Goal: Task Accomplishment & Management: Manage account settings

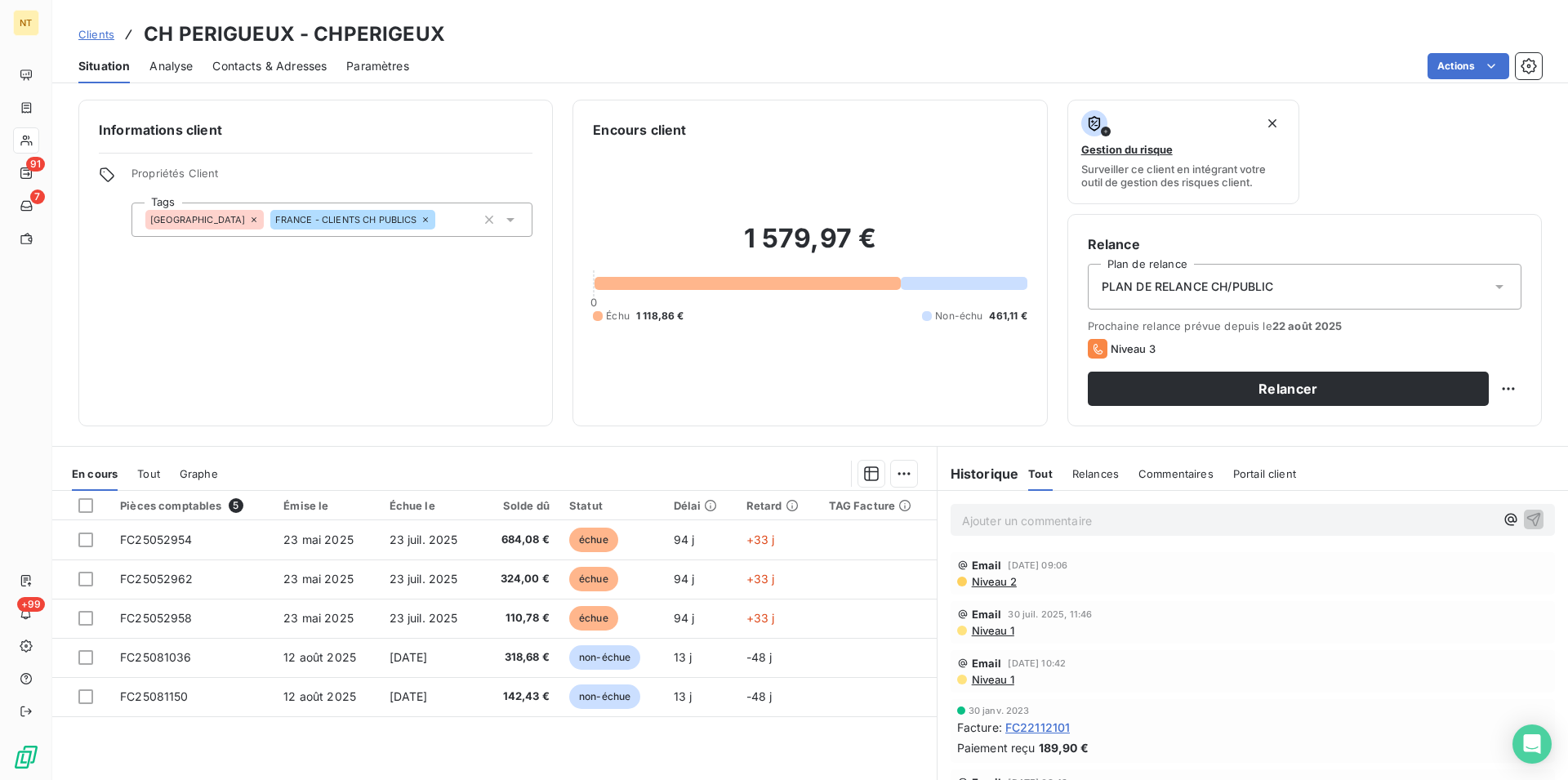
click at [290, 60] on span "Contacts & Adresses" at bounding box center [269, 66] width 115 height 16
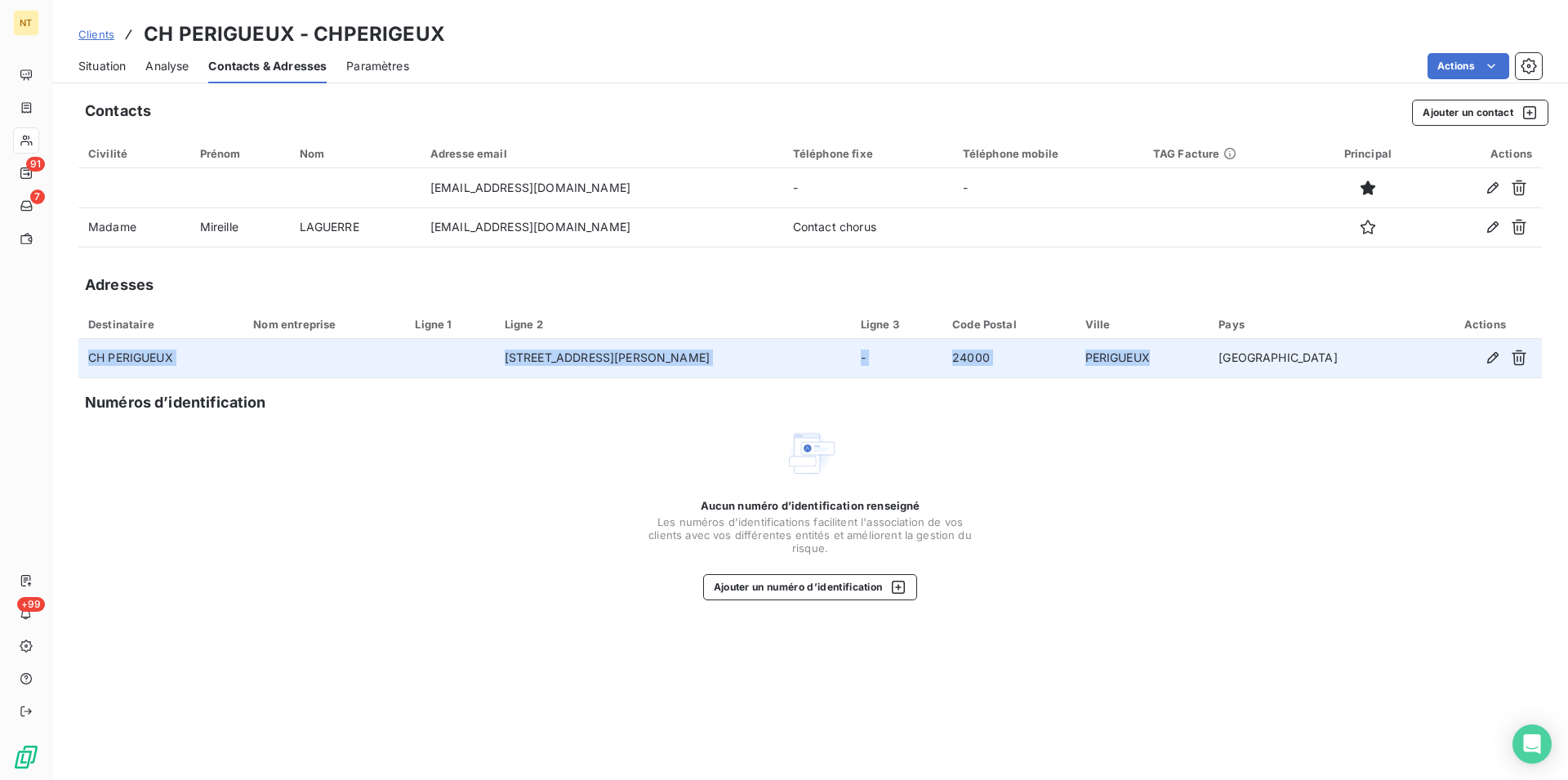
drag, startPoint x: 86, startPoint y: 354, endPoint x: 1237, endPoint y: 355, distance: 1151.0
click at [1244, 360] on tr "CH PERIGUEUX [STREET_ADDRESS][PERSON_NAME]" at bounding box center [809, 358] width 1463 height 39
copy tr "CH PERIGUEUX [STREET_ADDRESS][PERSON_NAME]"
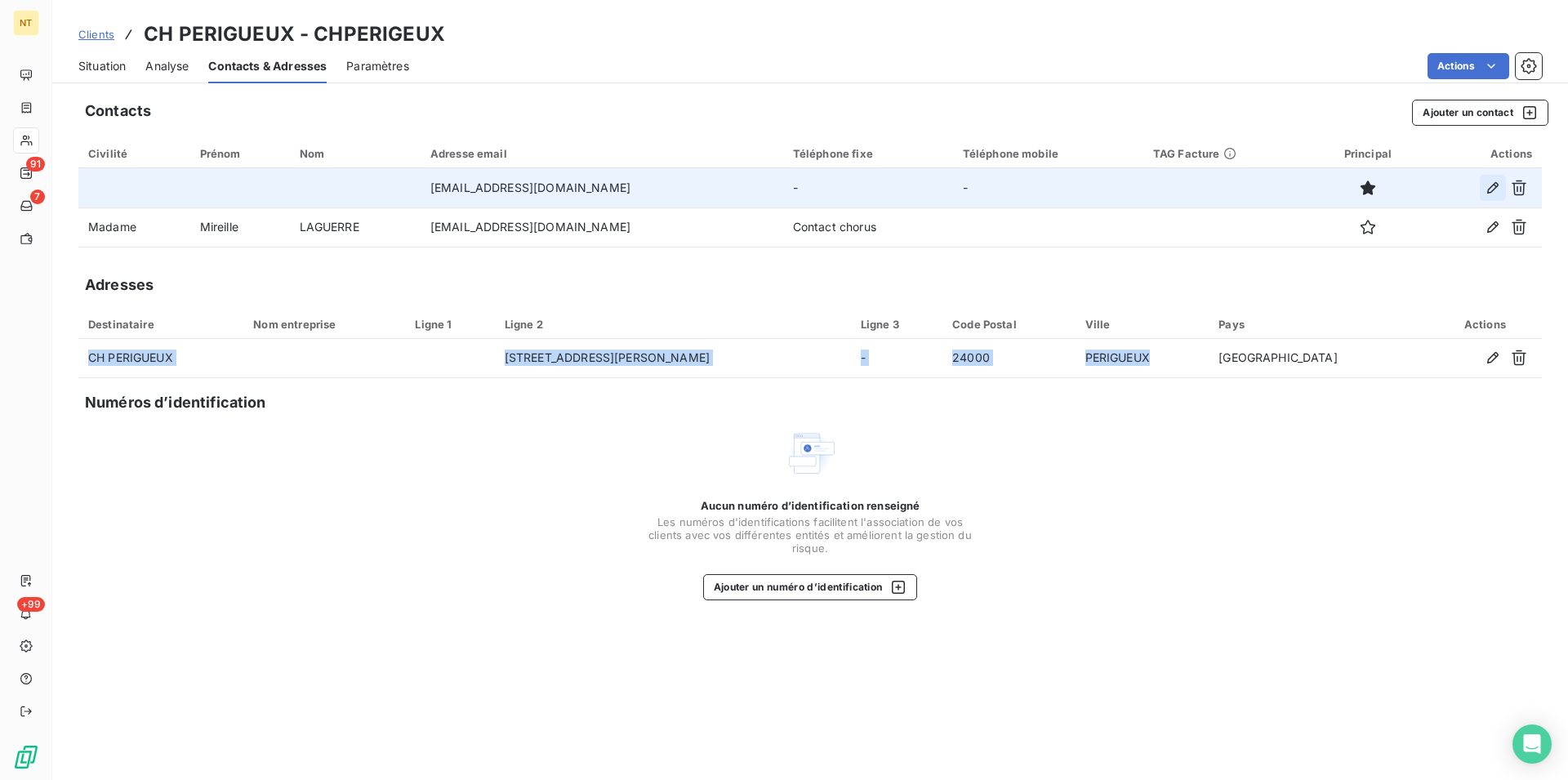
click at [1492, 188] on icon "button" at bounding box center [1493, 187] width 16 height 16
type input "[EMAIL_ADDRESS][DOMAIN_NAME]"
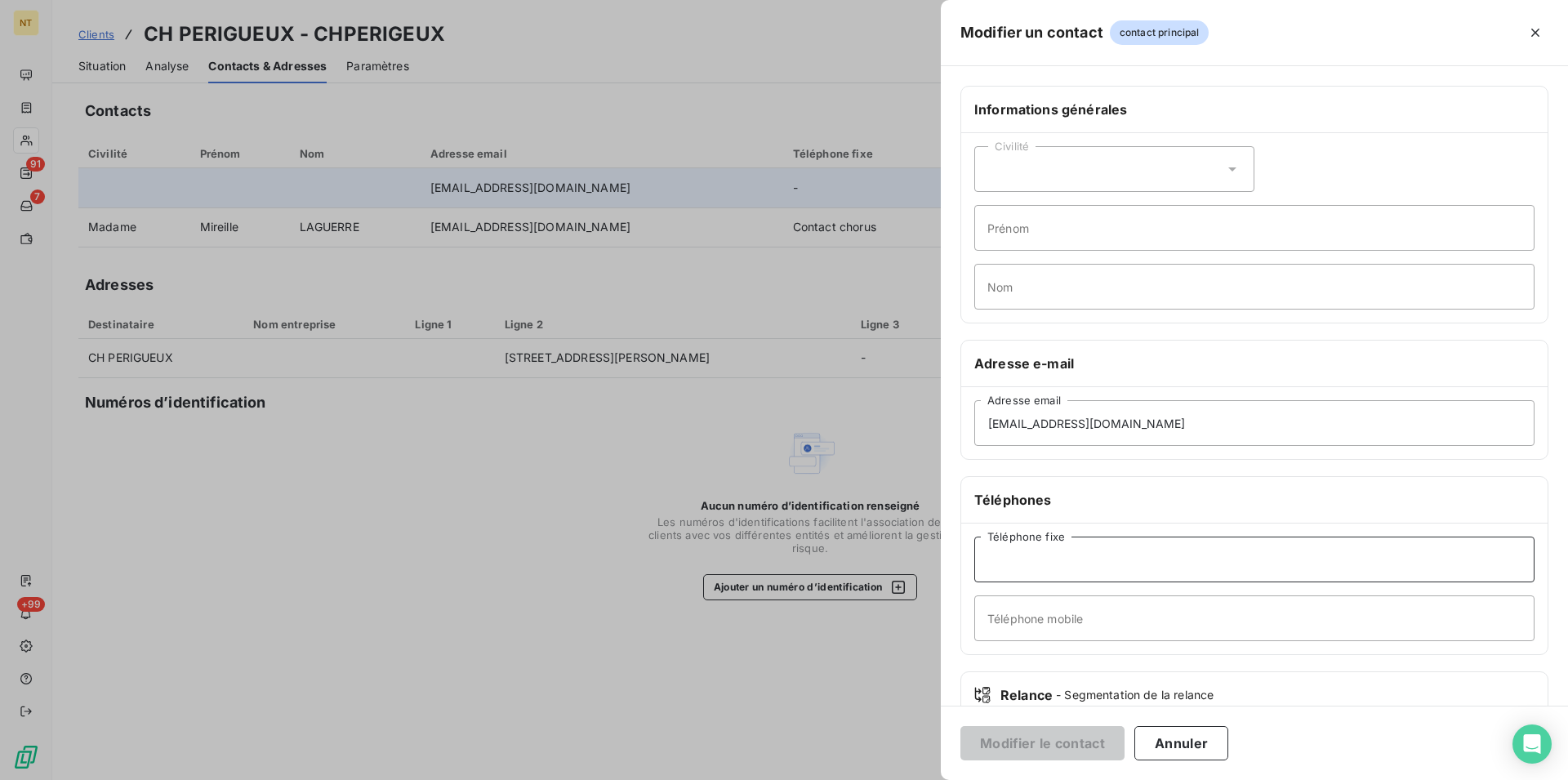
click at [1004, 560] on input "Téléphone fixe" at bounding box center [1254, 559] width 560 height 46
type input "05 53 45 25 25"
click at [1038, 742] on button "Modifier le contact" at bounding box center [1042, 744] width 164 height 34
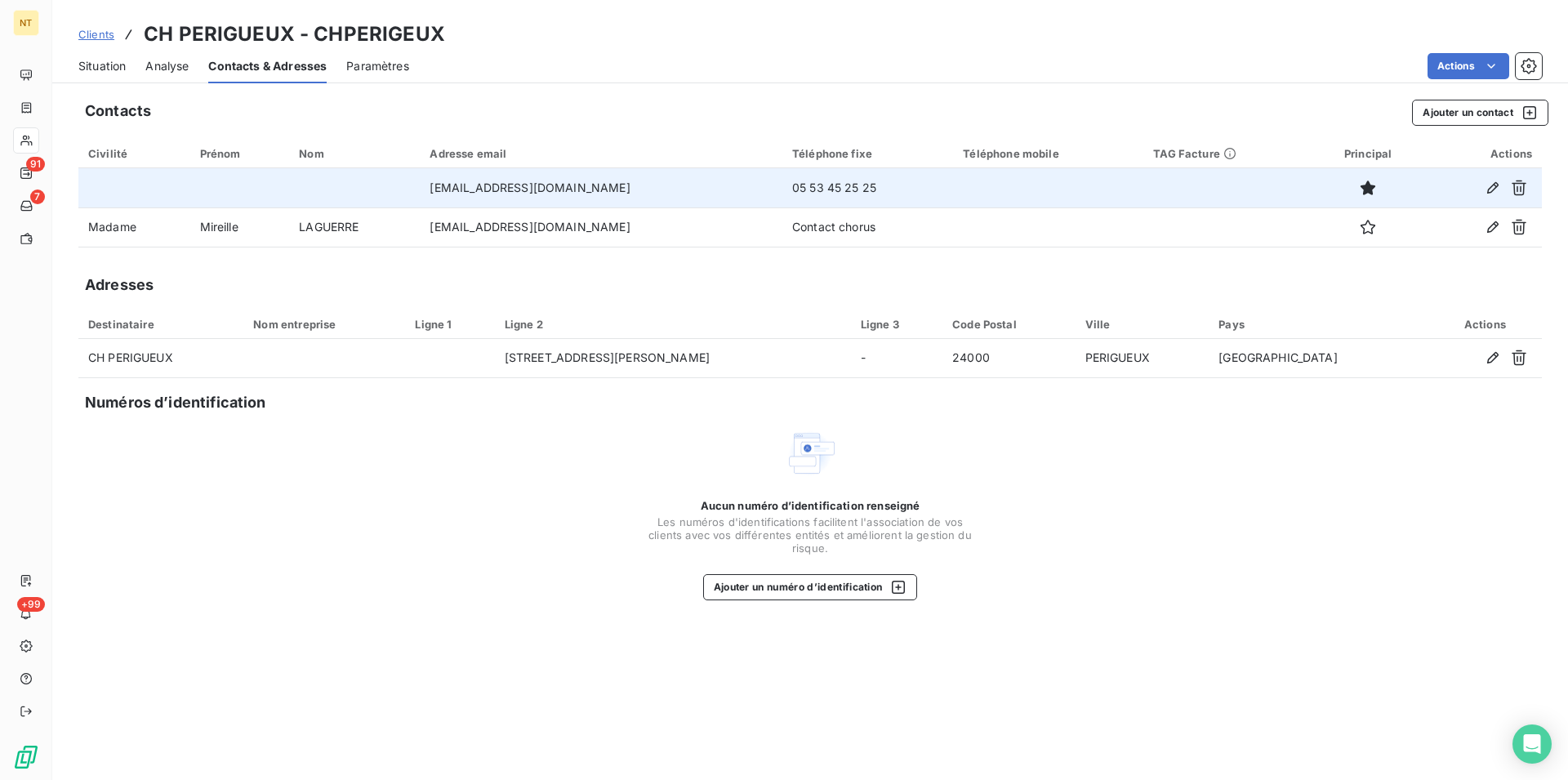
click at [101, 68] on span "Situation" at bounding box center [102, 66] width 48 height 16
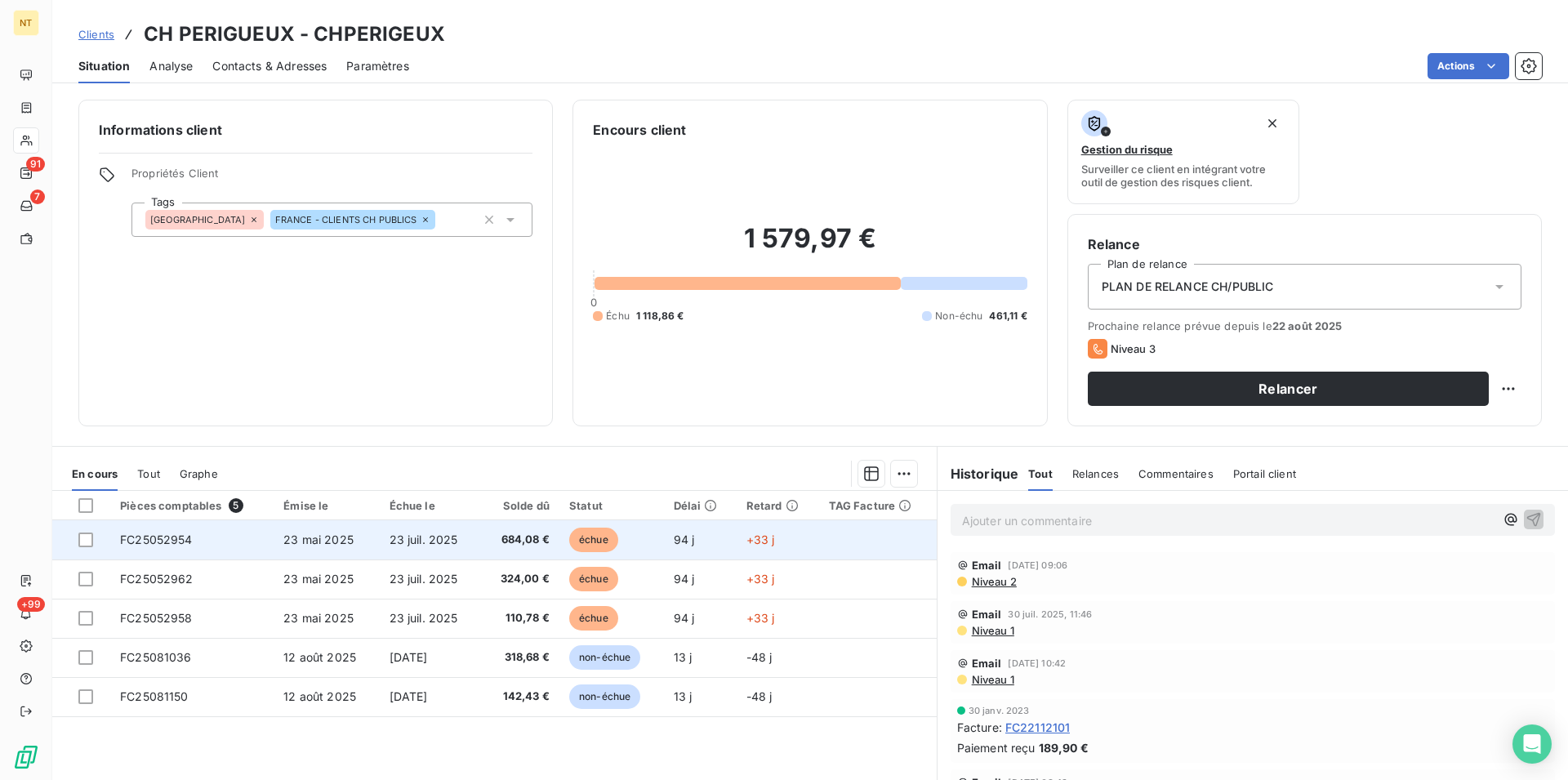
click at [326, 536] on span "23 mai 2025" at bounding box center [319, 539] width 71 height 14
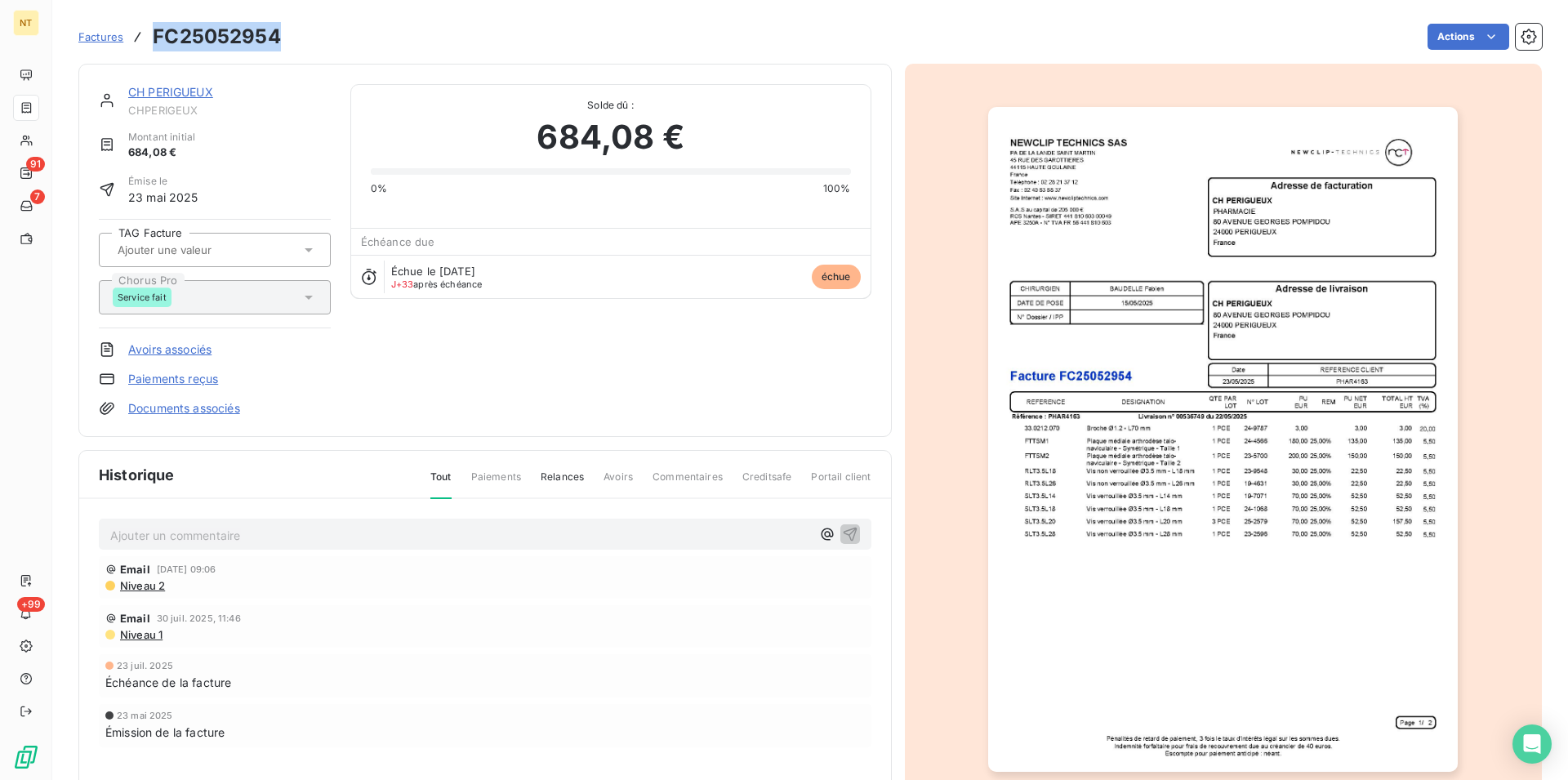
drag, startPoint x: 153, startPoint y: 33, endPoint x: 297, endPoint y: 36, distance: 144.0
click at [297, 36] on div "Factures FC25052954 Actions" at bounding box center [809, 37] width 1463 height 34
copy h3 "FC25052954"
click at [163, 93] on link "CH PERIGUEUX" at bounding box center [170, 92] width 85 height 14
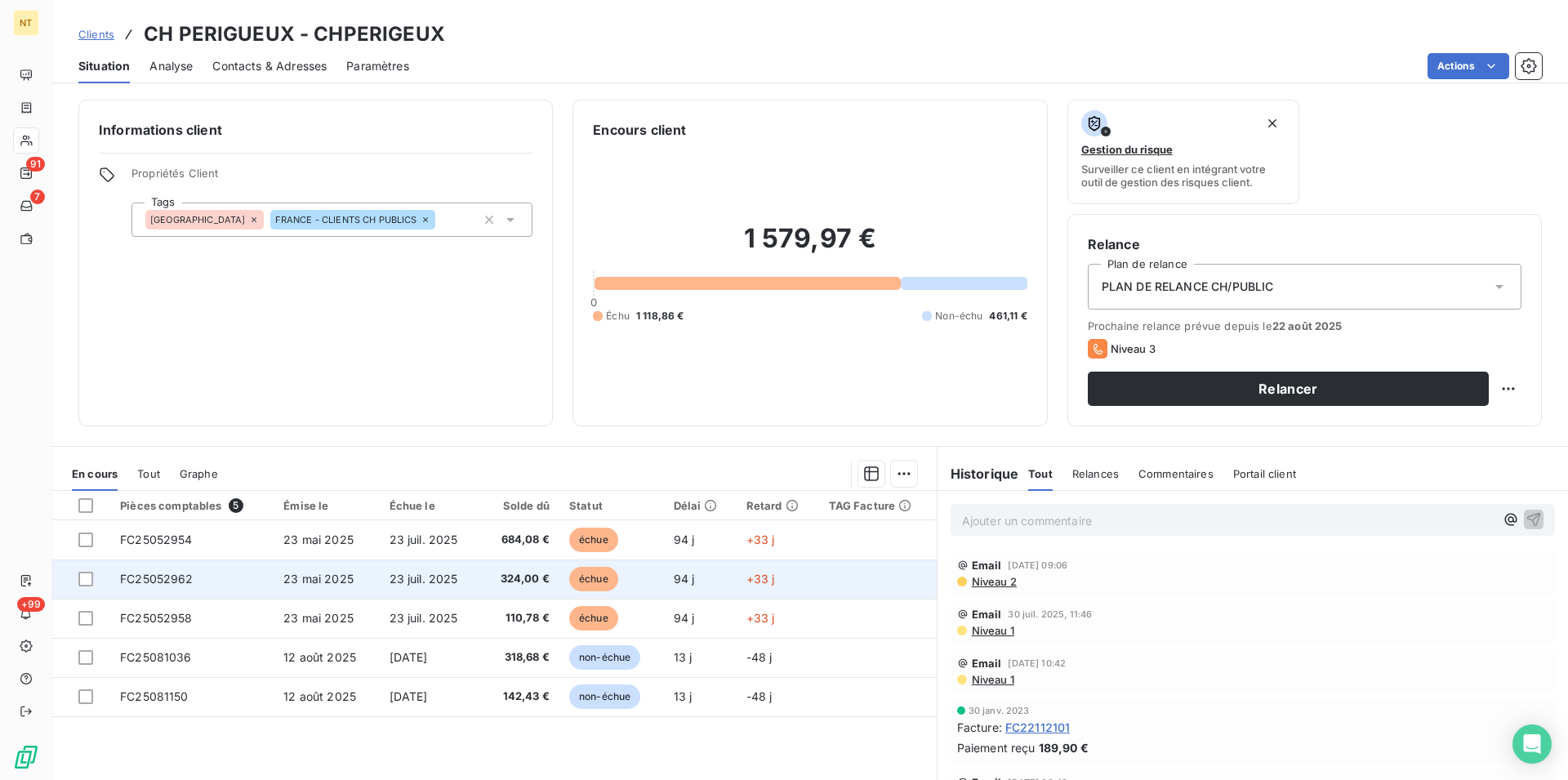
click at [312, 582] on span "23 mai 2025" at bounding box center [319, 579] width 71 height 14
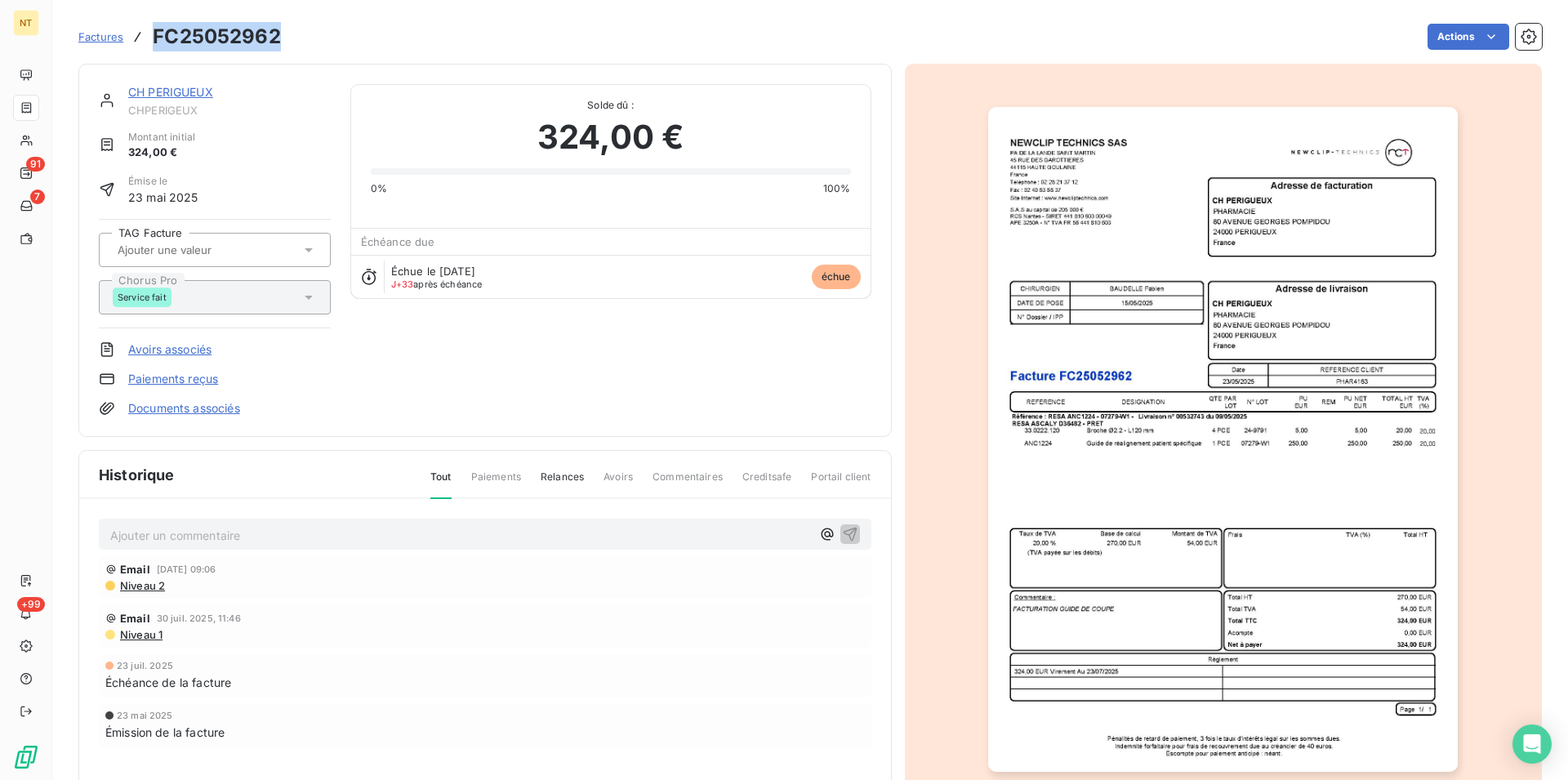
drag, startPoint x: 156, startPoint y: 38, endPoint x: 282, endPoint y: 37, distance: 126.0
click at [282, 37] on div "Factures FC25052962 Actions" at bounding box center [809, 37] width 1463 height 34
copy h3 "FC25052962"
click at [173, 91] on link "CH PERIGUEUX" at bounding box center [170, 92] width 85 height 14
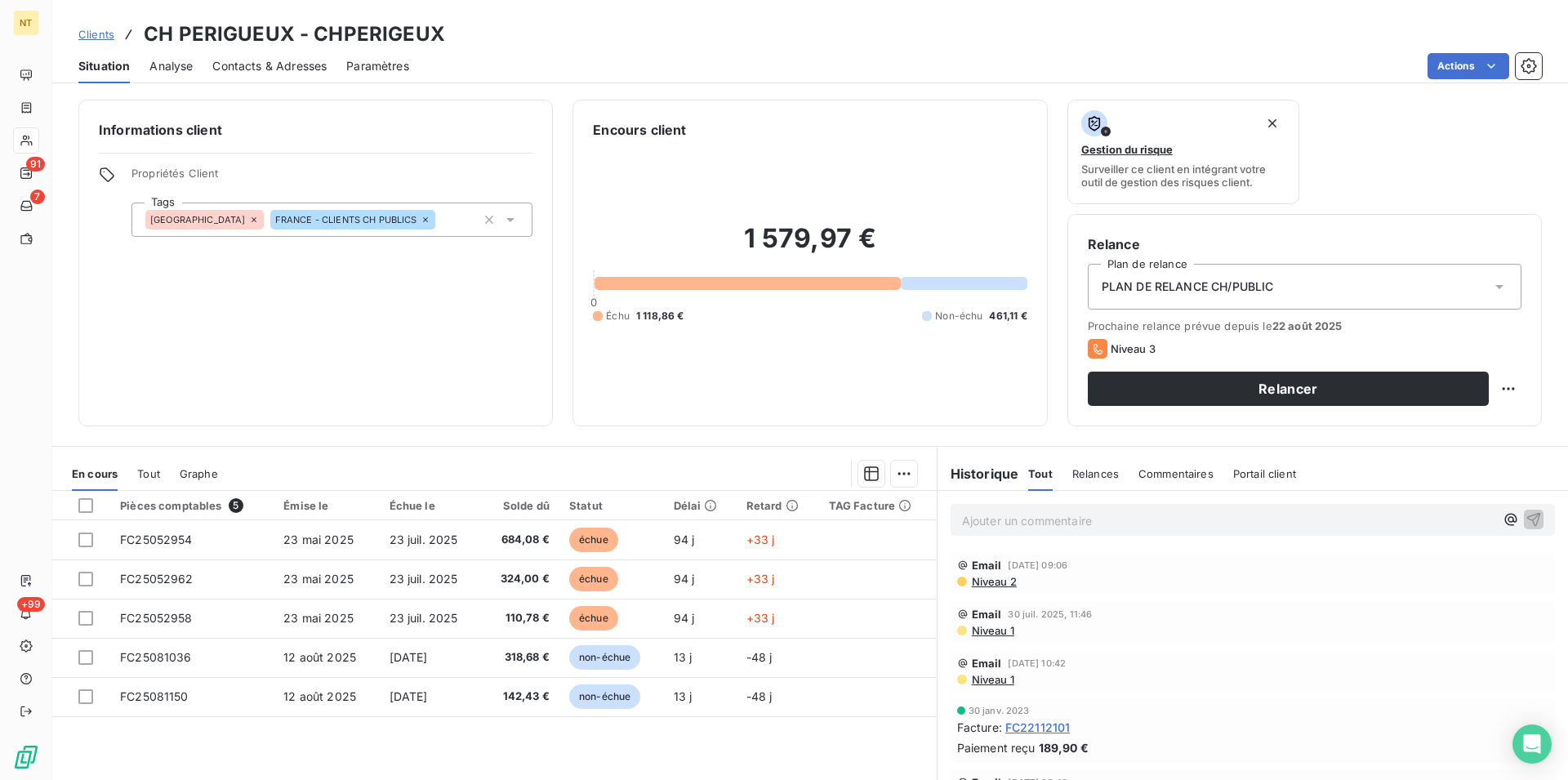
click at [277, 74] on span "Contacts & Adresses" at bounding box center [269, 66] width 115 height 16
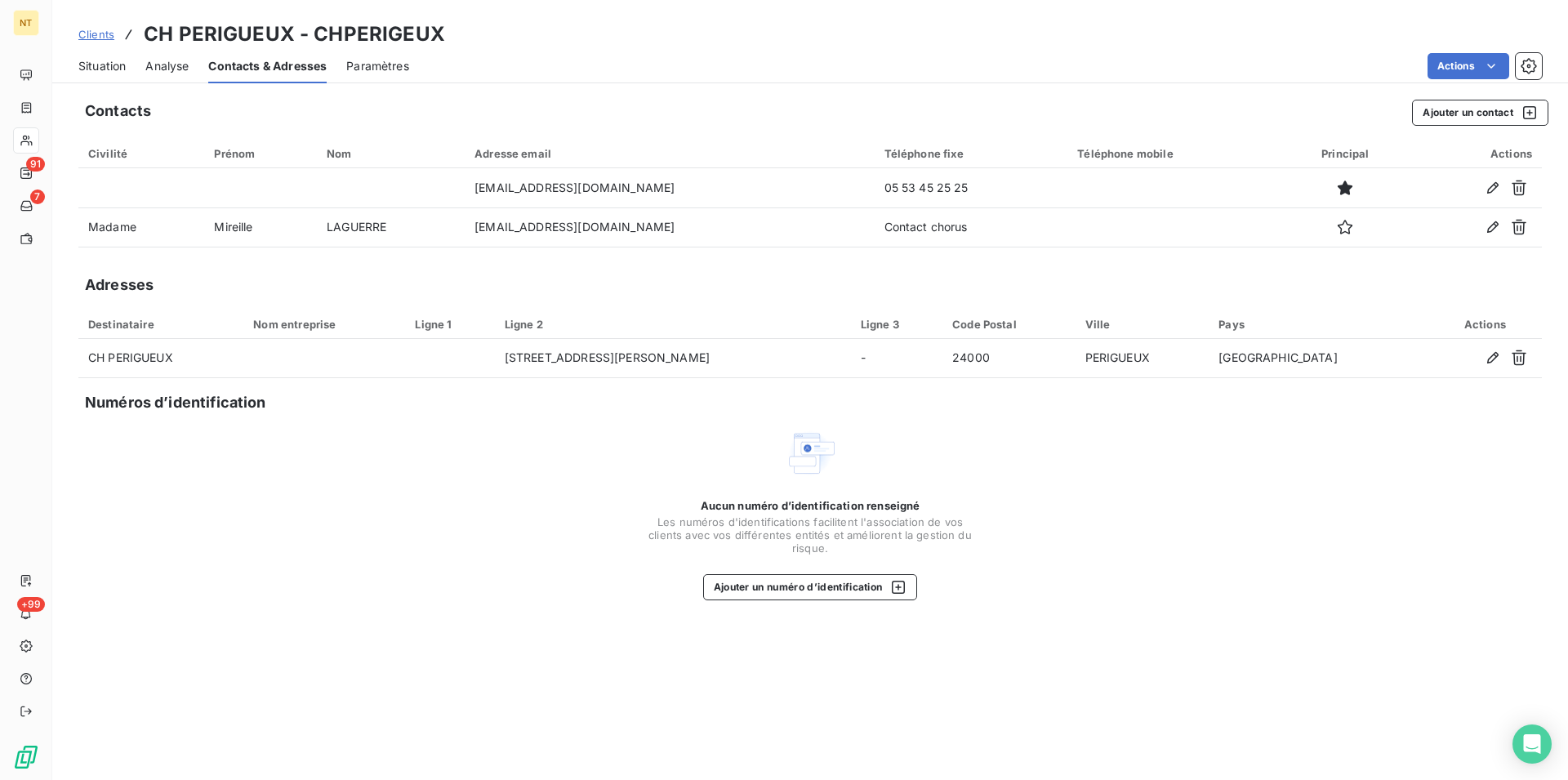
click at [105, 69] on span "Situation" at bounding box center [102, 66] width 48 height 16
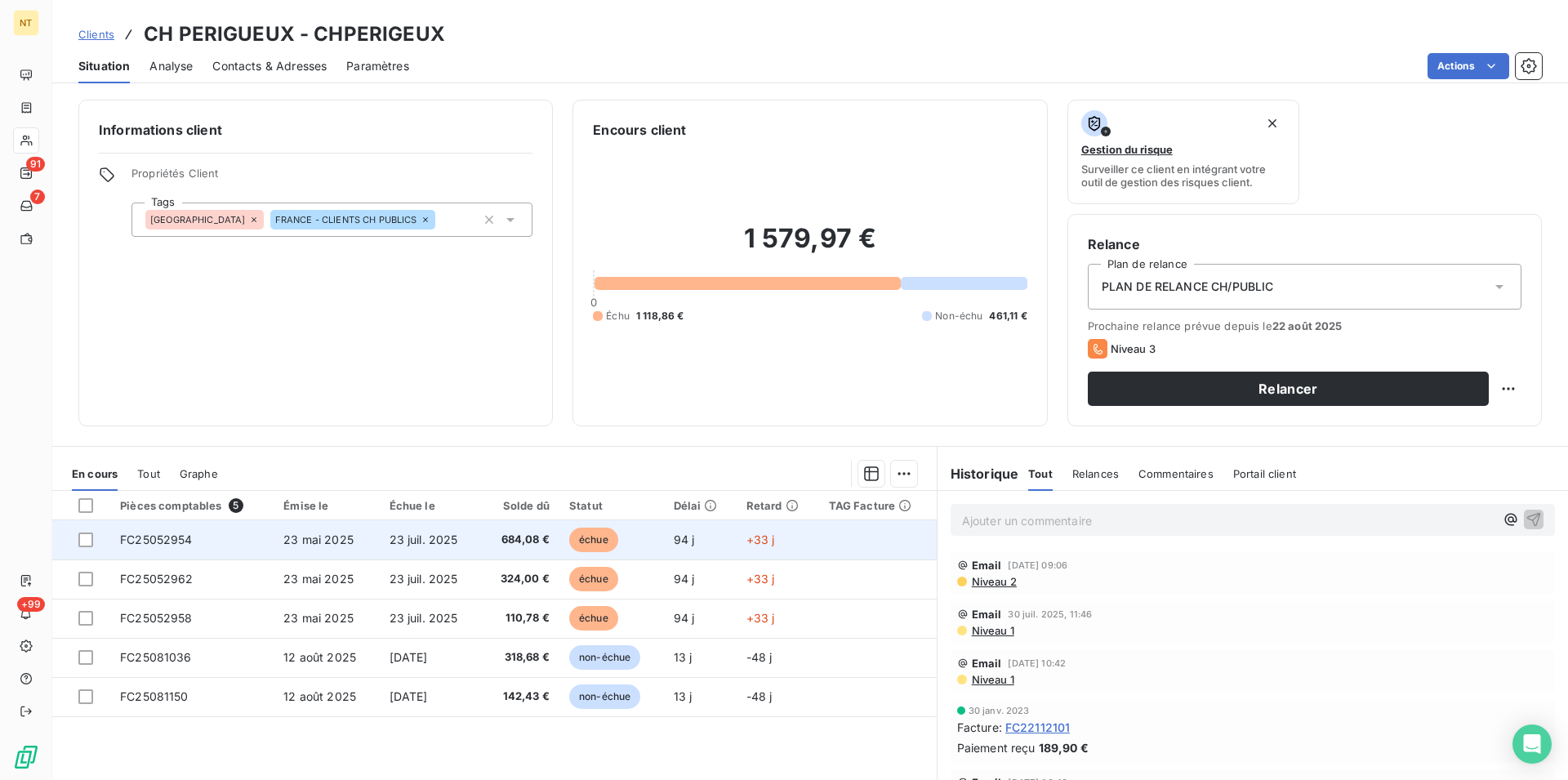
click at [336, 535] on span "23 mai 2025" at bounding box center [319, 539] width 71 height 14
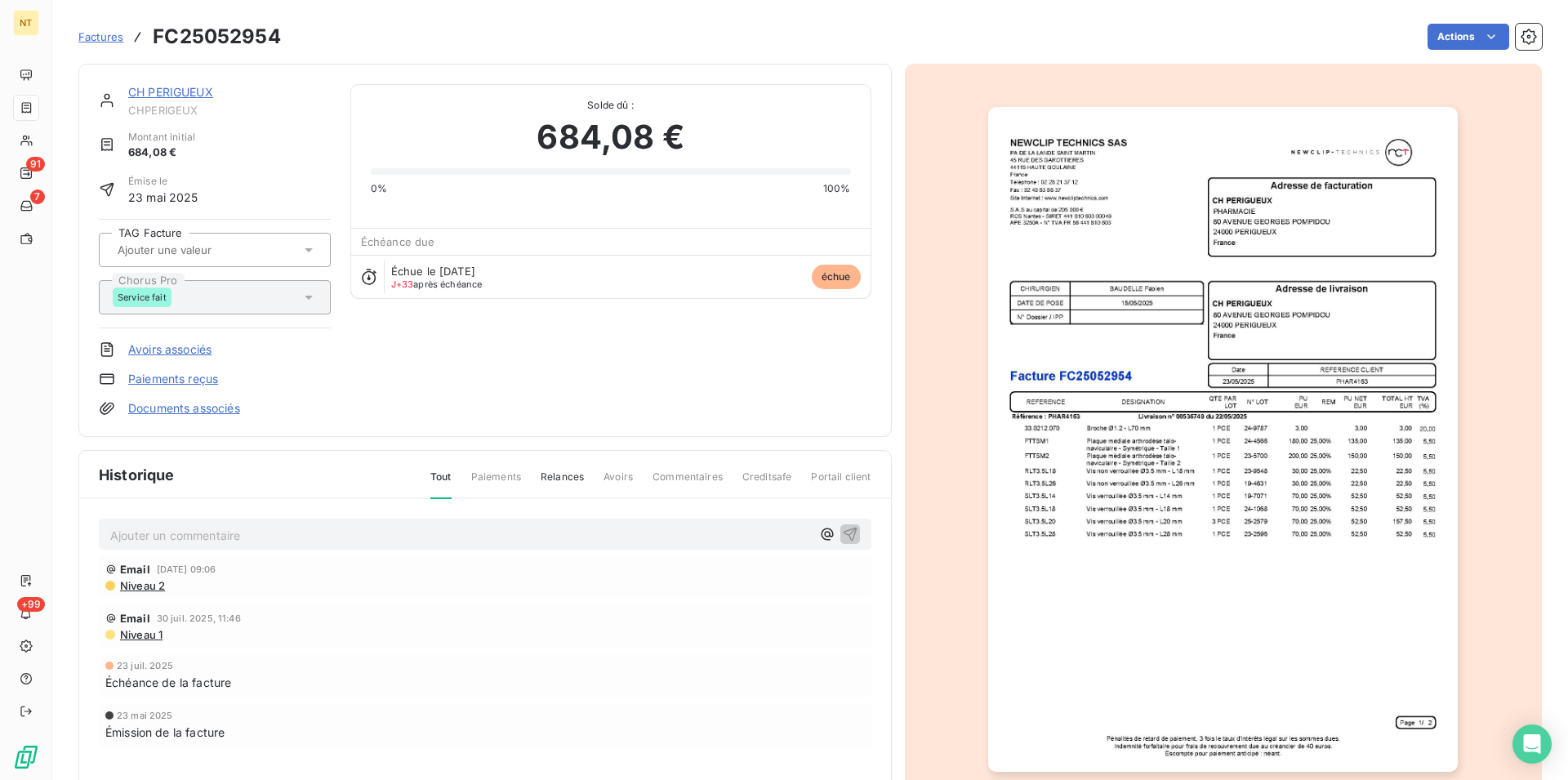
click at [171, 94] on link "CH PERIGUEUX" at bounding box center [170, 92] width 85 height 14
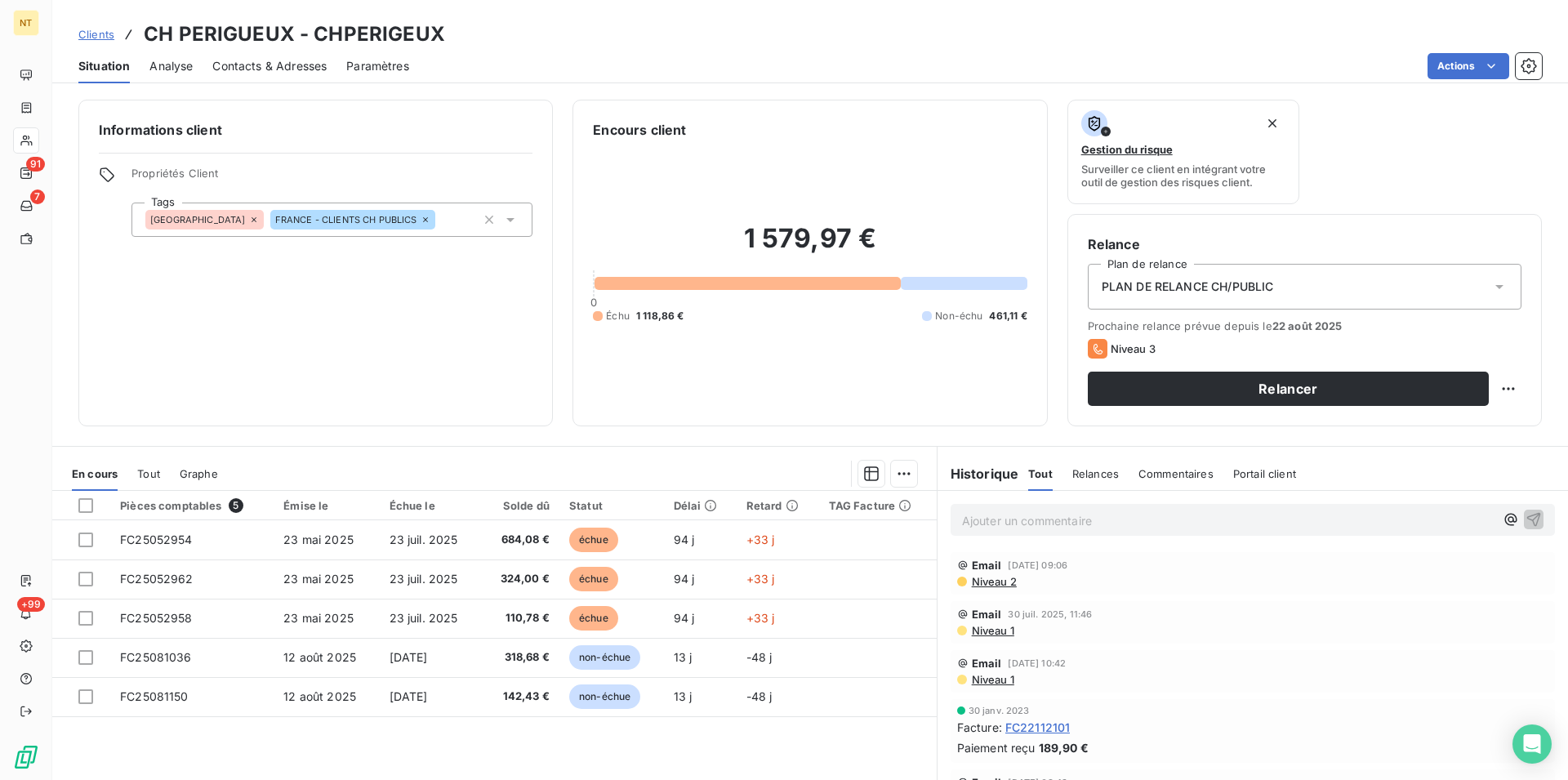
click at [292, 66] on span "Contacts & Adresses" at bounding box center [269, 66] width 115 height 16
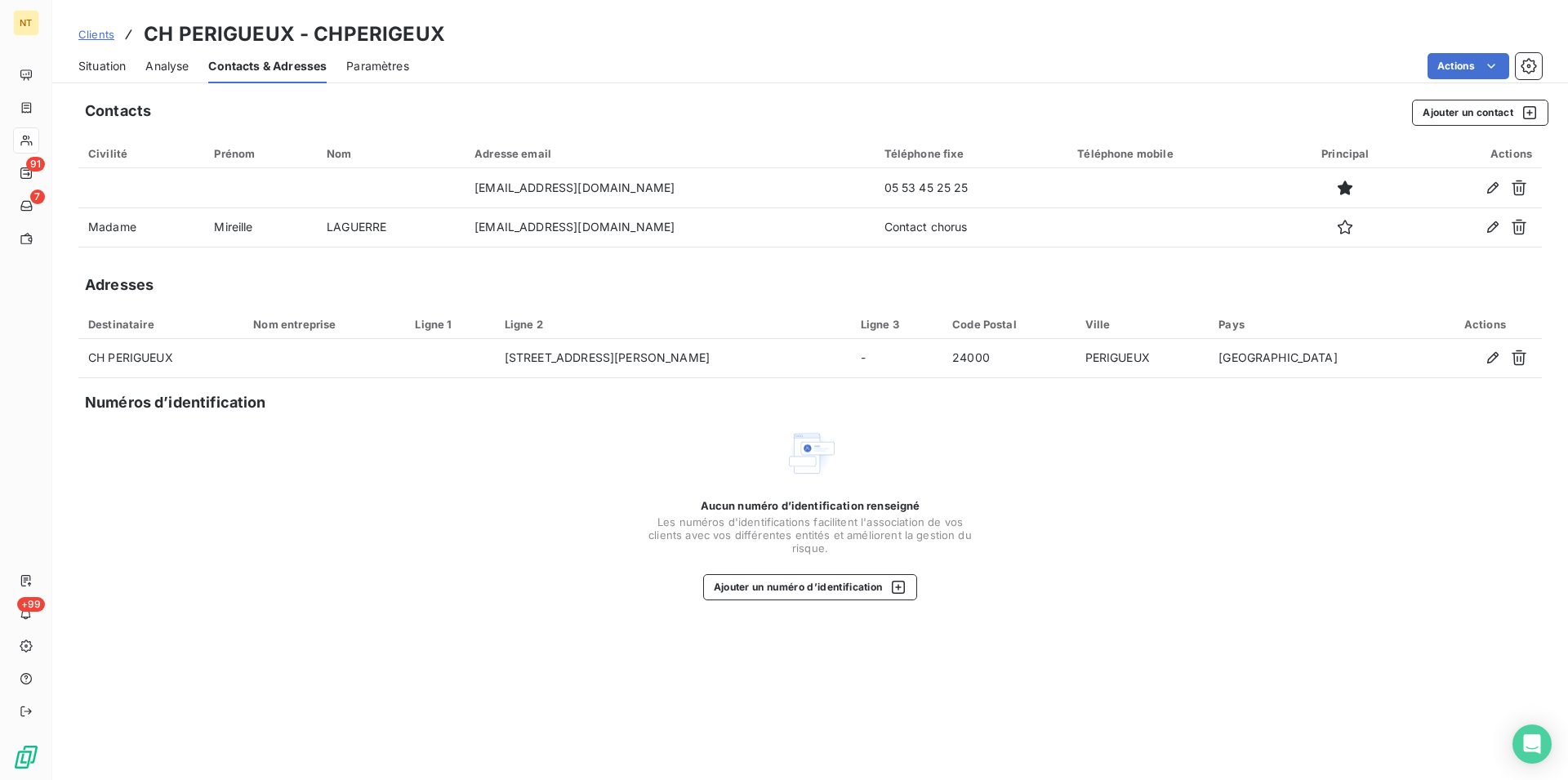
click at [103, 66] on span "Situation" at bounding box center [102, 66] width 48 height 16
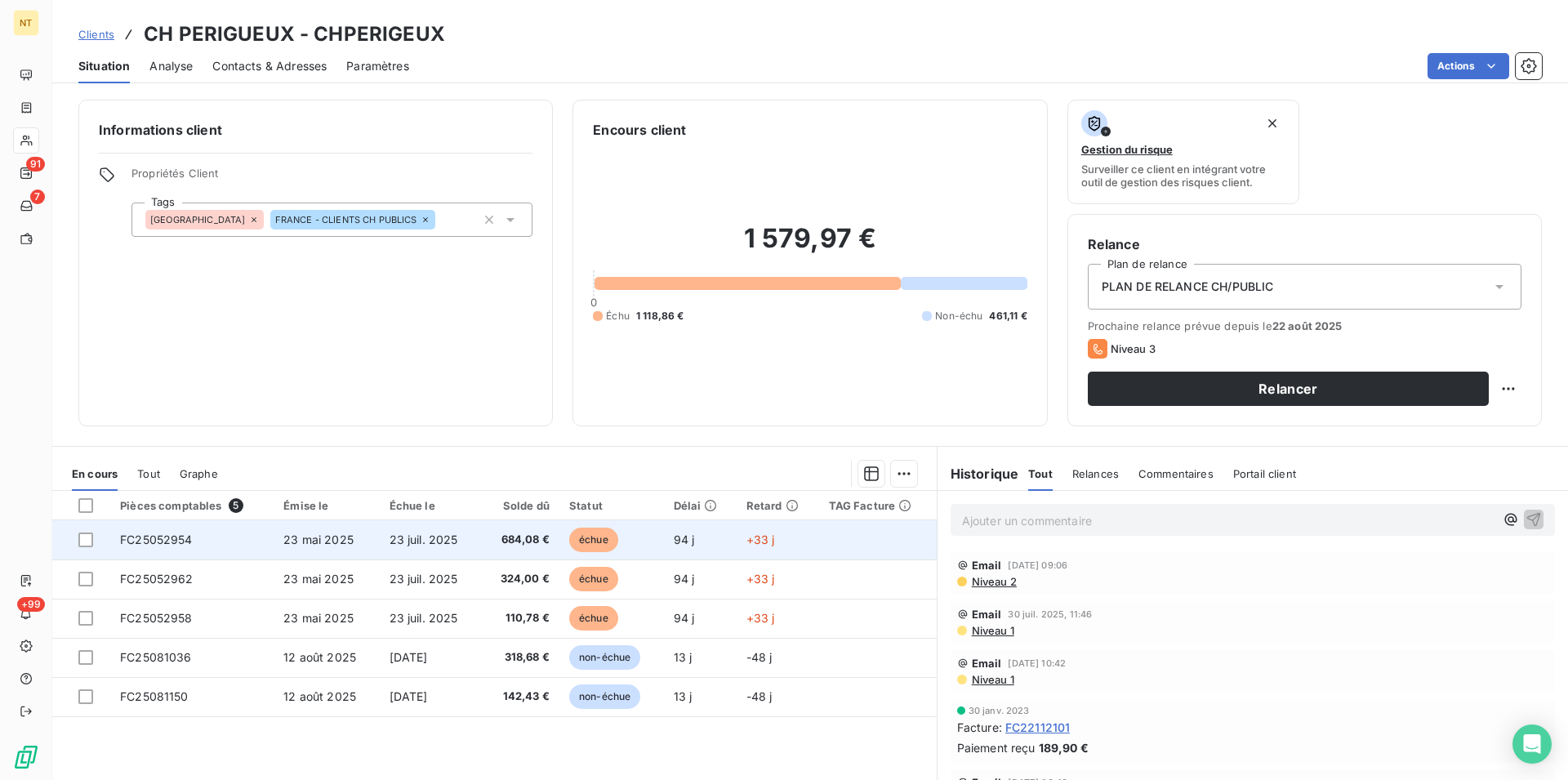
click at [165, 546] on span "FC25052954" at bounding box center [157, 539] width 73 height 14
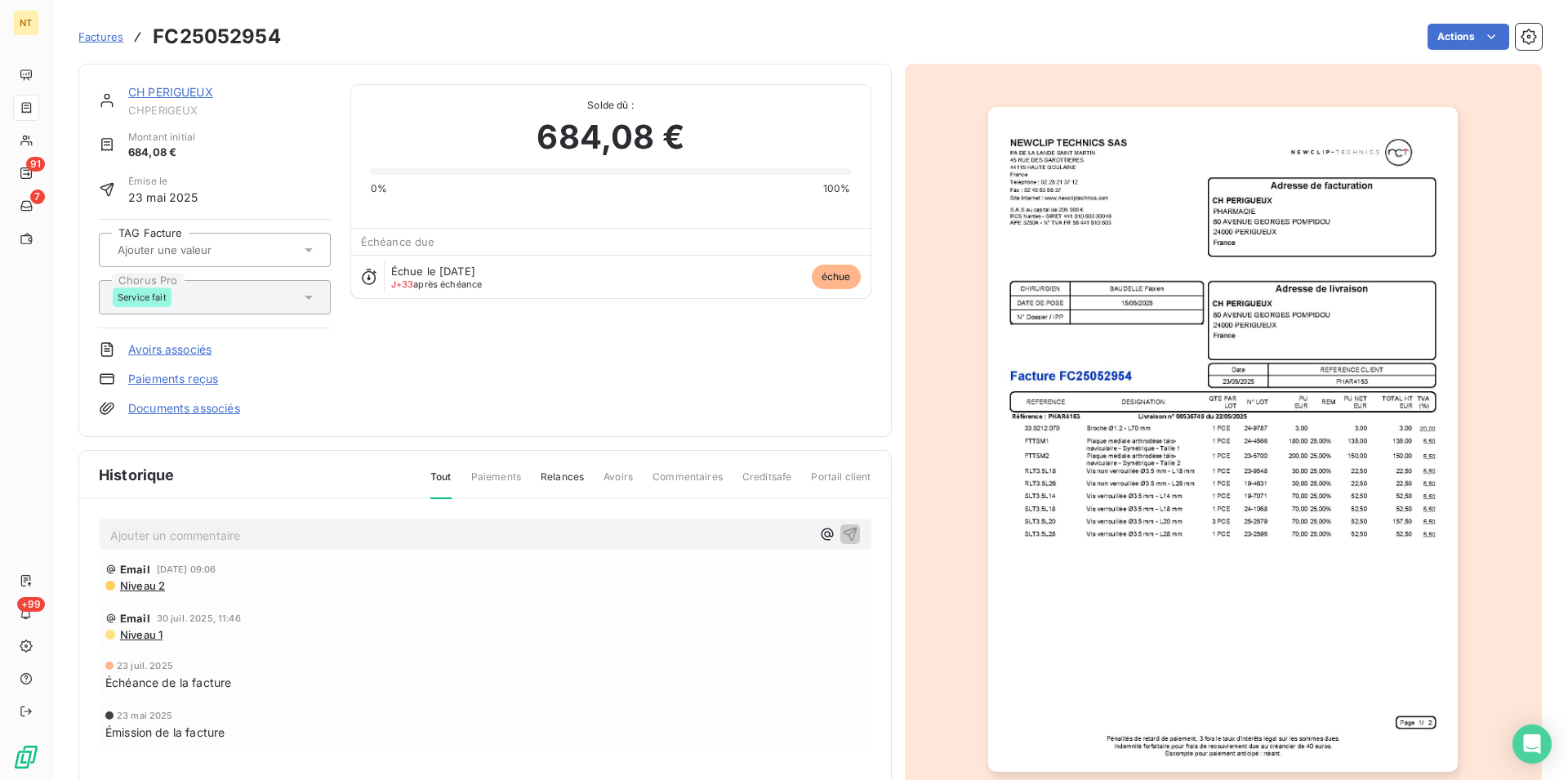
click at [158, 94] on link "CH PERIGUEUX" at bounding box center [170, 92] width 85 height 14
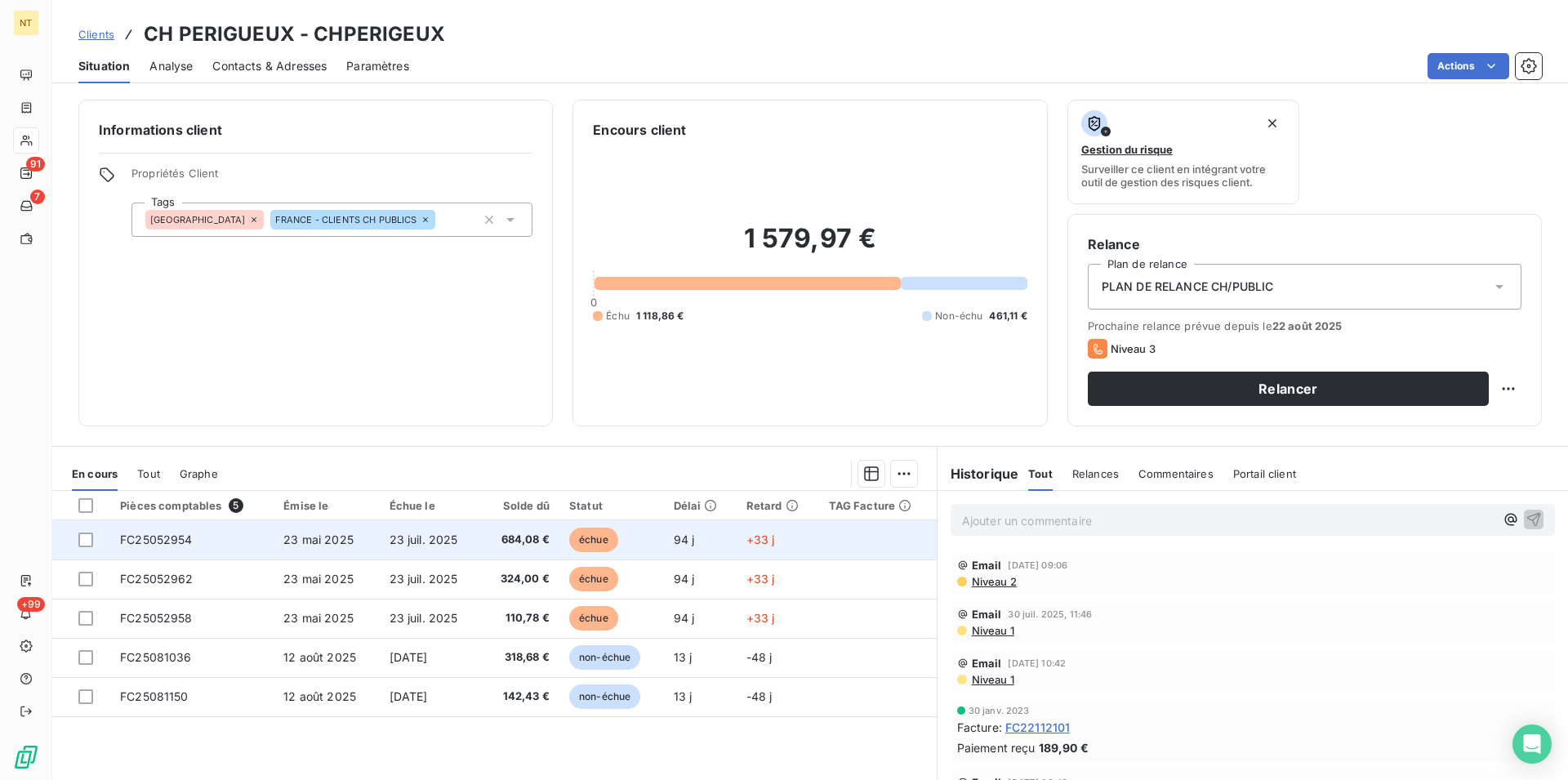
click at [177, 536] on span "FC25052954" at bounding box center [157, 539] width 73 height 14
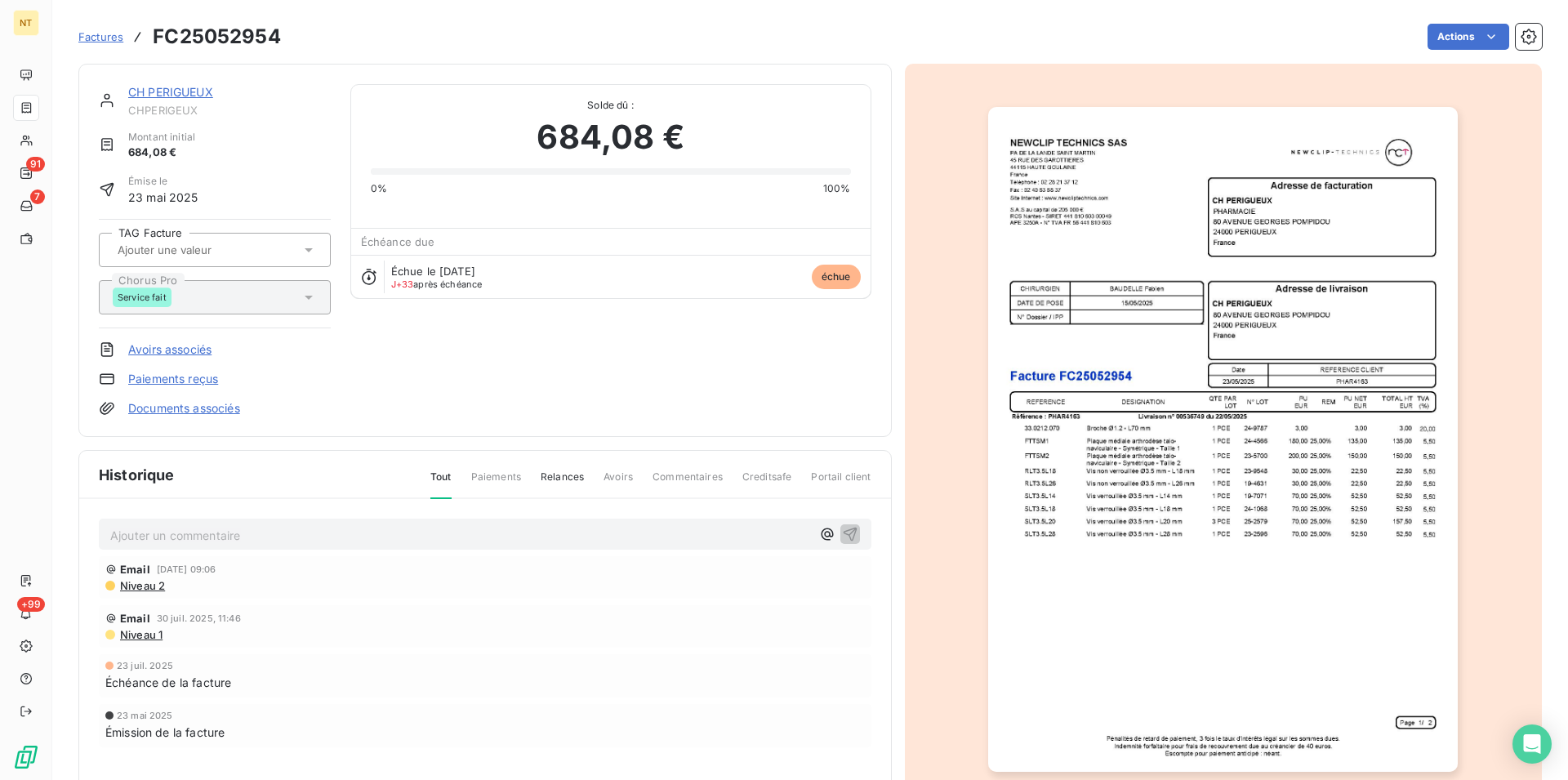
click at [128, 534] on p "Ajouter un commentaire ﻿" at bounding box center [461, 535] width 700 height 20
click at [230, 534] on span "Appelé le 25/08 récupré mandat 16817 et 16788" at bounding box center [243, 534] width 266 height 14
click at [293, 535] on span "Appelé le 25/08 récupéré mandat 16817 et 16788" at bounding box center [247, 534] width 273 height 14
click at [385, 535] on span "Appelé le 25/08 récupéré mandats 16817 et 16788" at bounding box center [250, 534] width 279 height 14
drag, startPoint x: 108, startPoint y: 526, endPoint x: 539, endPoint y: 538, distance: 431.2
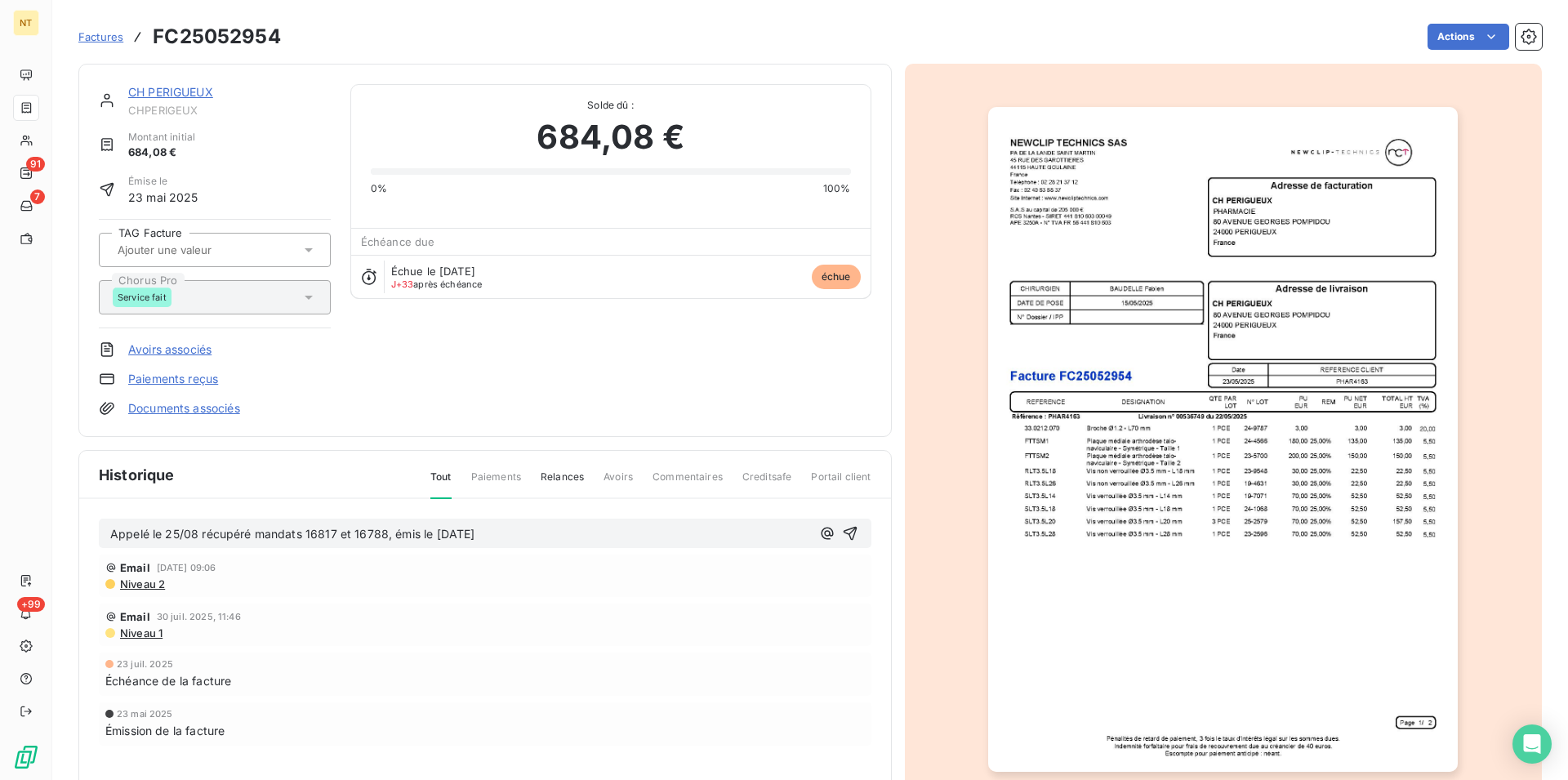
click at [539, 538] on div "Appelé le 25/08 récupéré mandats 16817 et 16788, émis le [DATE]" at bounding box center [485, 534] width 772 height 31
copy span "Appelé le 25/08 récupéré mandats 16817 et 16788, émis le [DATE]"
click at [842, 530] on icon "button" at bounding box center [849, 533] width 16 height 16
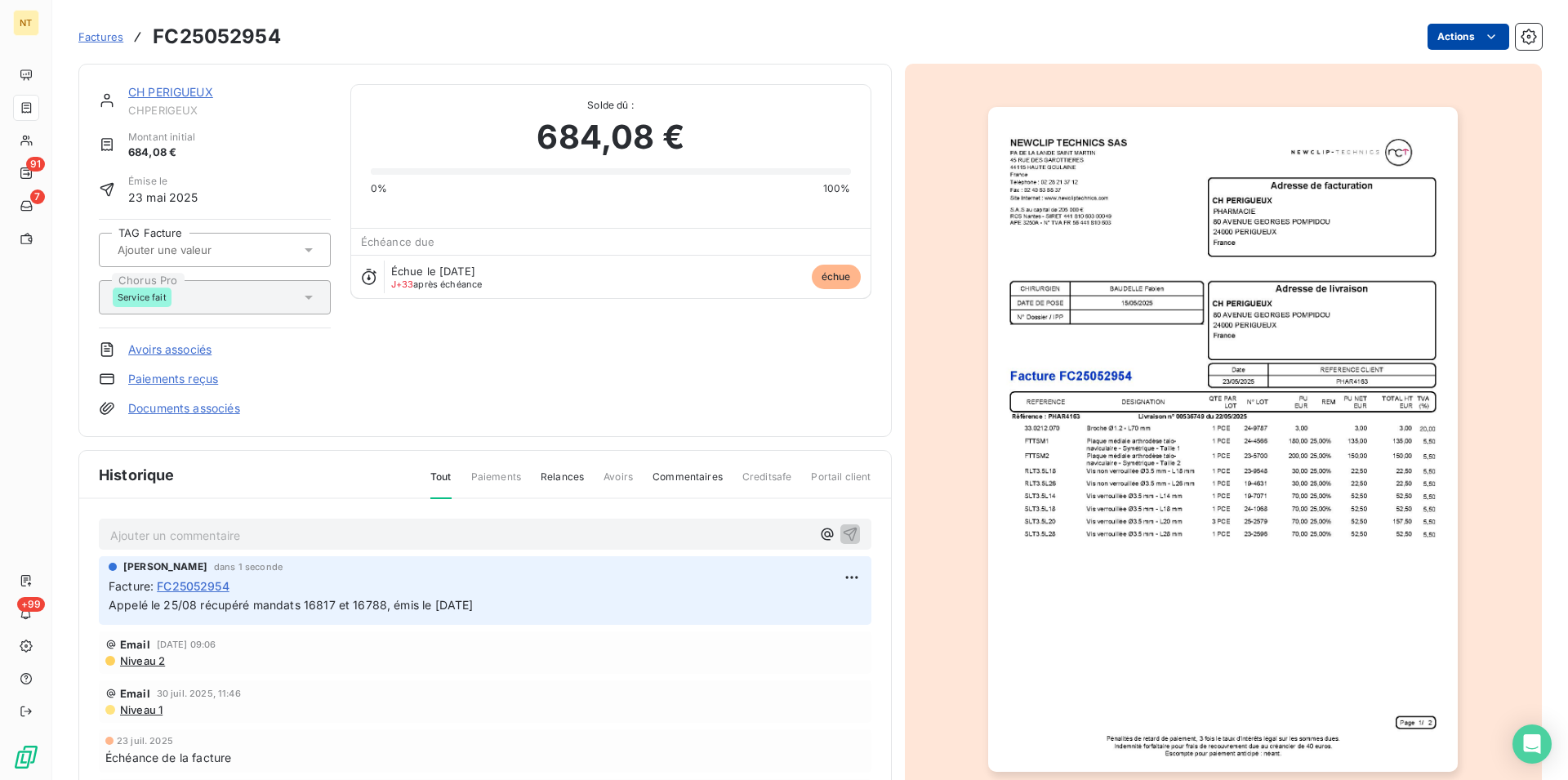
click at [1477, 34] on html "NT 91 7 +99 Factures FC25052954 Actions CH PERIGUEUX CHPERIGEUX Montant initial…" at bounding box center [784, 390] width 1568 height 780
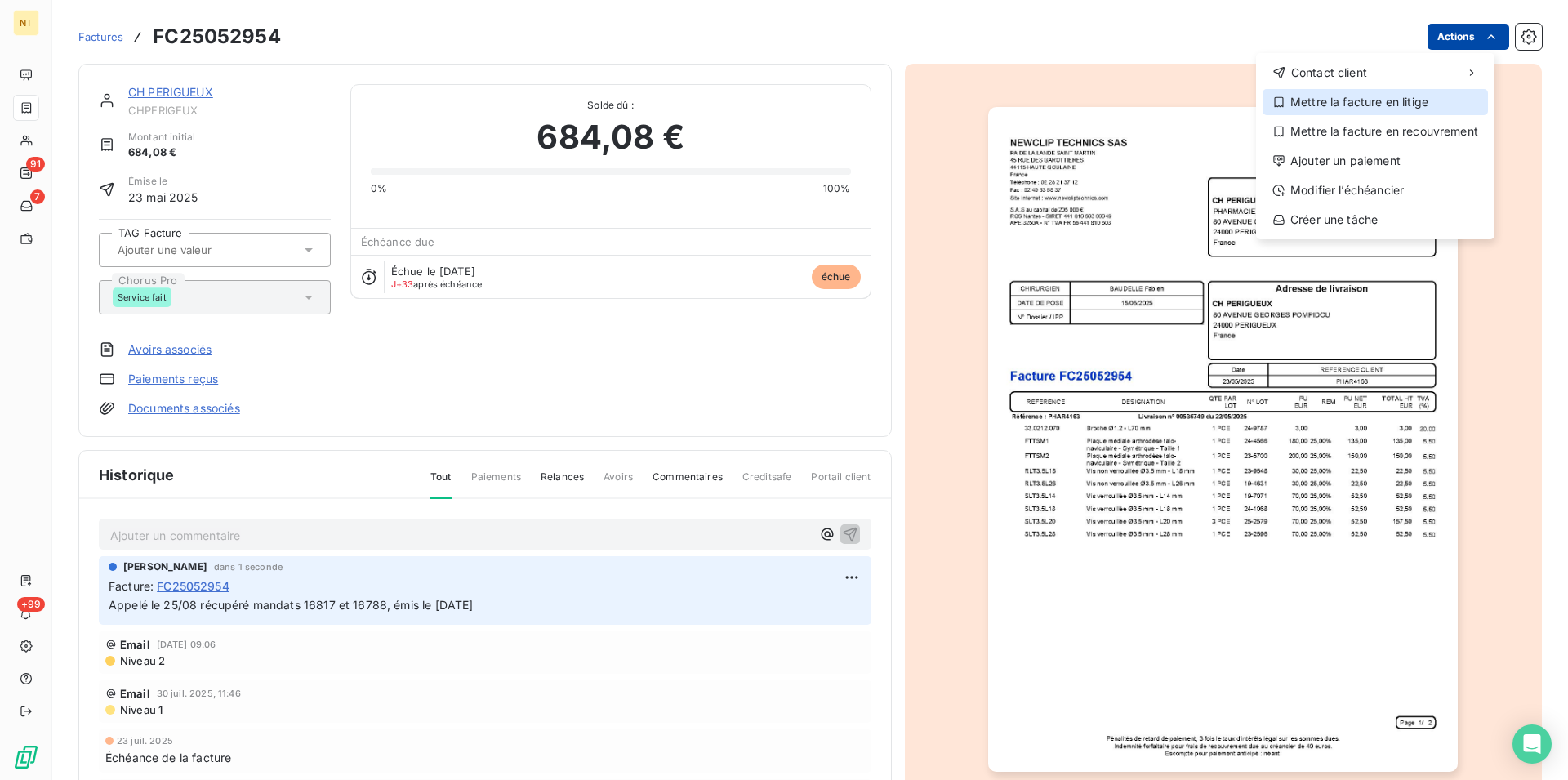
click at [1392, 108] on div "Mettre la facture en litige" at bounding box center [1375, 101] width 225 height 26
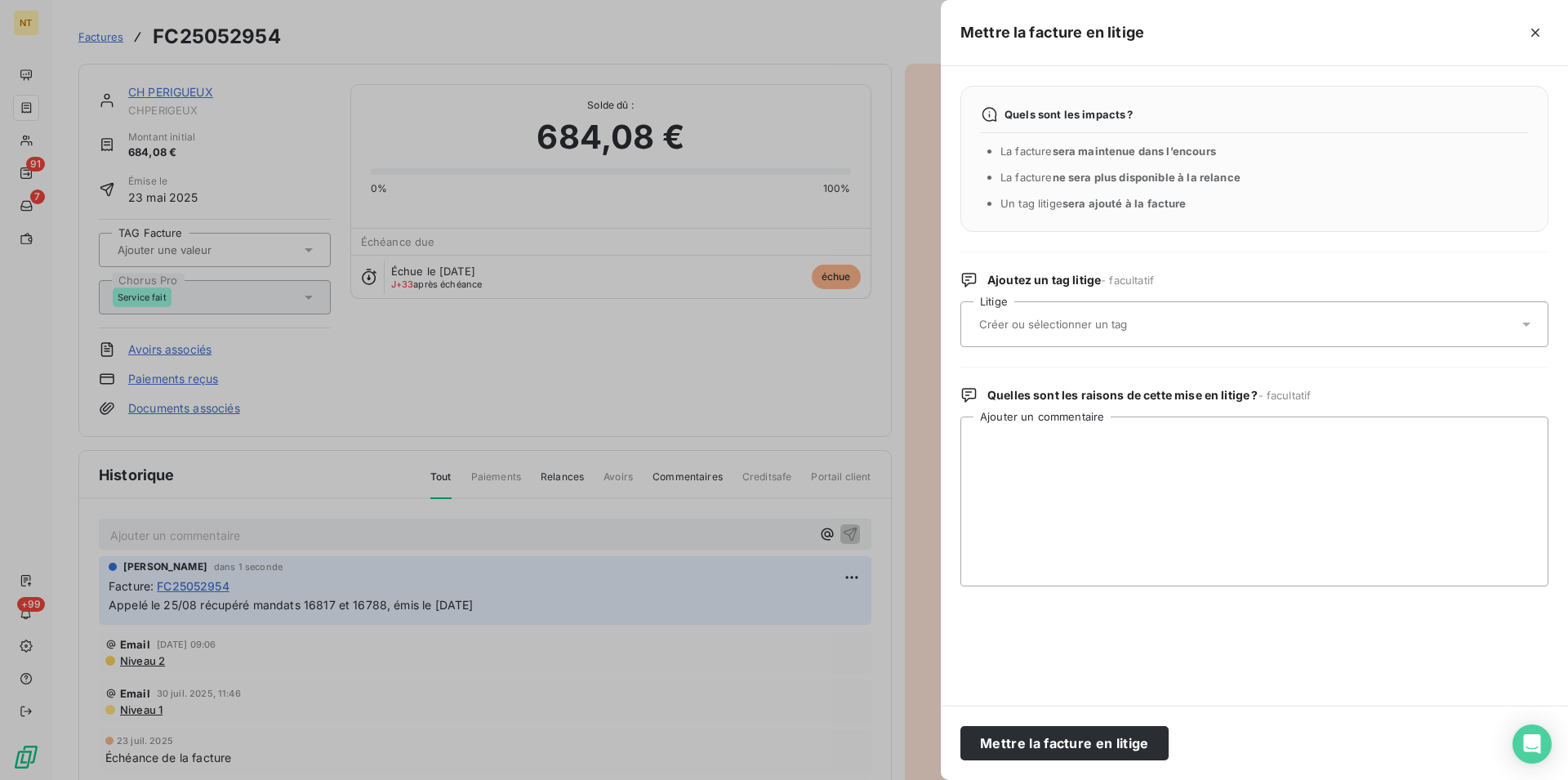
click at [1126, 325] on input "text" at bounding box center [1096, 324] width 238 height 14
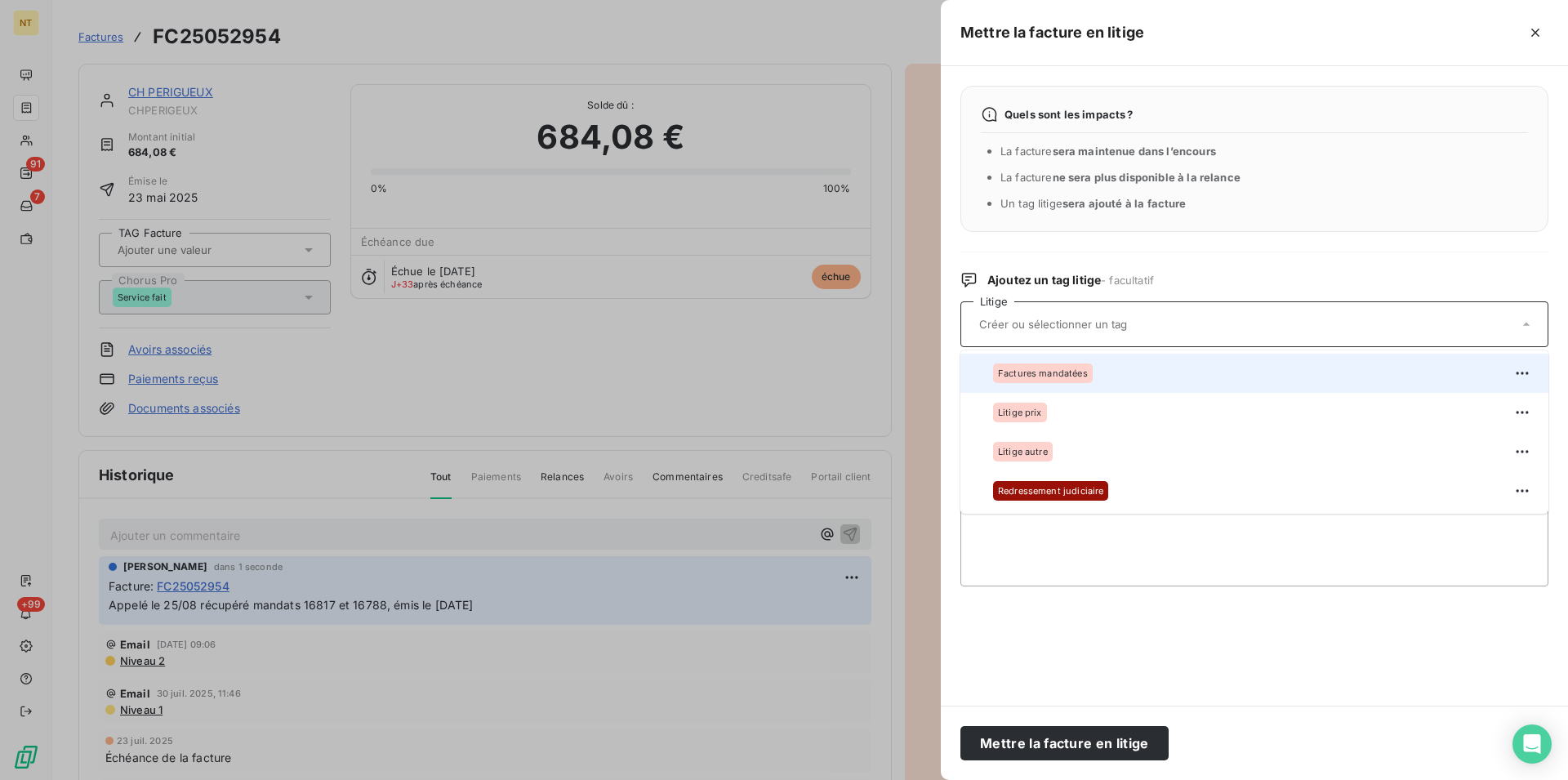
click at [971, 373] on div at bounding box center [971, 373] width 0 height 0
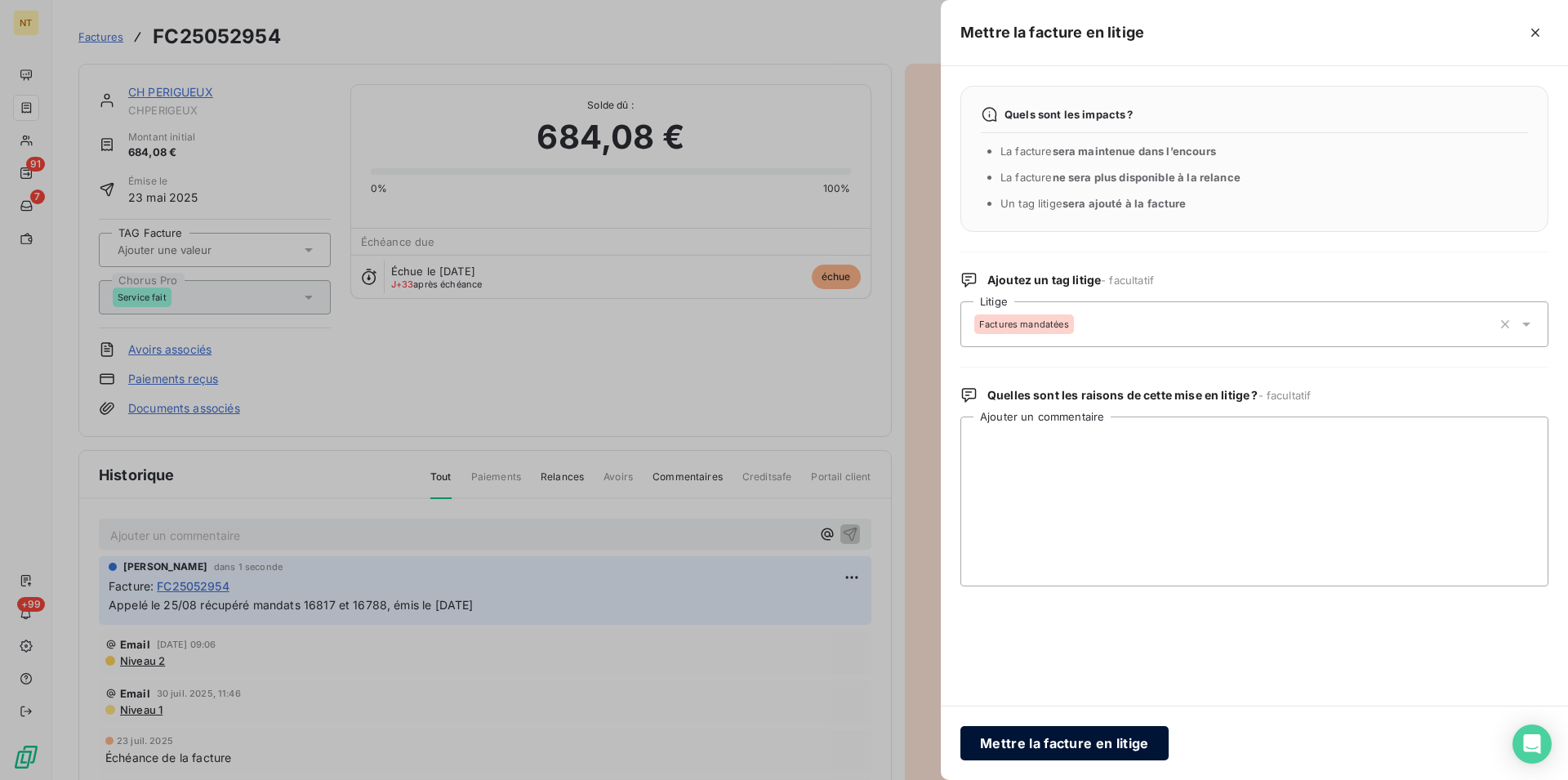
click at [1014, 733] on button "Mettre la facture en litige" at bounding box center [1064, 744] width 208 height 34
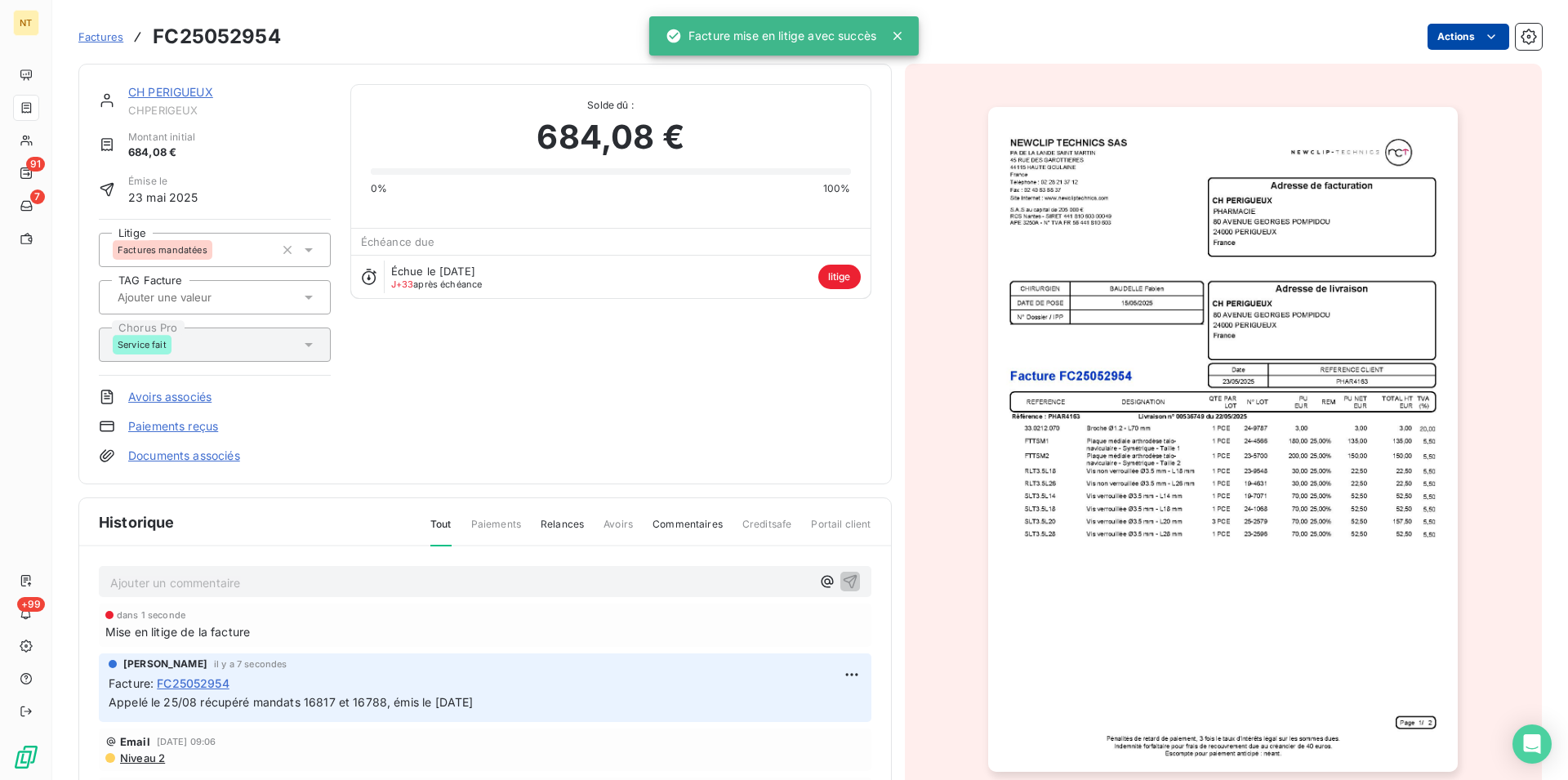
click at [171, 89] on link "CH PERIGUEUX" at bounding box center [170, 92] width 85 height 14
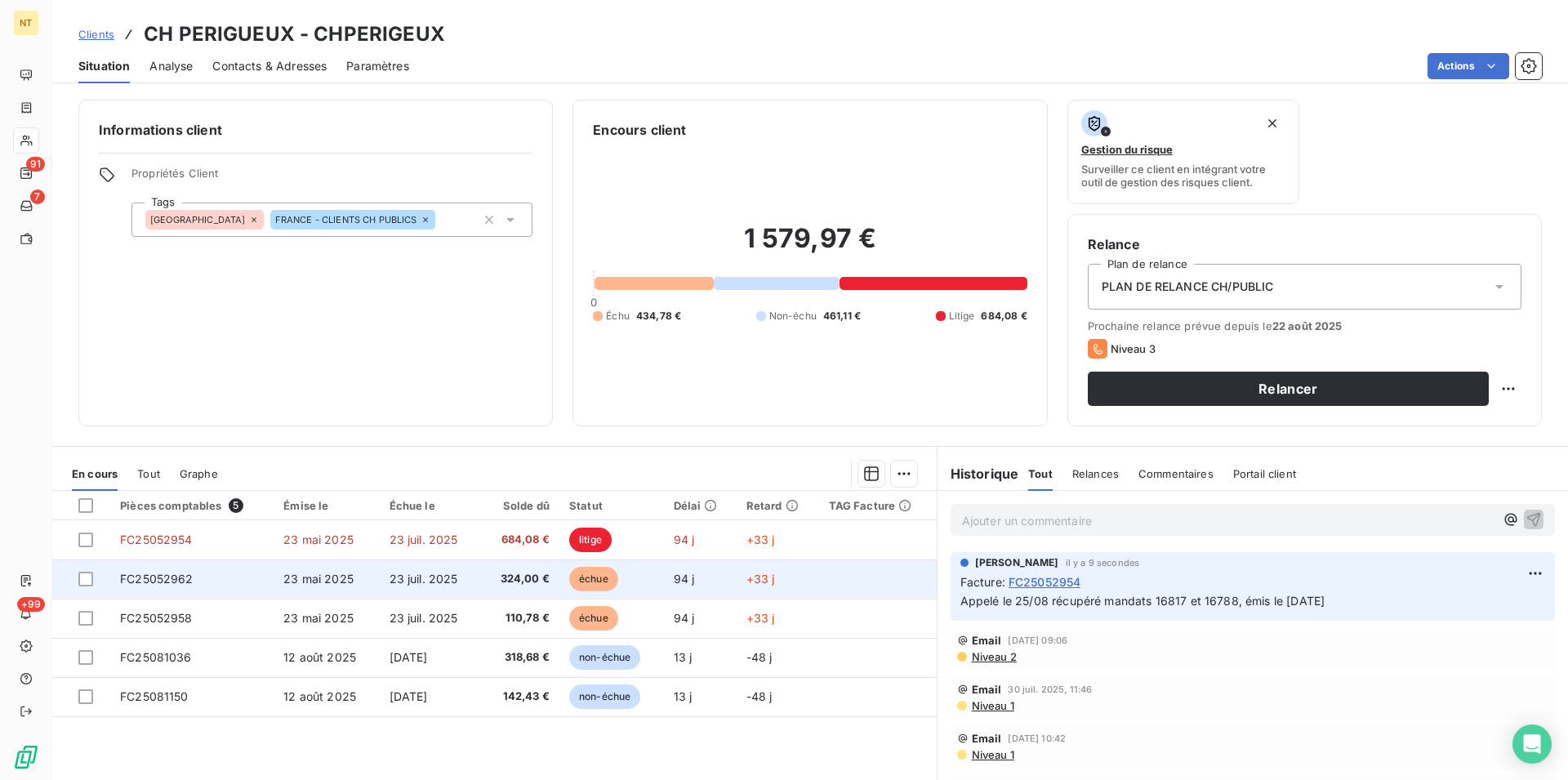
click at [157, 586] on td "FC25052962" at bounding box center [192, 579] width 163 height 39
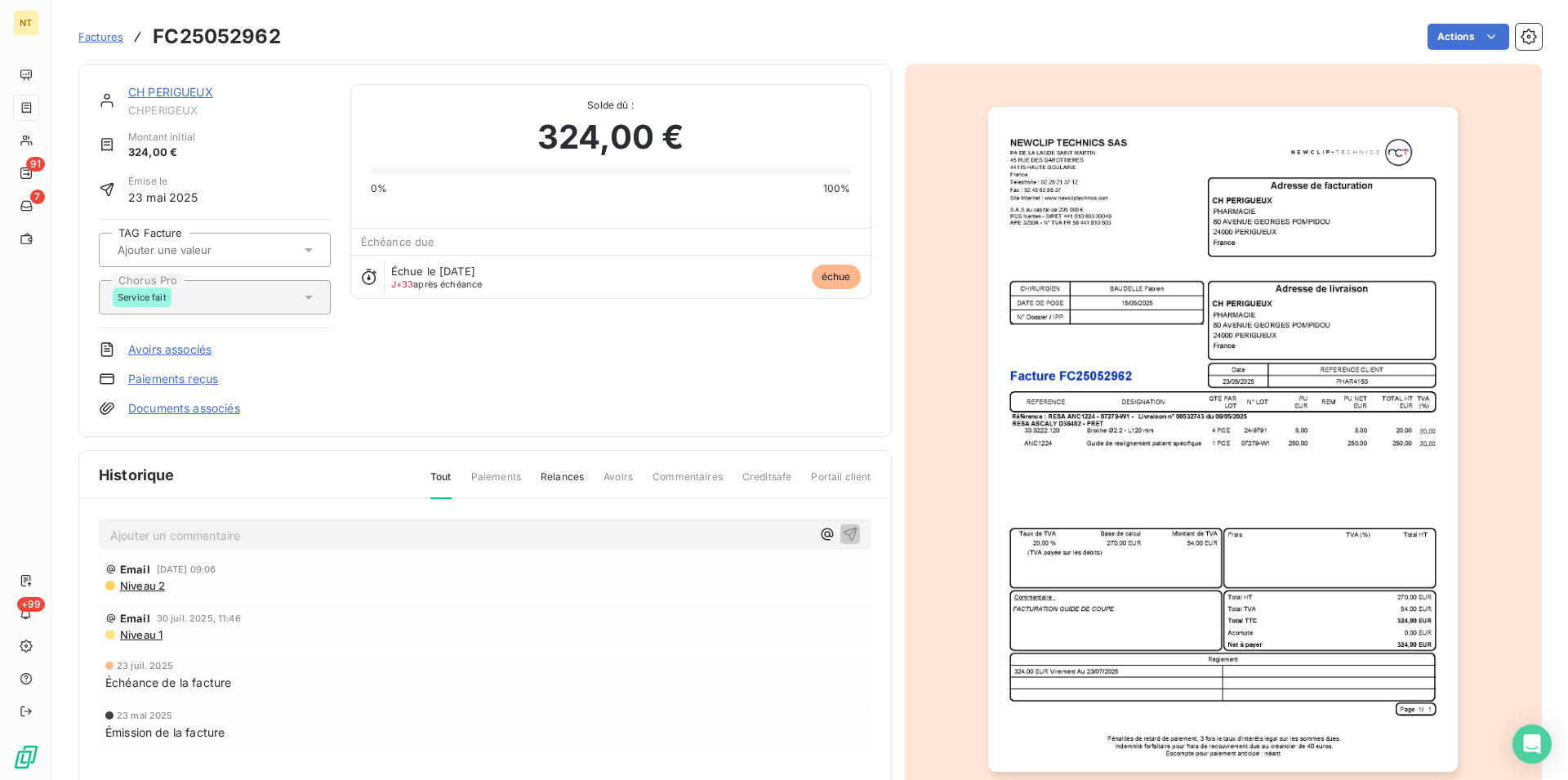
click at [142, 535] on p "Ajouter un commentaire ﻿" at bounding box center [461, 535] width 700 height 20
click at [335, 536] on span "Appelé le 25/08 récupéré mandats 16817 et 16788, émis le [DATE]" at bounding box center [293, 534] width 365 height 14
click at [383, 535] on span "Appelé le 25/08 récupéré mandats 16815 et 16788, émis le [DATE]" at bounding box center [293, 534] width 365 height 14
click at [844, 530] on icon "button" at bounding box center [849, 533] width 16 height 16
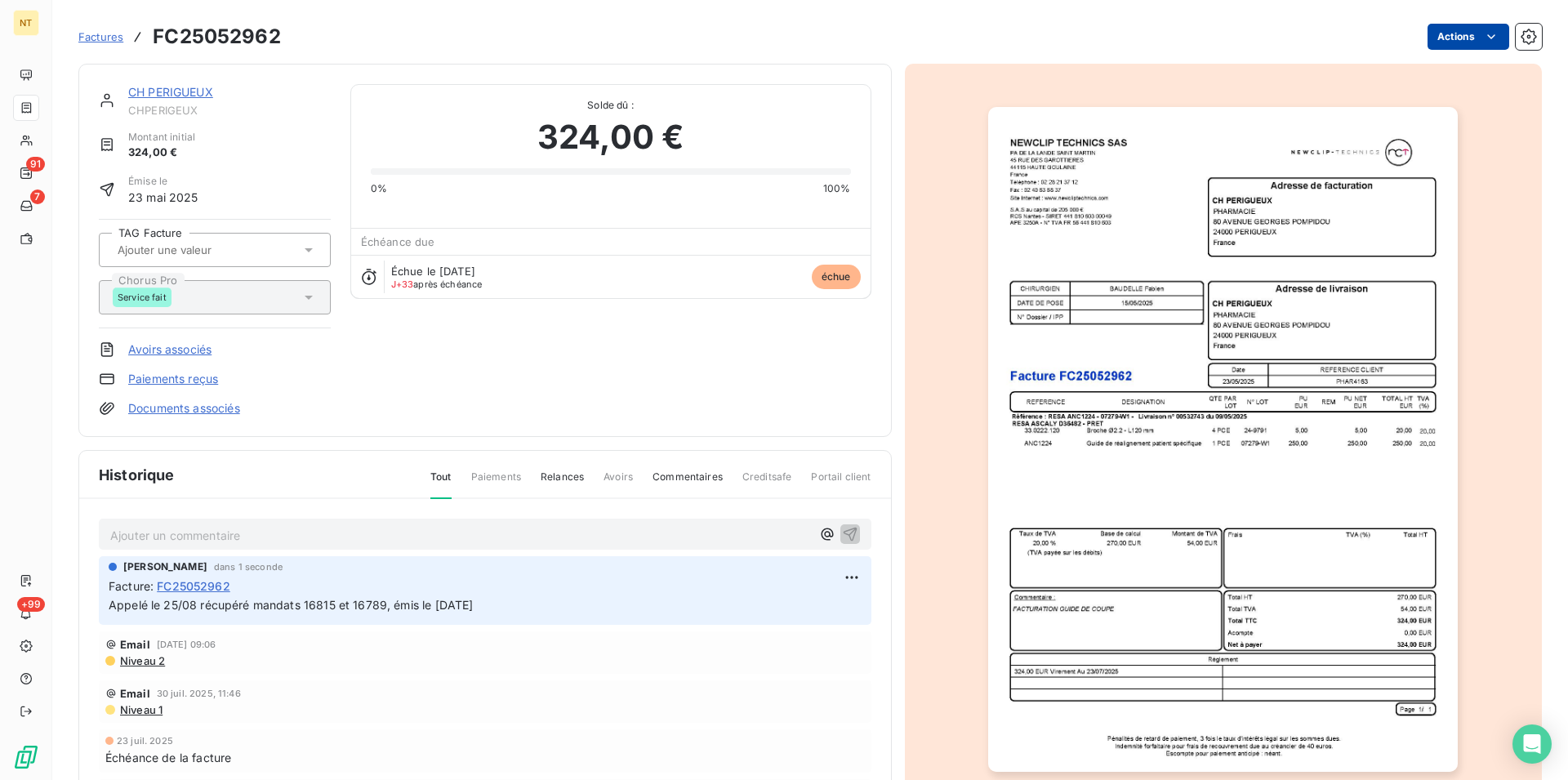
click at [1474, 37] on html "NT 91 7 +99 Factures FC25052962 Actions CH PERIGUEUX CHPERIGEUX Montant initial…" at bounding box center [784, 390] width 1568 height 780
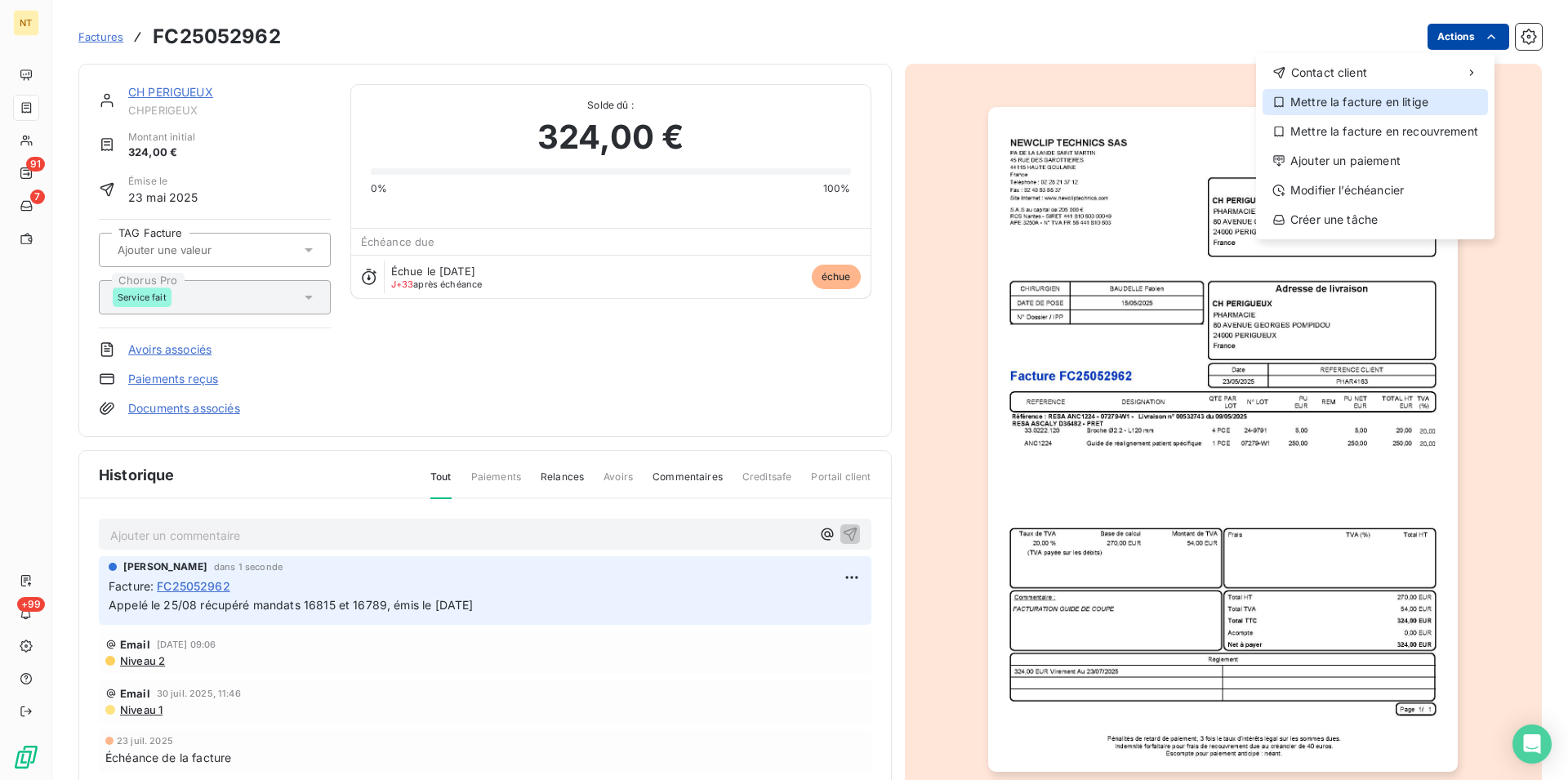
click at [1384, 104] on div "Mettre la facture en litige" at bounding box center [1375, 101] width 225 height 26
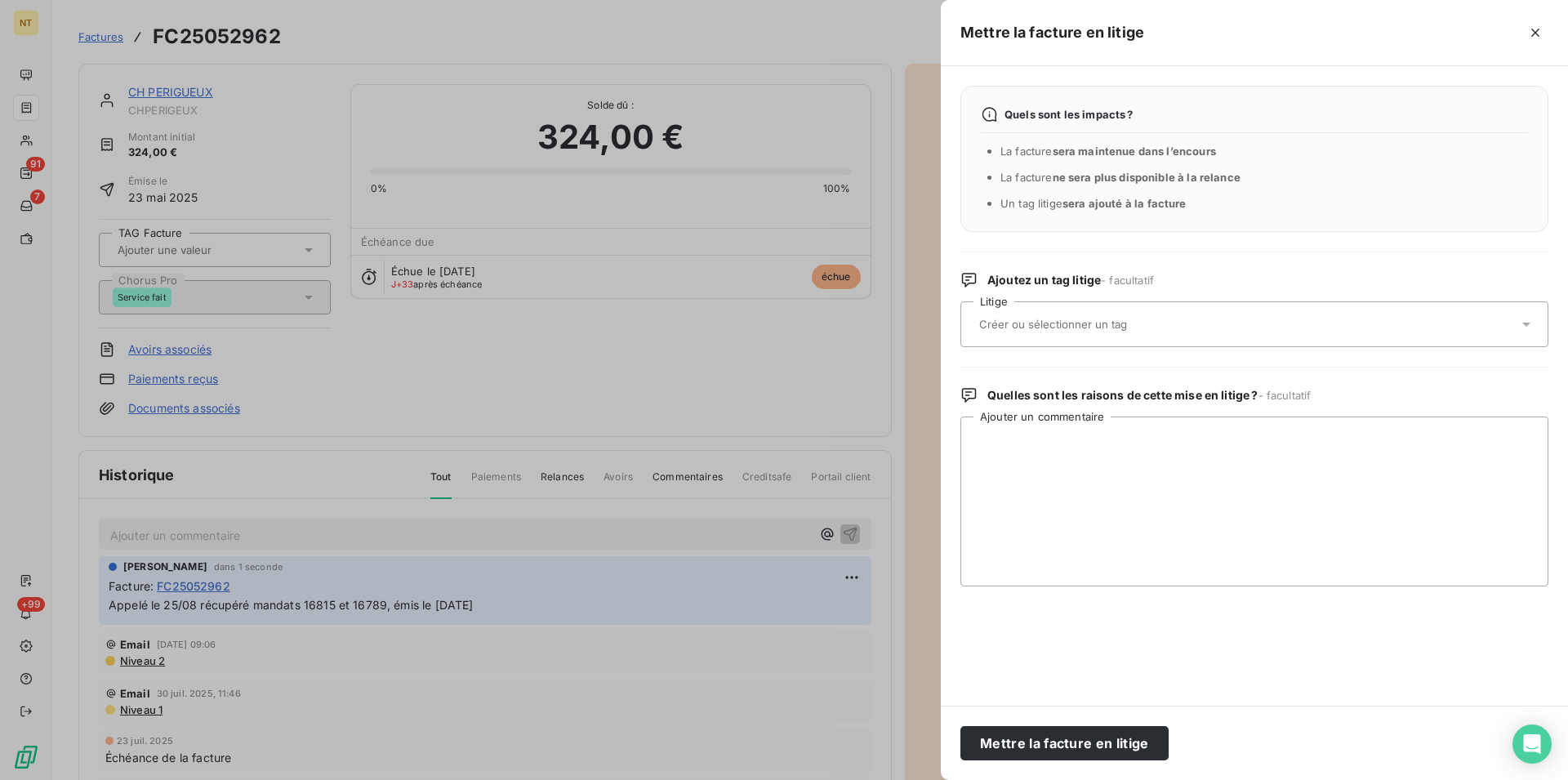
click at [1033, 324] on input "text" at bounding box center [1096, 324] width 238 height 14
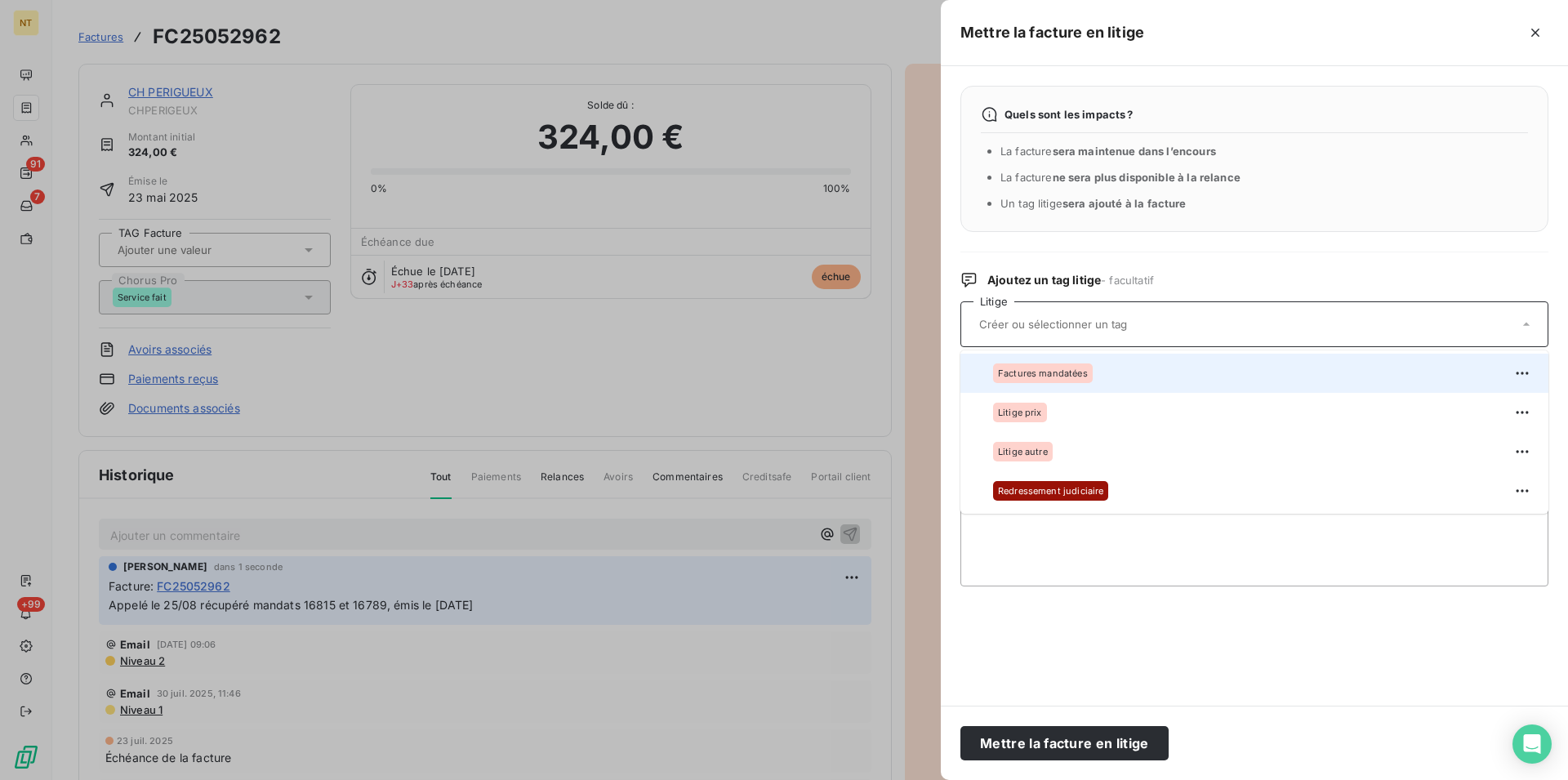
click at [971, 373] on div at bounding box center [971, 373] width 0 height 0
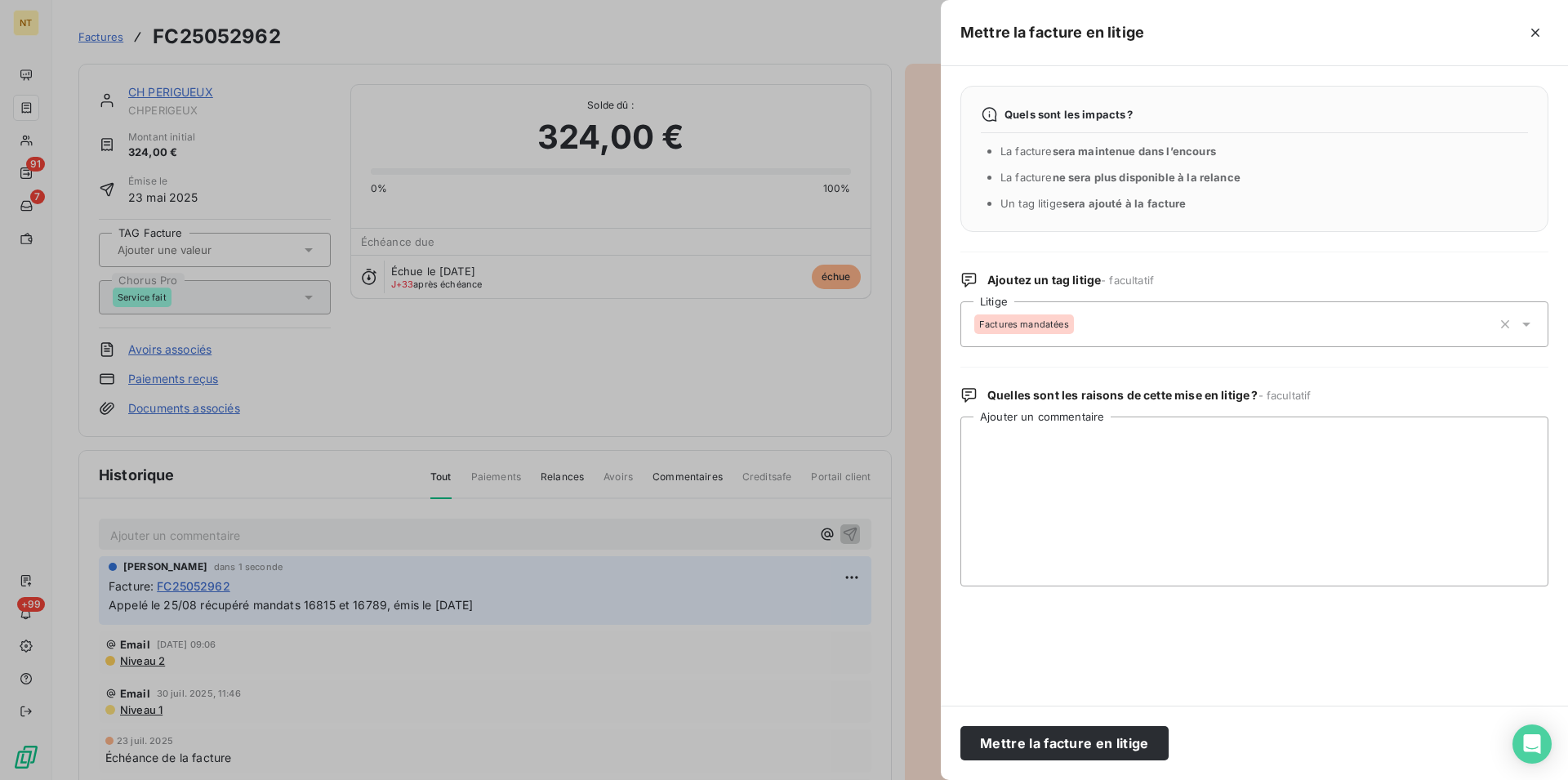
click at [158, 92] on div at bounding box center [784, 390] width 1568 height 780
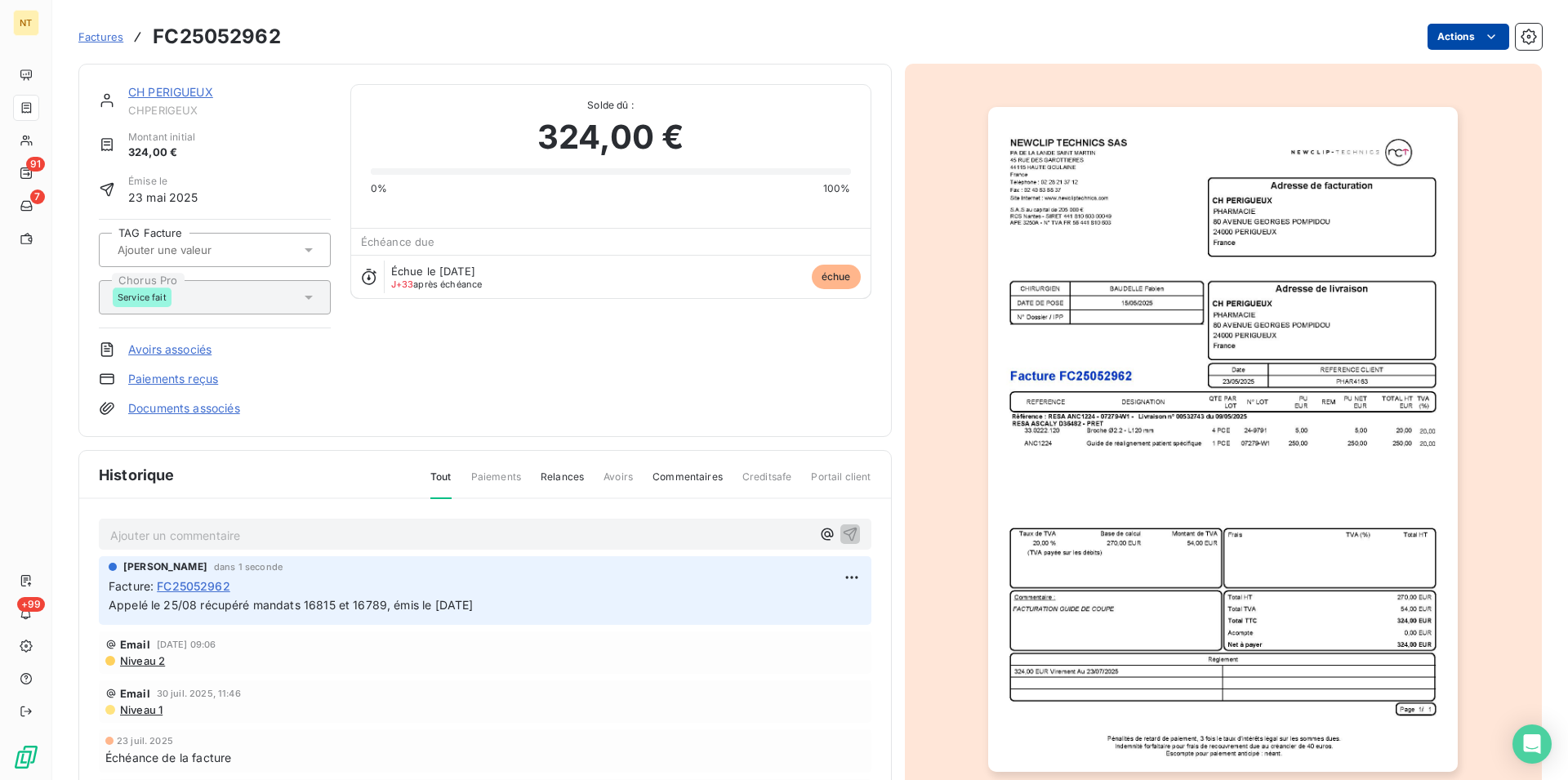
click at [182, 92] on link "CH PERIGUEUX" at bounding box center [170, 92] width 85 height 14
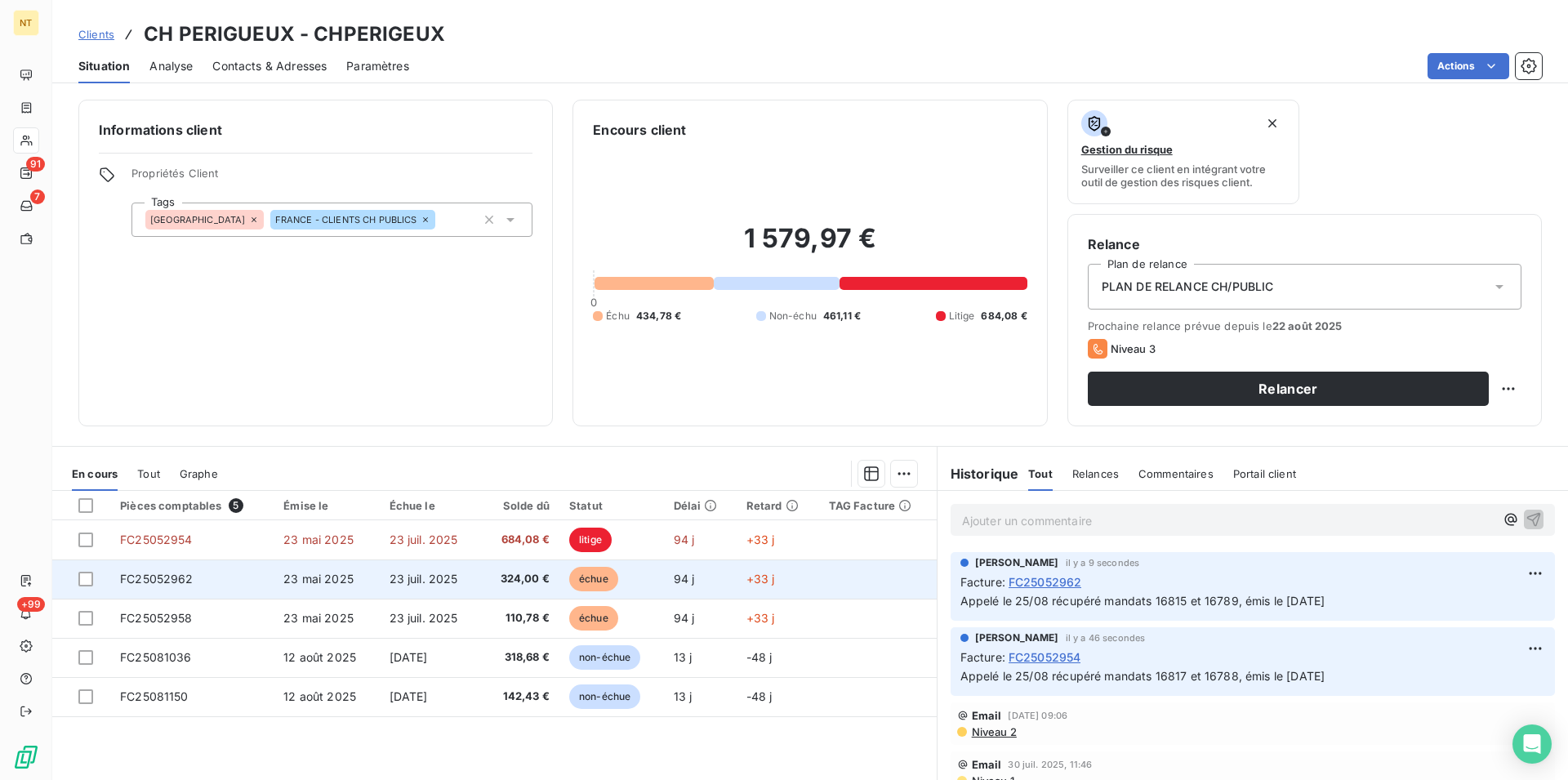
click at [160, 578] on span "FC25052962" at bounding box center [157, 579] width 73 height 14
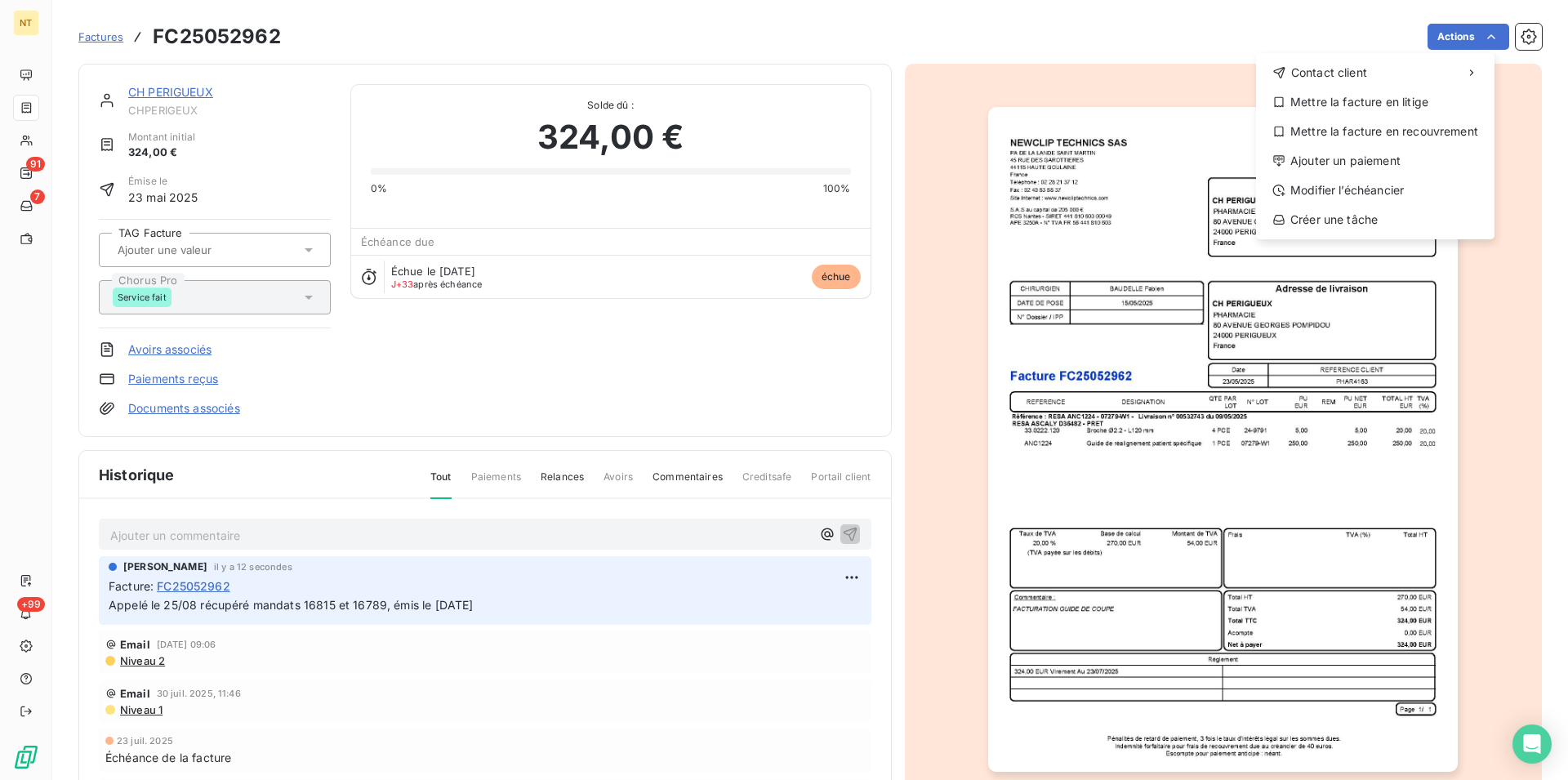
click at [1476, 36] on html "NT 91 7 +99 Factures FC25052962 Actions Contact client Mettre la facture en lit…" at bounding box center [784, 390] width 1568 height 780
click at [1387, 105] on div "Mettre la facture en litige" at bounding box center [1375, 101] width 225 height 26
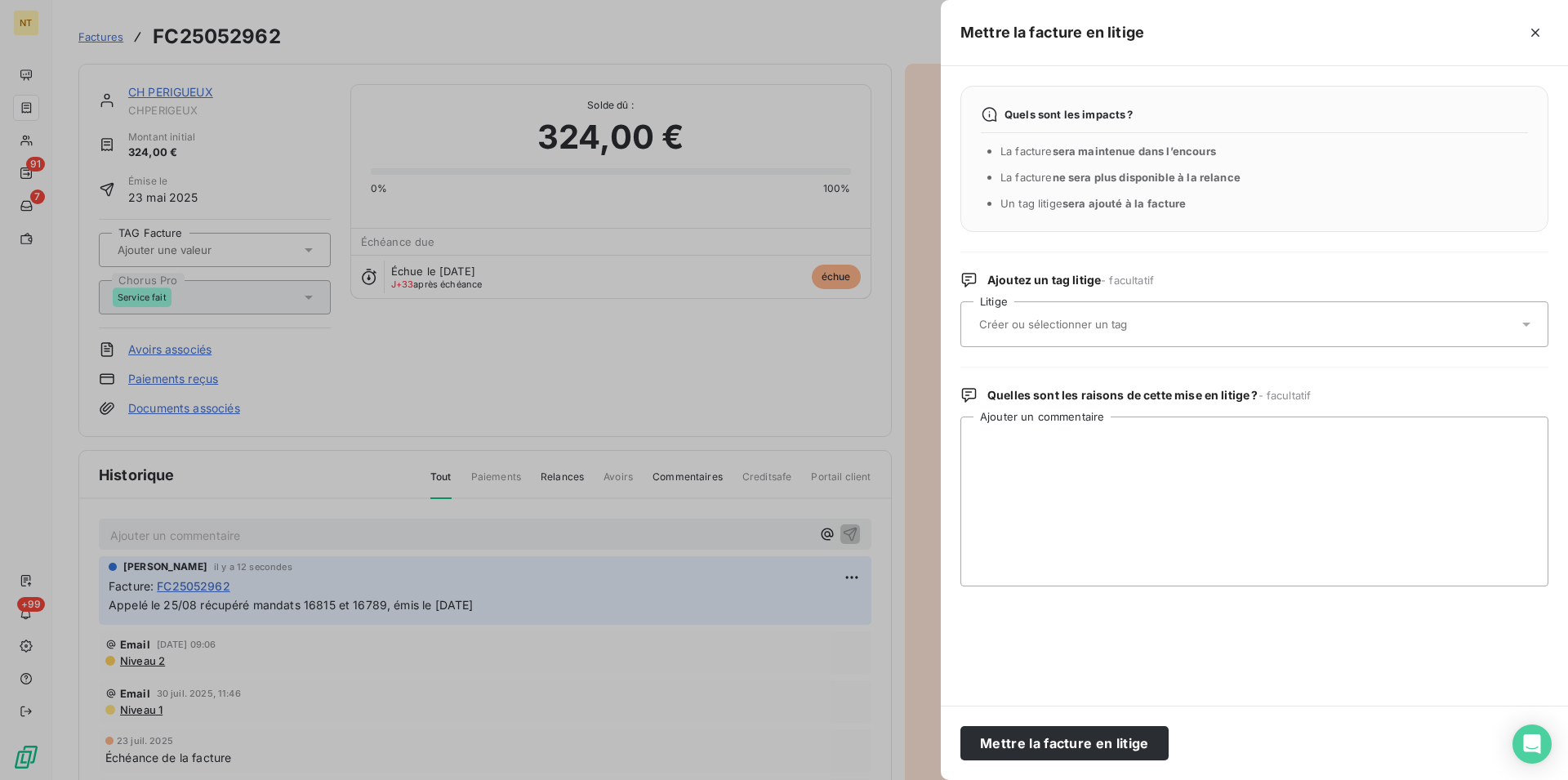
click at [1058, 327] on input "text" at bounding box center [1096, 324] width 238 height 14
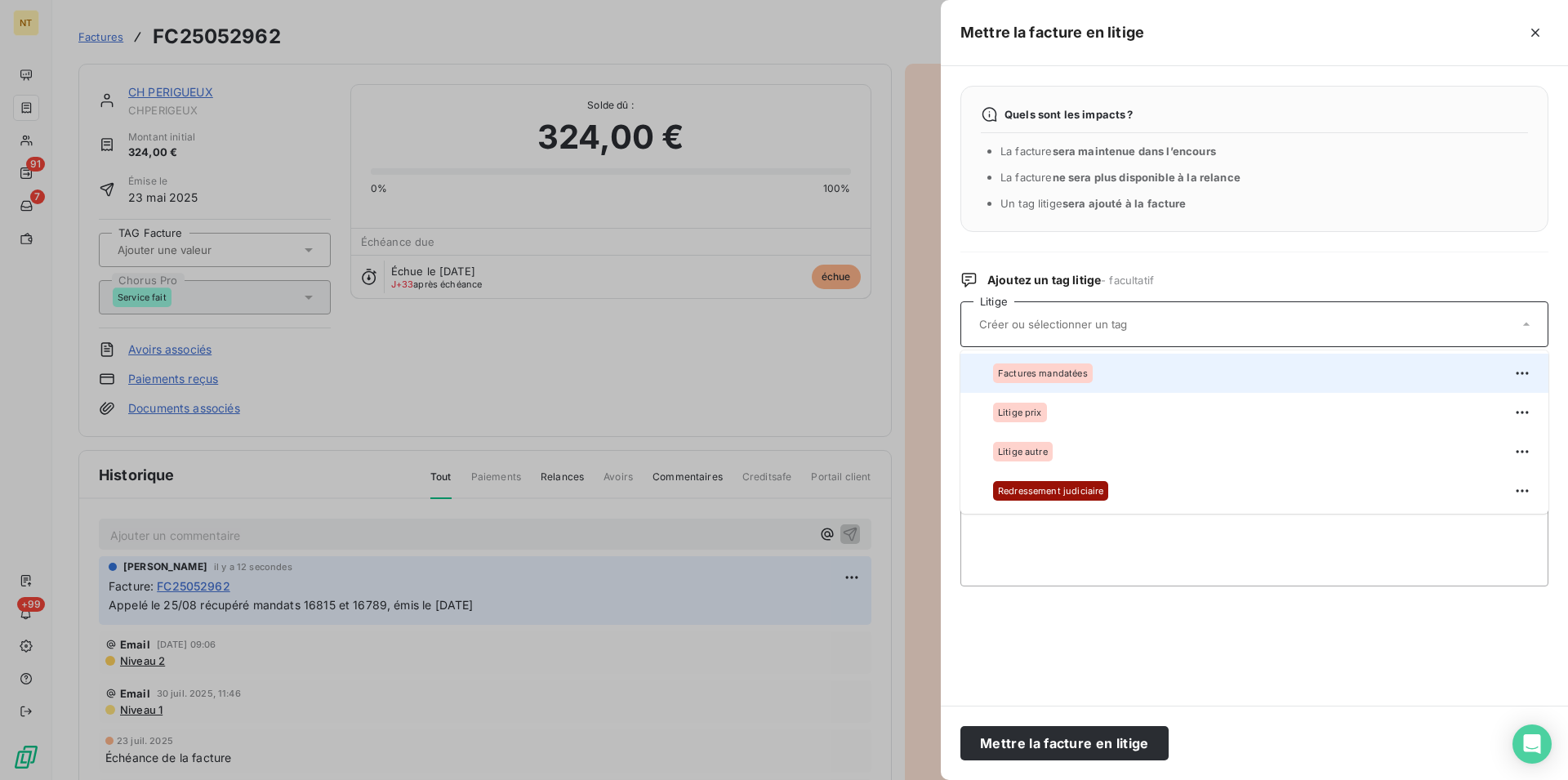
click at [971, 373] on div at bounding box center [971, 373] width 0 height 0
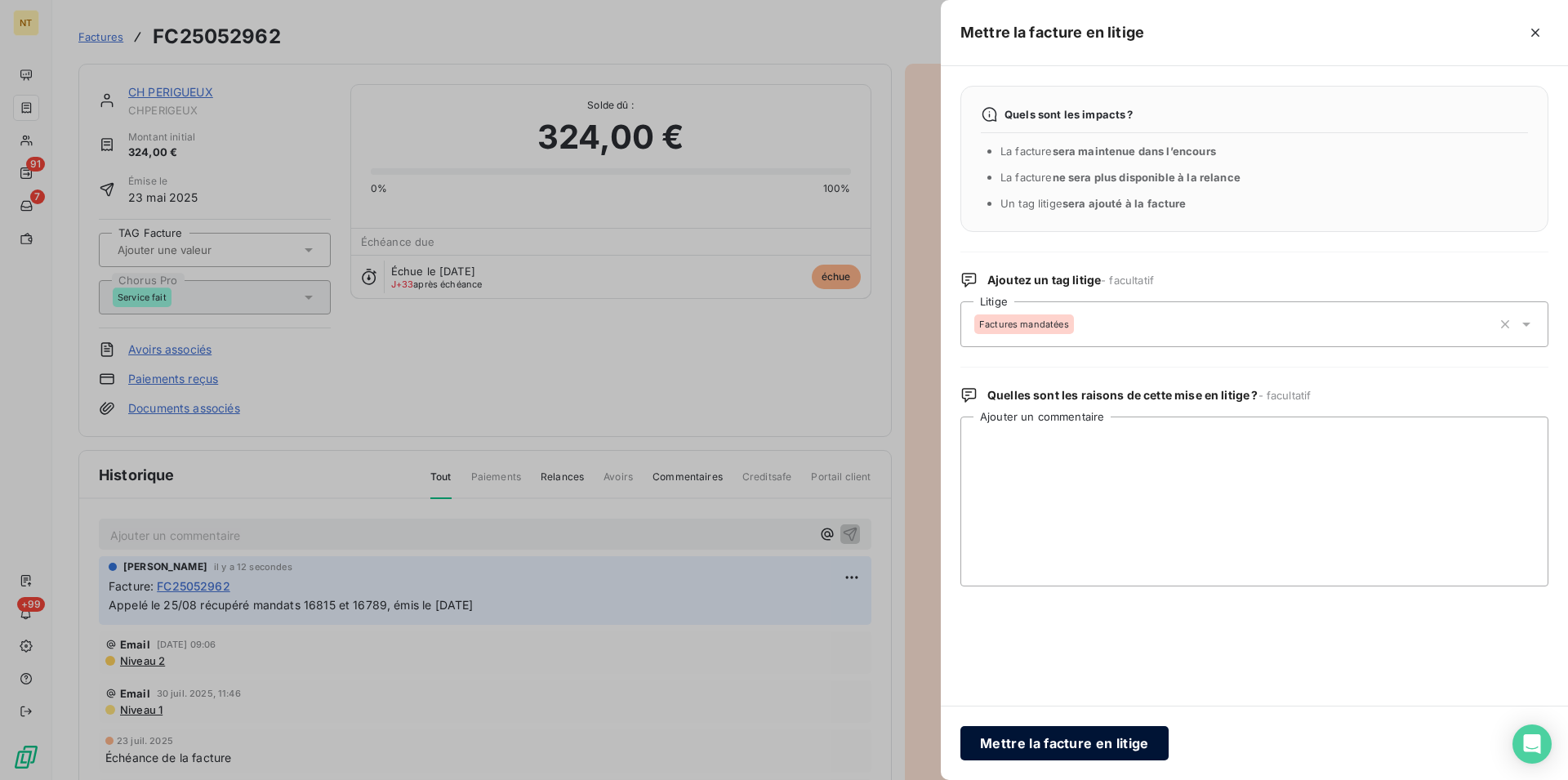
click at [1014, 742] on button "Mettre la facture en litige" at bounding box center [1064, 744] width 208 height 34
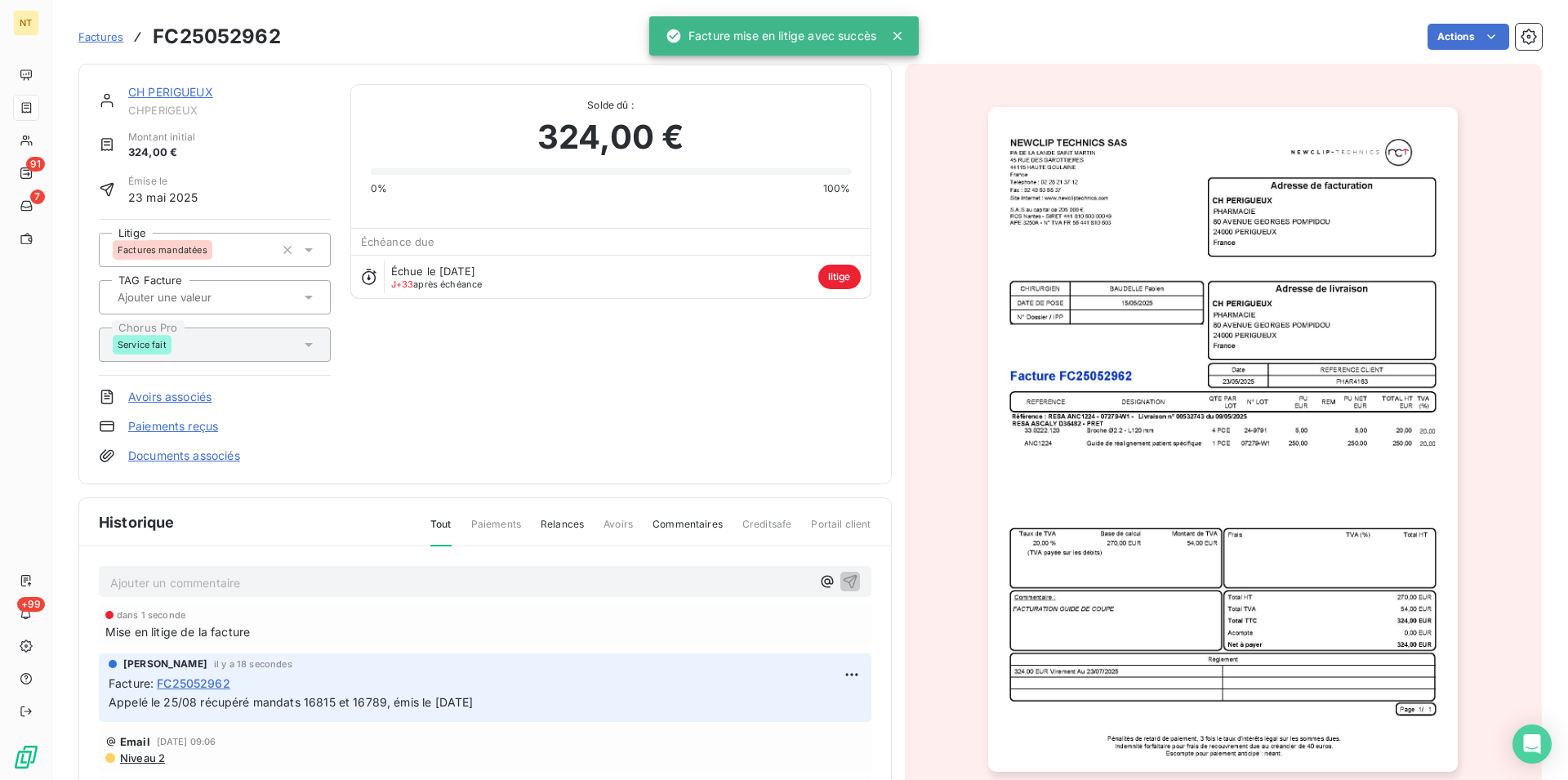
click at [172, 95] on link "CH PERIGUEUX" at bounding box center [170, 92] width 85 height 14
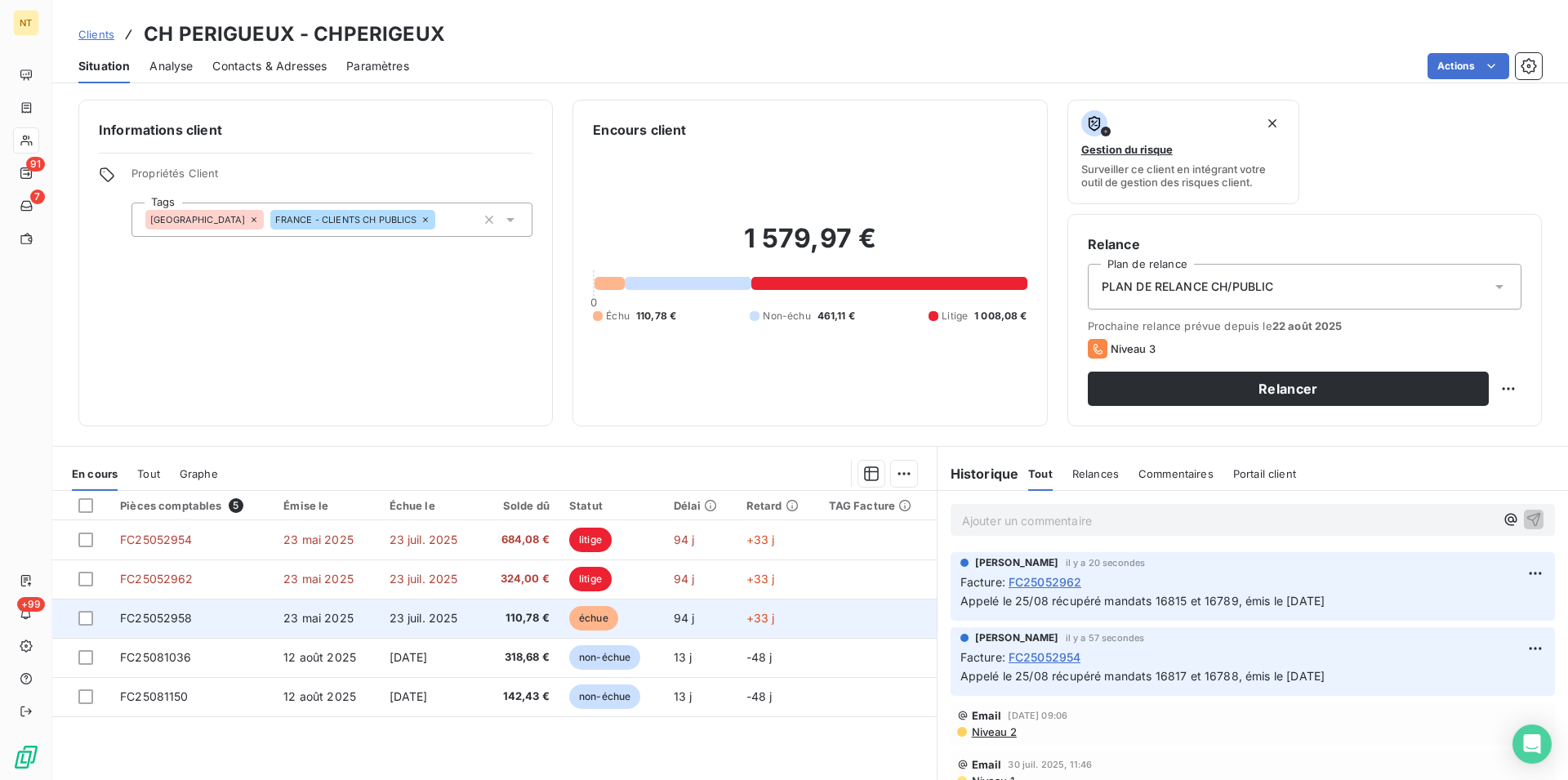
click at [172, 622] on span "FC25052958" at bounding box center [157, 618] width 73 height 14
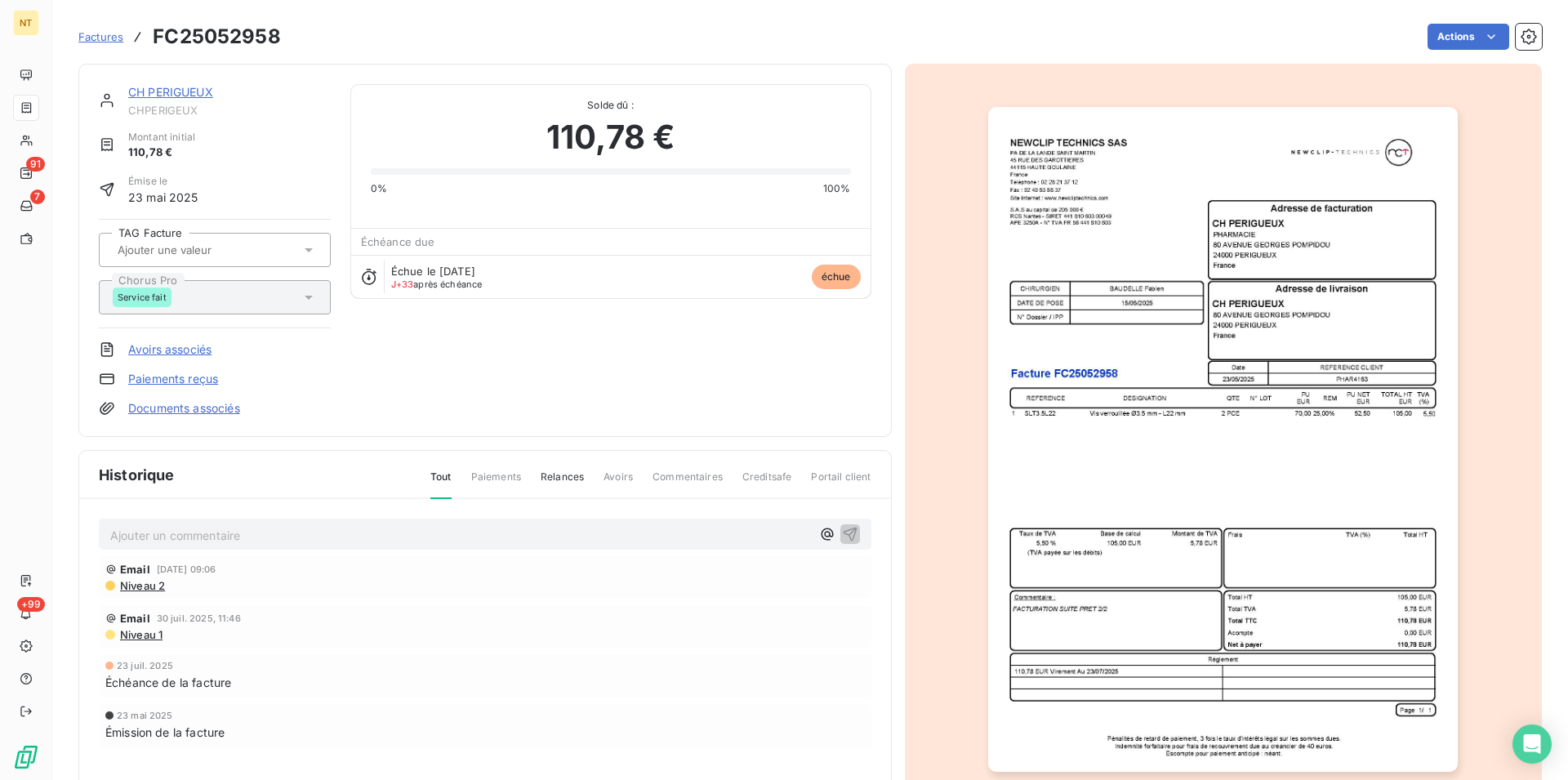
click at [240, 527] on p "Ajouter un commentaire ﻿" at bounding box center [461, 535] width 700 height 20
click at [300, 538] on span "Appelé le 25/08 récupéré mandats 16817 et 16788, émis le [DATE]" at bounding box center [293, 534] width 365 height 14
click at [377, 534] on span "Appelé le 25/08 récupéré mandat 16817 et 16788, émis le [DATE]" at bounding box center [290, 534] width 359 height 14
click at [844, 535] on icon "button" at bounding box center [849, 533] width 16 height 16
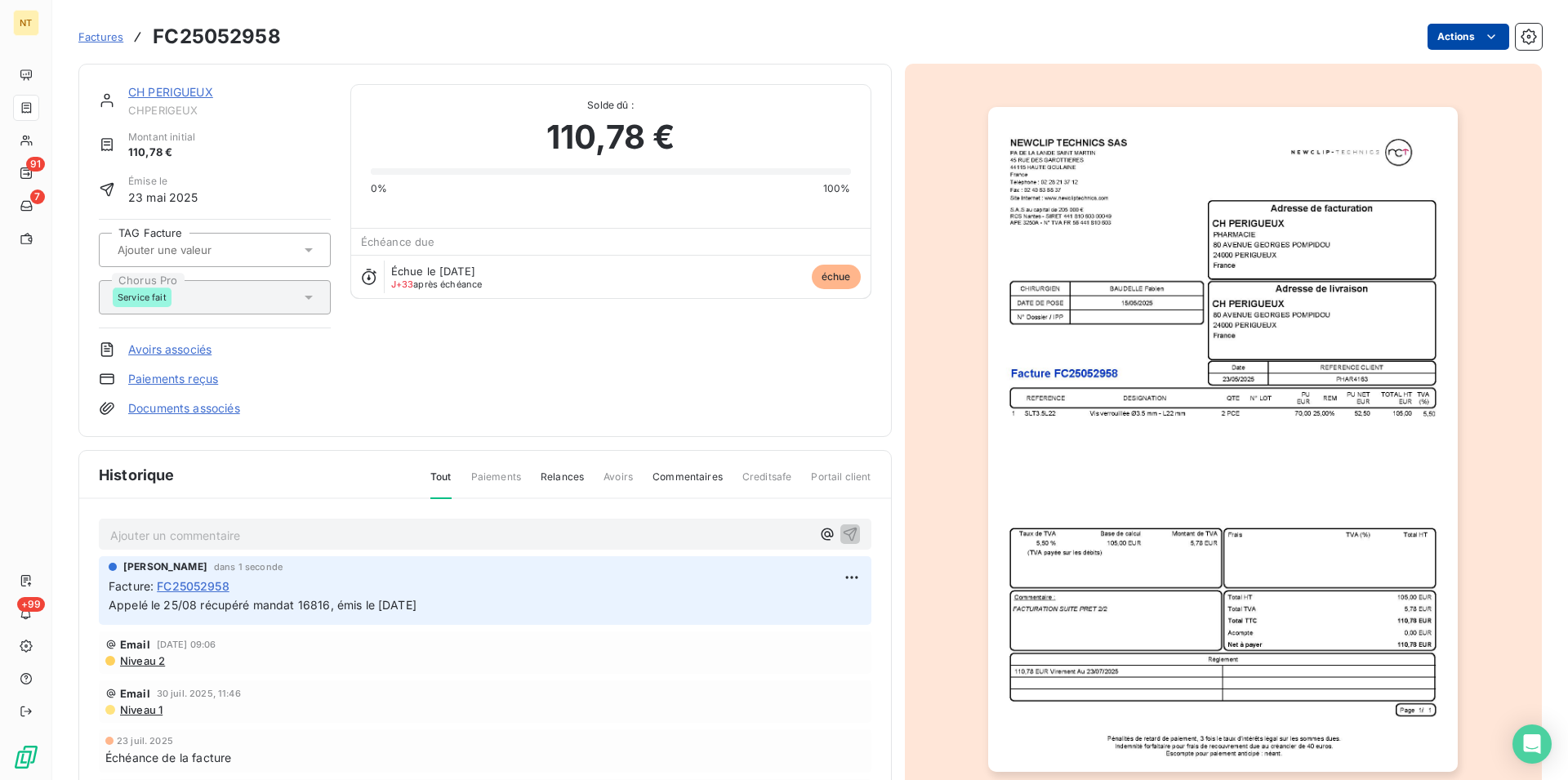
click at [1475, 37] on html "NT 91 7 +99 Factures FC25052958 Actions CH PERIGUEUX CHPERIGEUX Montant initial…" at bounding box center [784, 390] width 1568 height 780
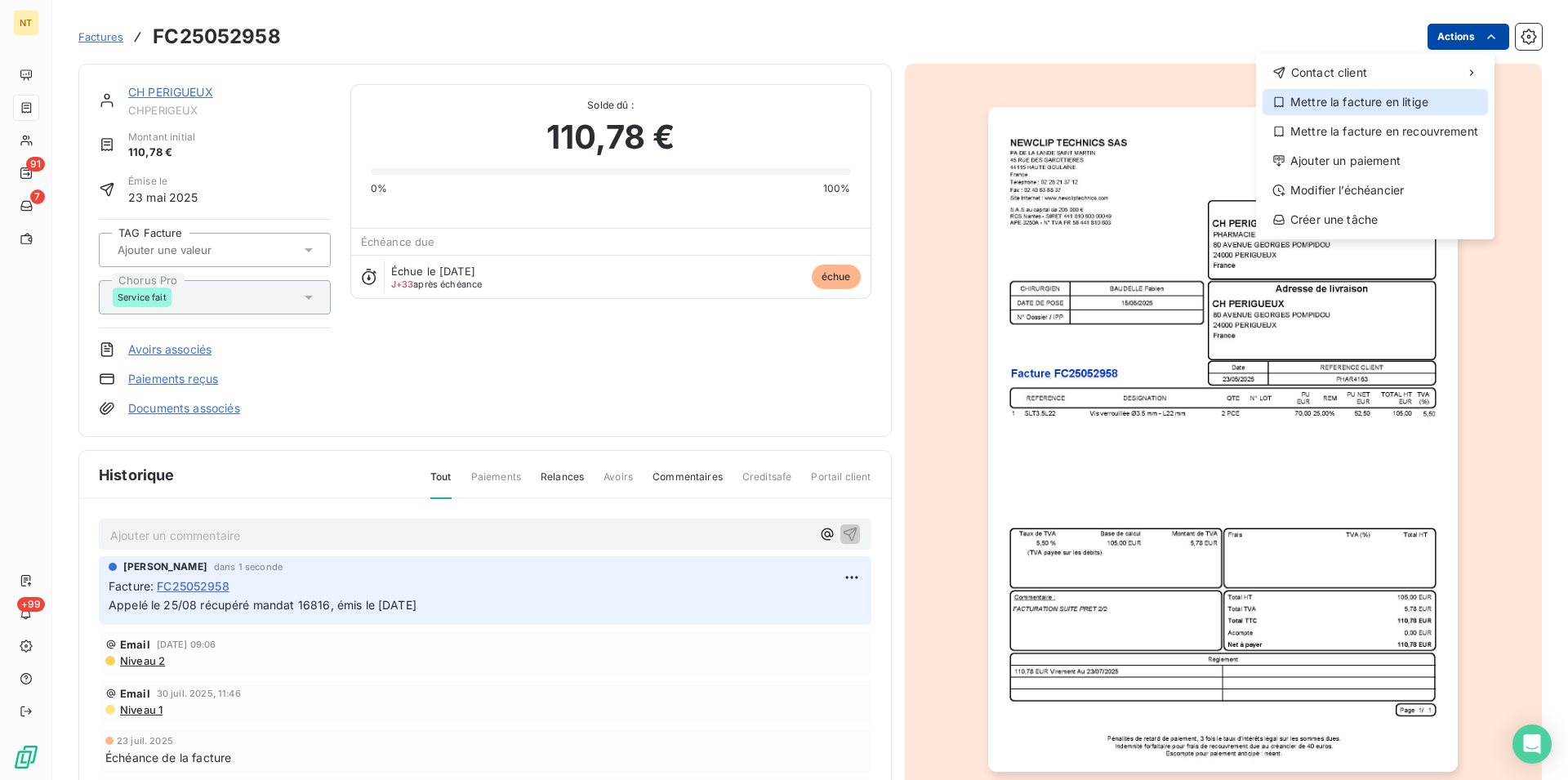
click at [1372, 103] on div "Mettre la facture en litige" at bounding box center [1375, 101] width 225 height 26
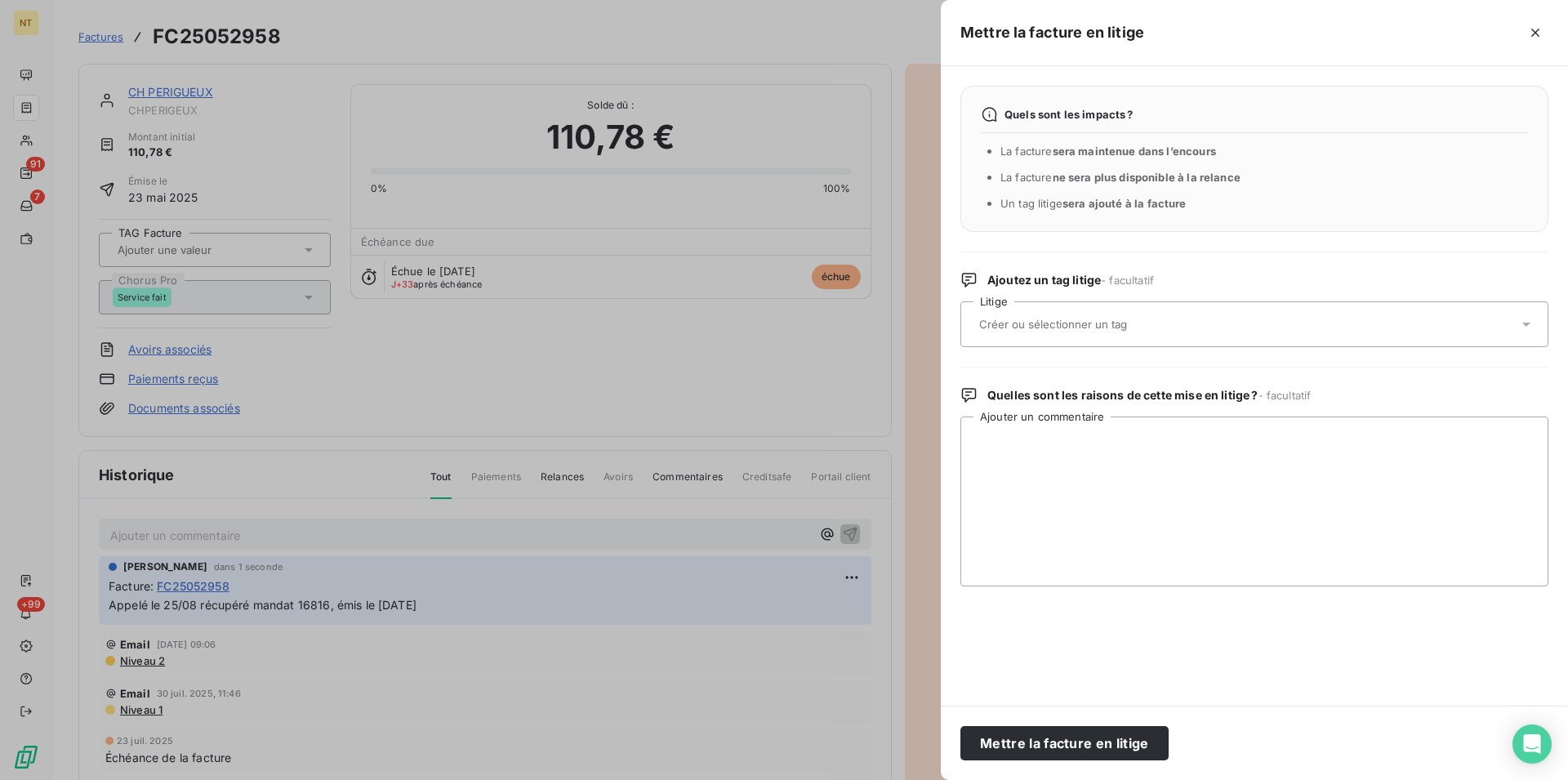
click at [1077, 325] on input "text" at bounding box center [1096, 324] width 238 height 14
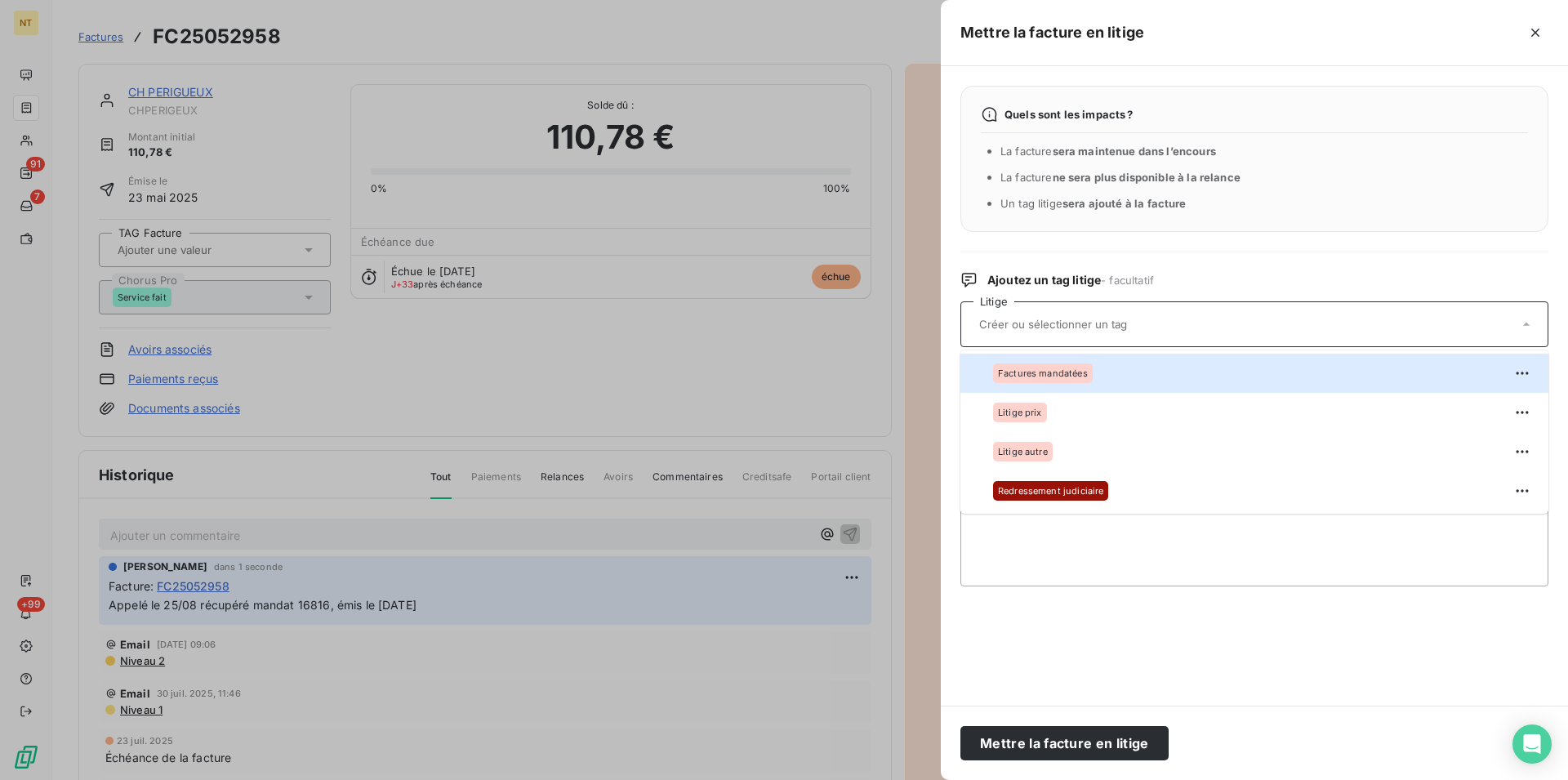
drag, startPoint x: 976, startPoint y: 376, endPoint x: 980, endPoint y: 414, distance: 38.2
click at [971, 373] on div at bounding box center [971, 373] width 0 height 0
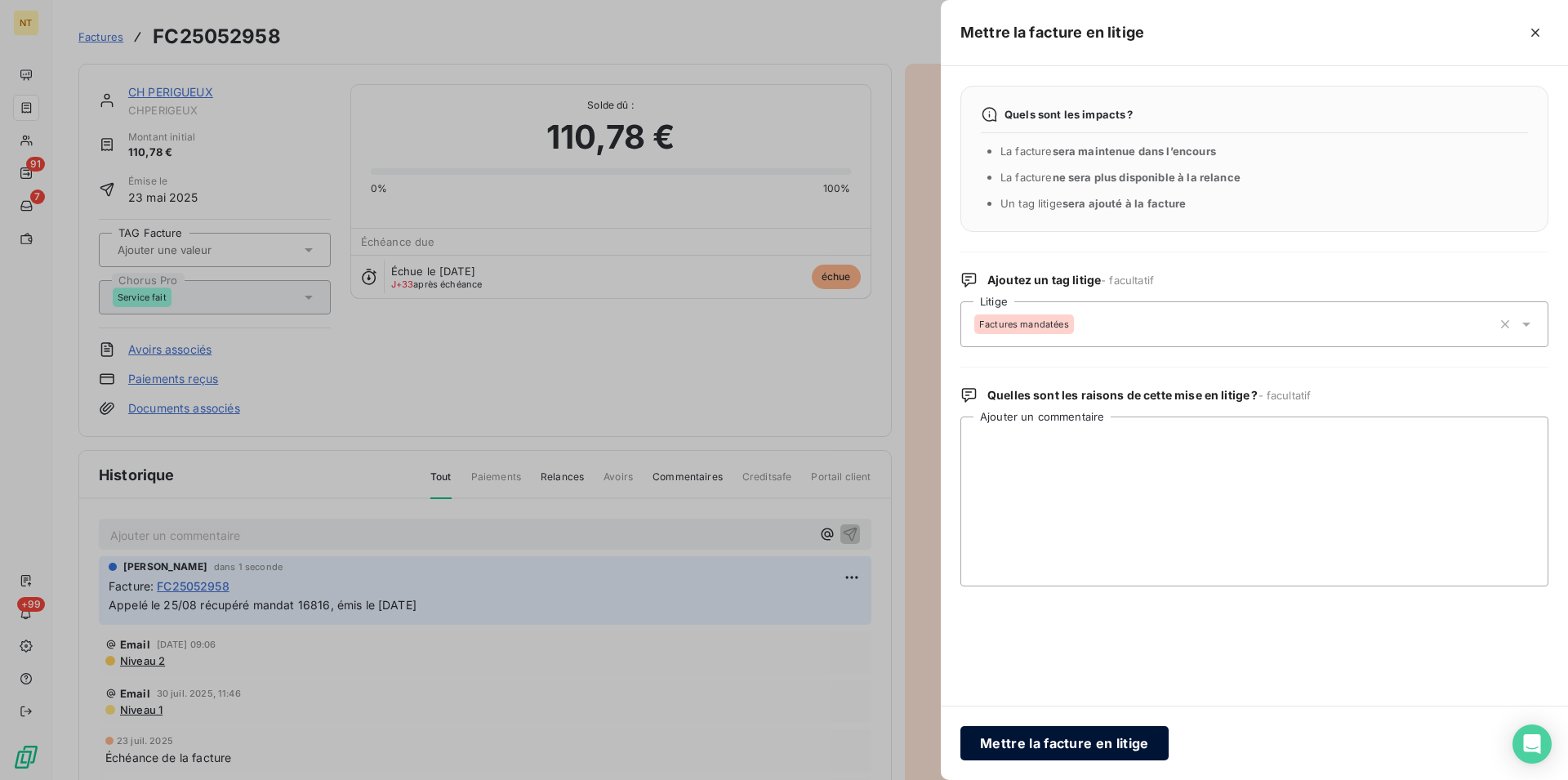
click at [1020, 739] on button "Mettre la facture en litige" at bounding box center [1064, 744] width 208 height 34
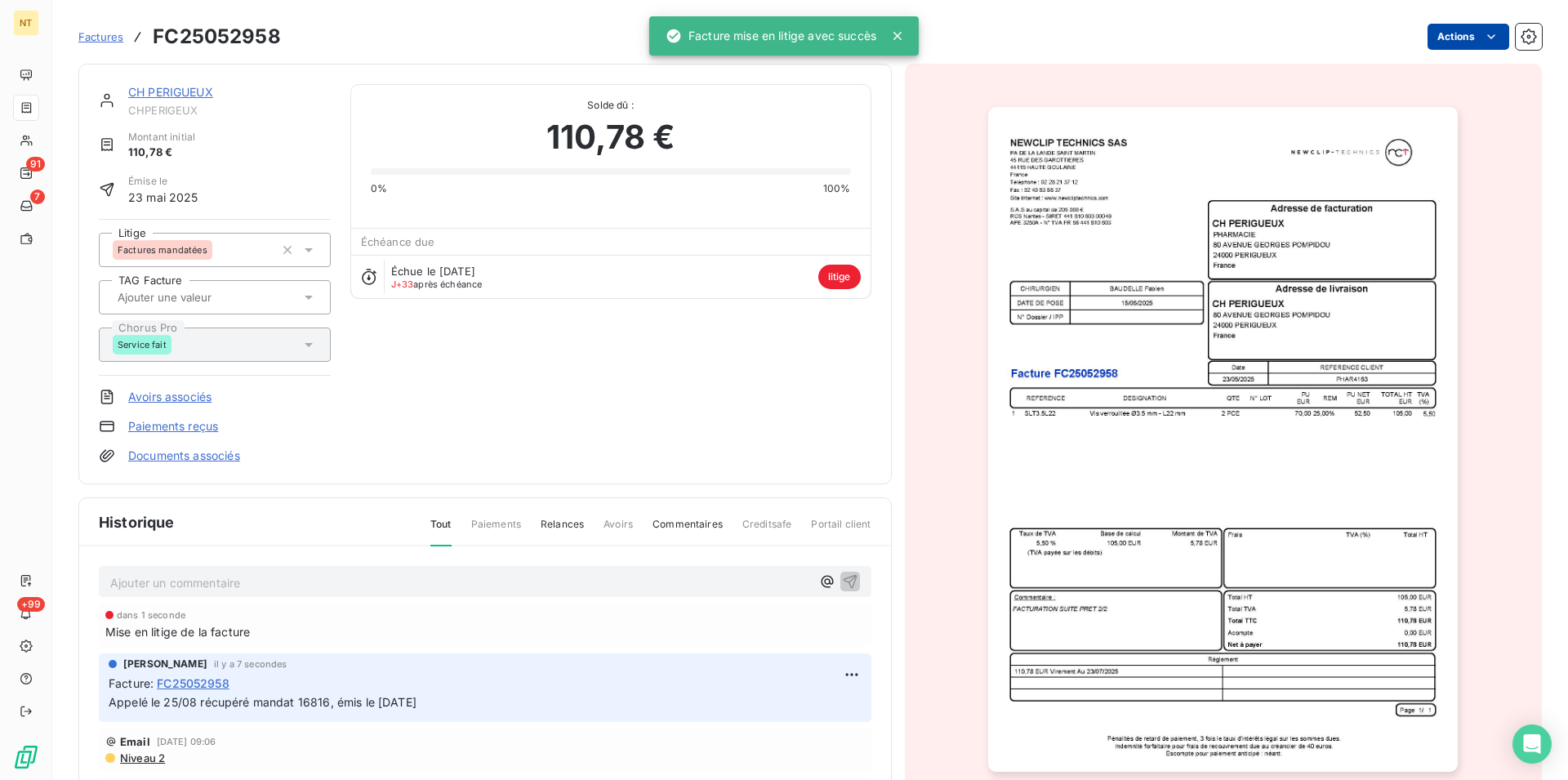
click at [182, 94] on link "CH PERIGUEUX" at bounding box center [170, 92] width 85 height 14
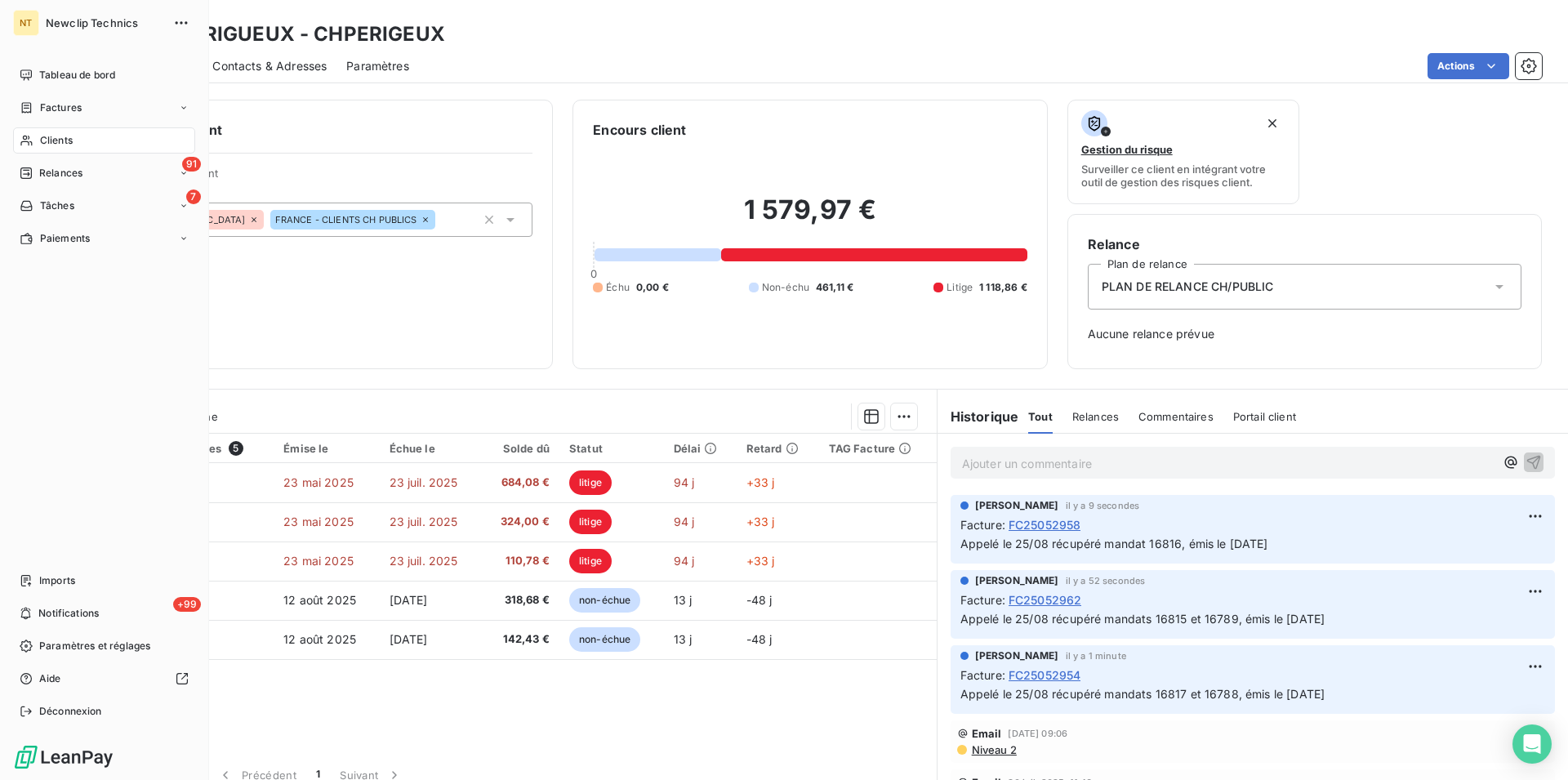
click at [49, 137] on span "Clients" at bounding box center [56, 139] width 32 height 14
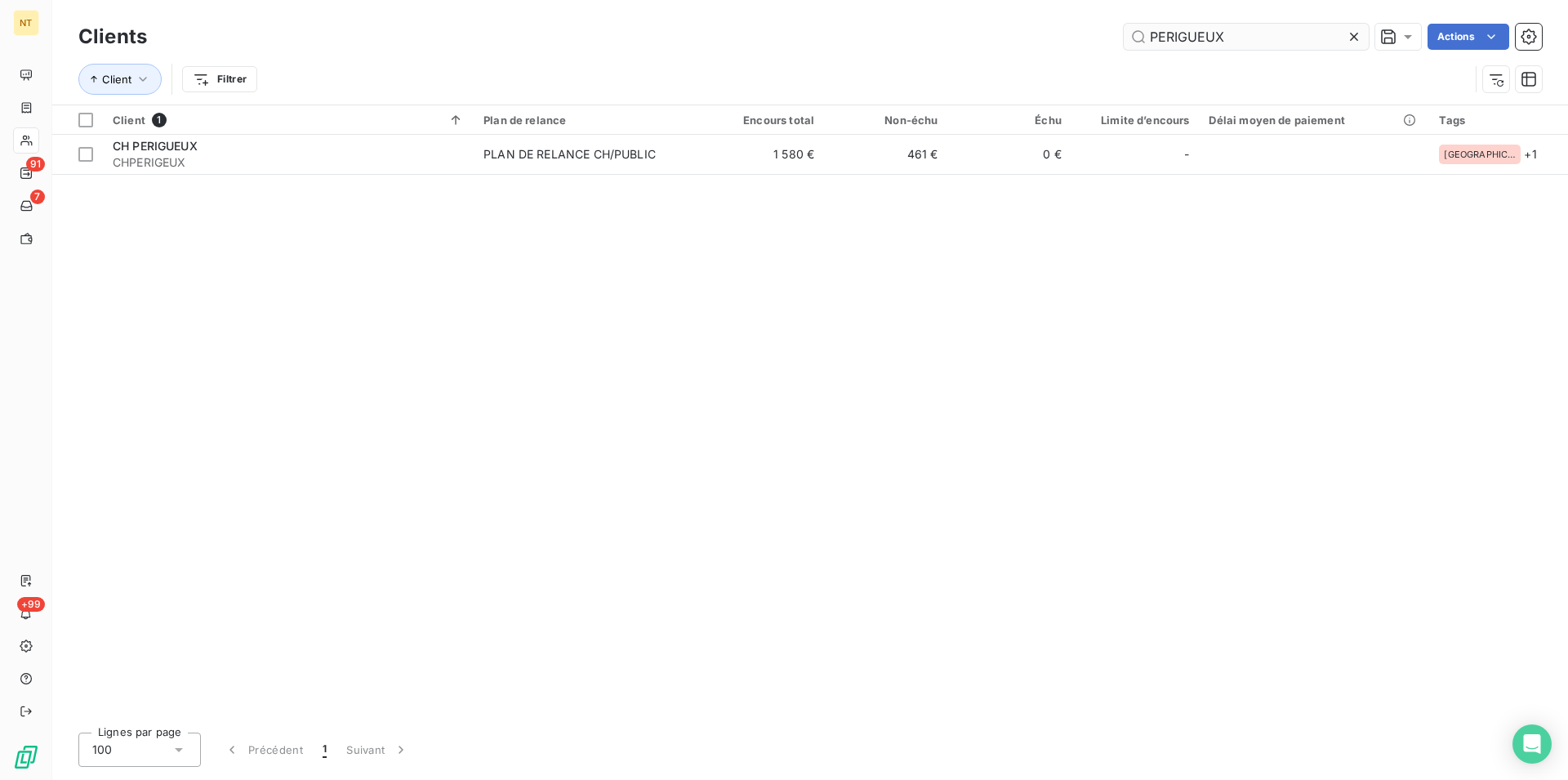
drag, startPoint x: 1221, startPoint y: 36, endPoint x: 1132, endPoint y: 31, distance: 89.1
click at [1132, 31] on input "PERIGUEUX" at bounding box center [1245, 36] width 245 height 26
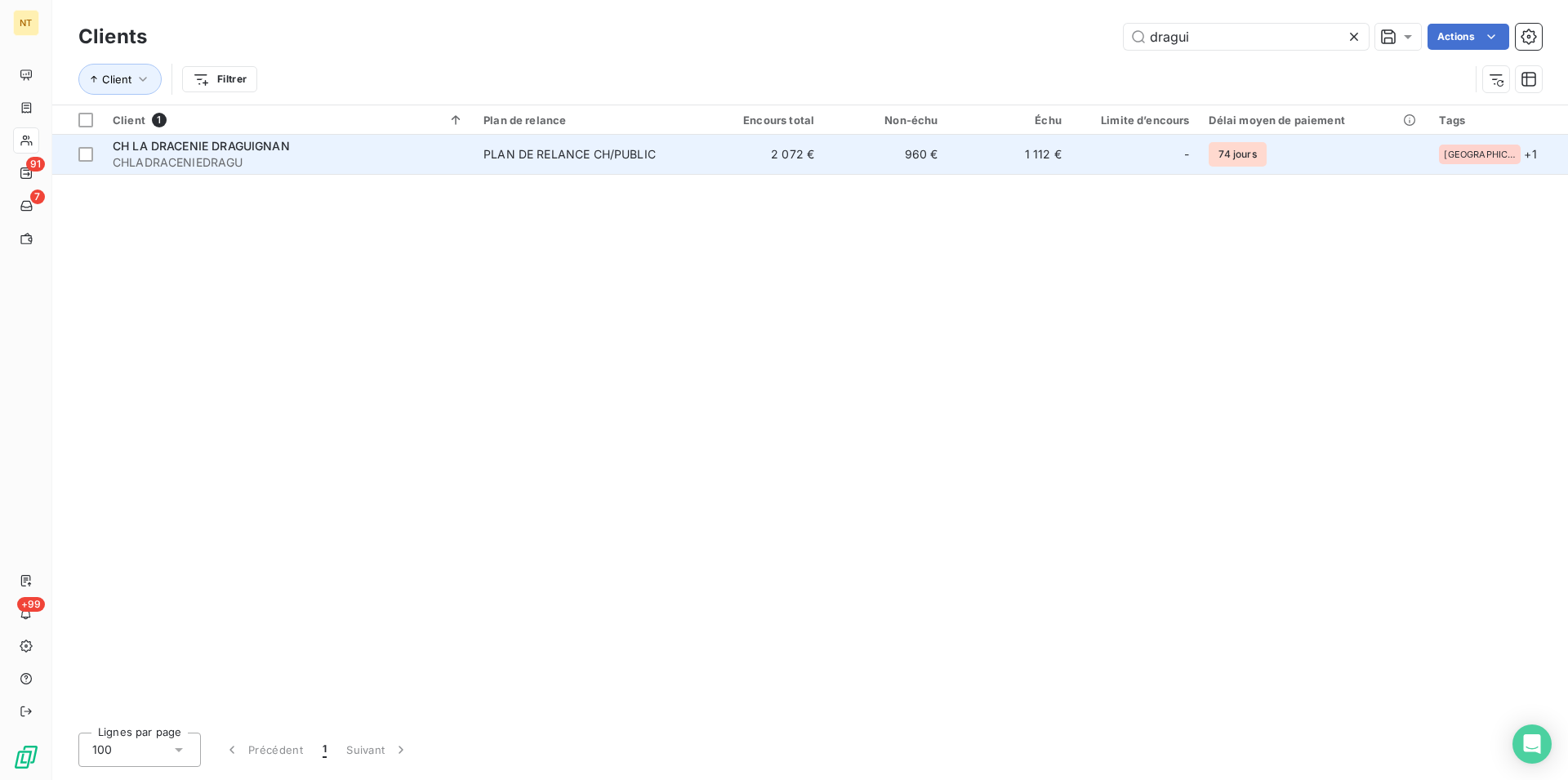
type input "dragui"
click at [254, 159] on span "CHLADRACENIEDRAGU" at bounding box center [288, 162] width 351 height 16
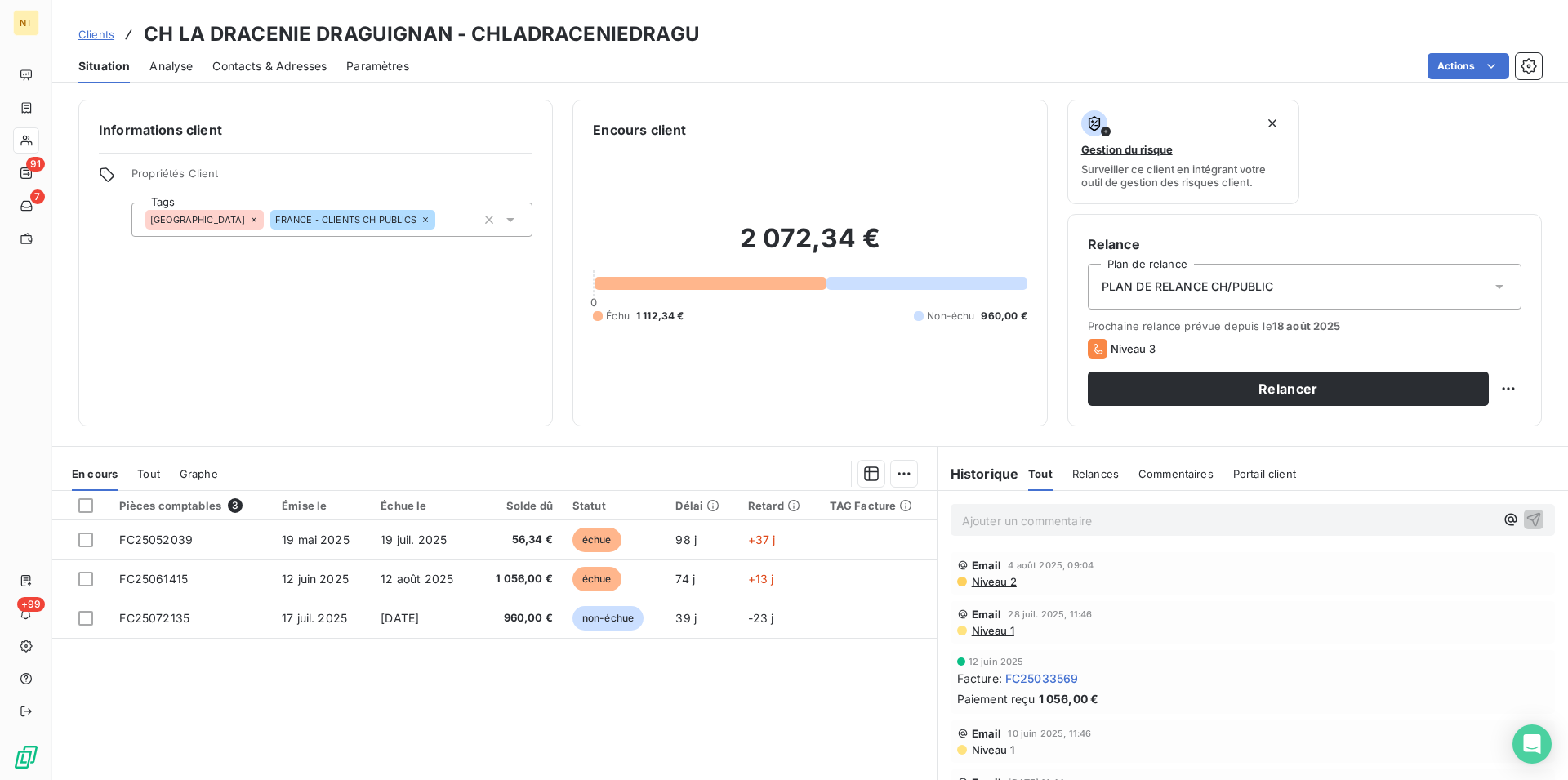
click at [288, 64] on span "Contacts & Adresses" at bounding box center [269, 66] width 115 height 16
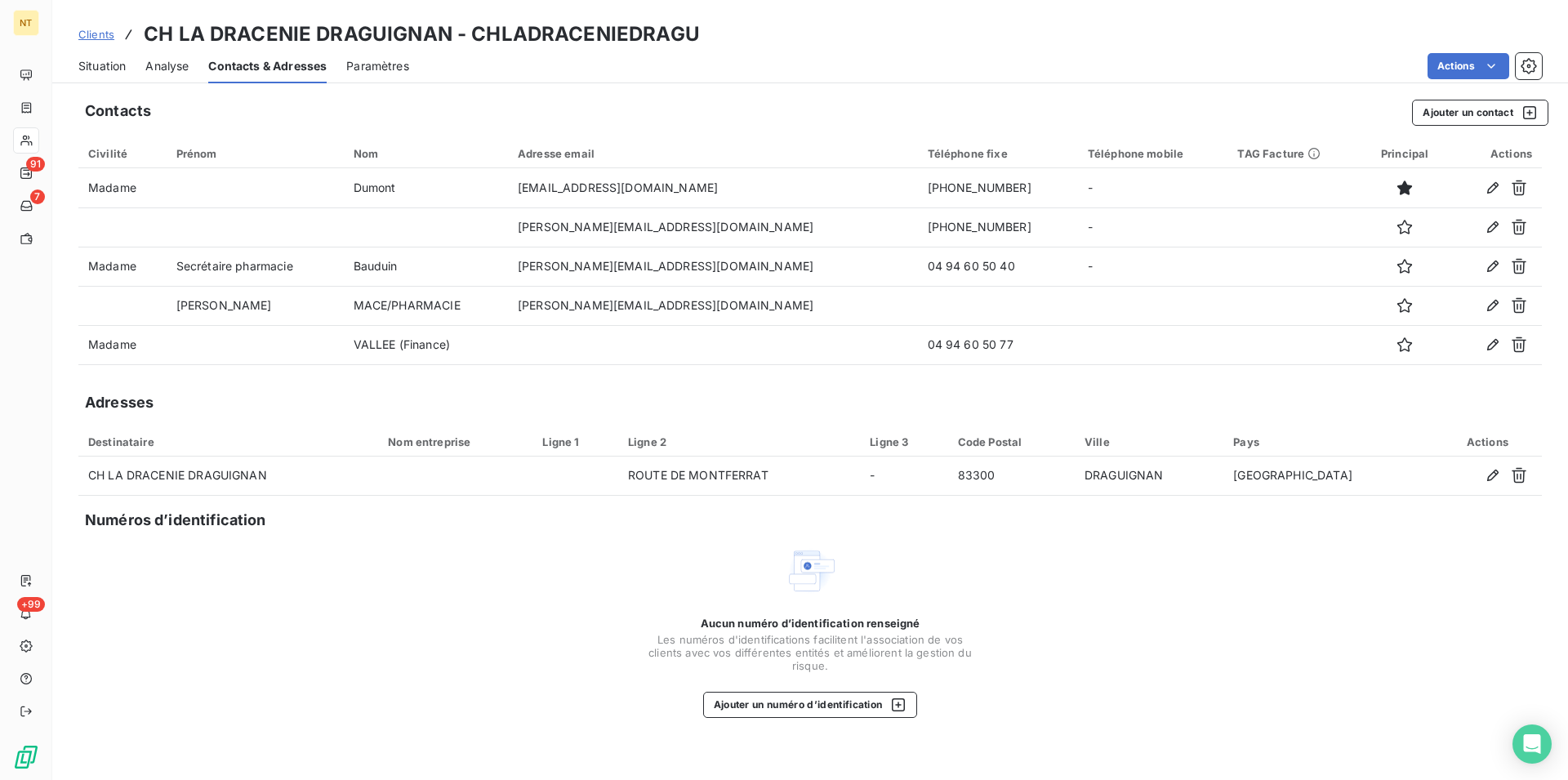
click at [96, 68] on span "Situation" at bounding box center [102, 66] width 48 height 16
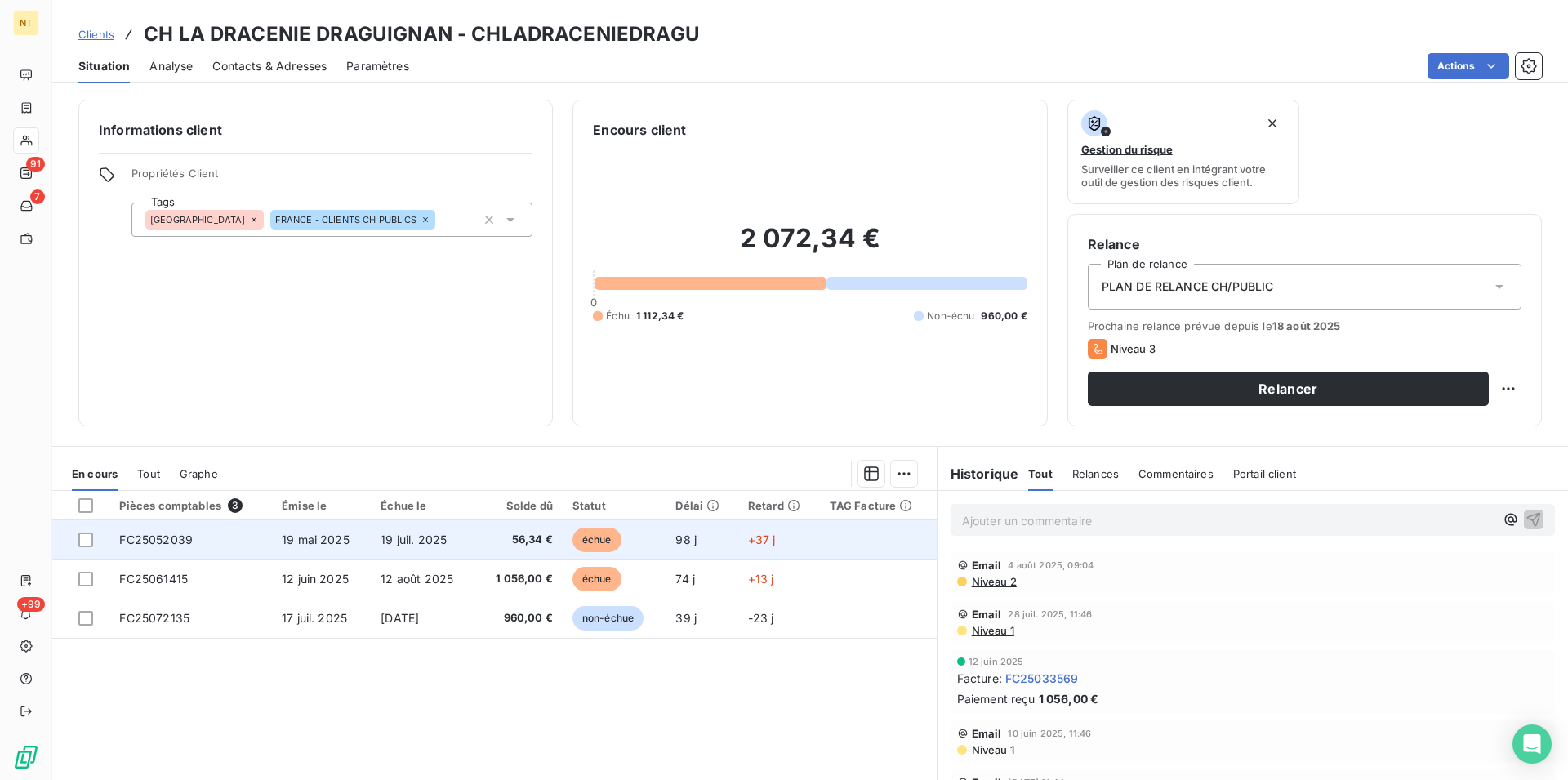
click at [331, 540] on span "19 mai 2025" at bounding box center [315, 539] width 68 height 14
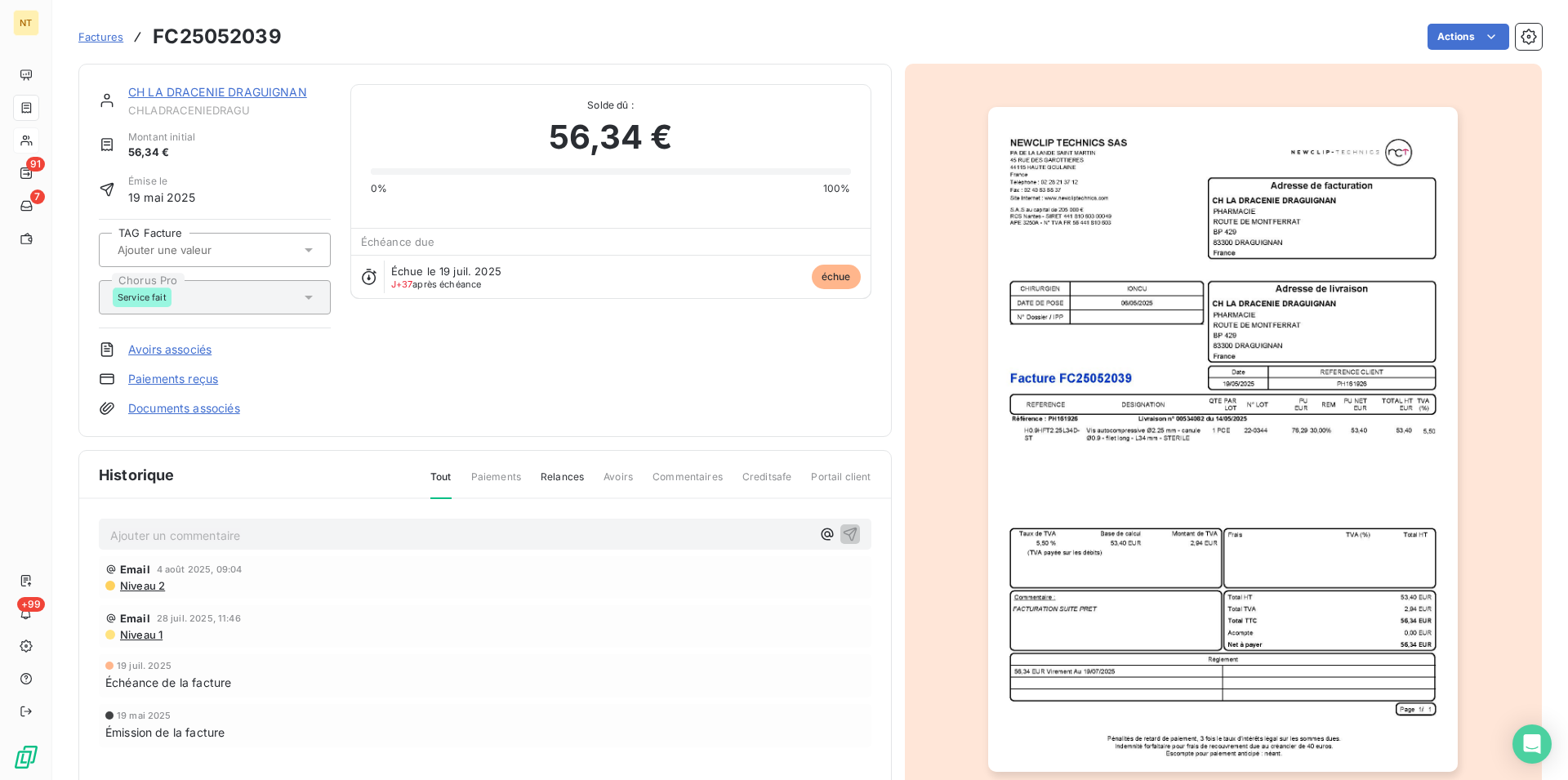
click at [243, 92] on link "CH LA DRACENIE DRAGUIGNAN" at bounding box center [217, 92] width 178 height 14
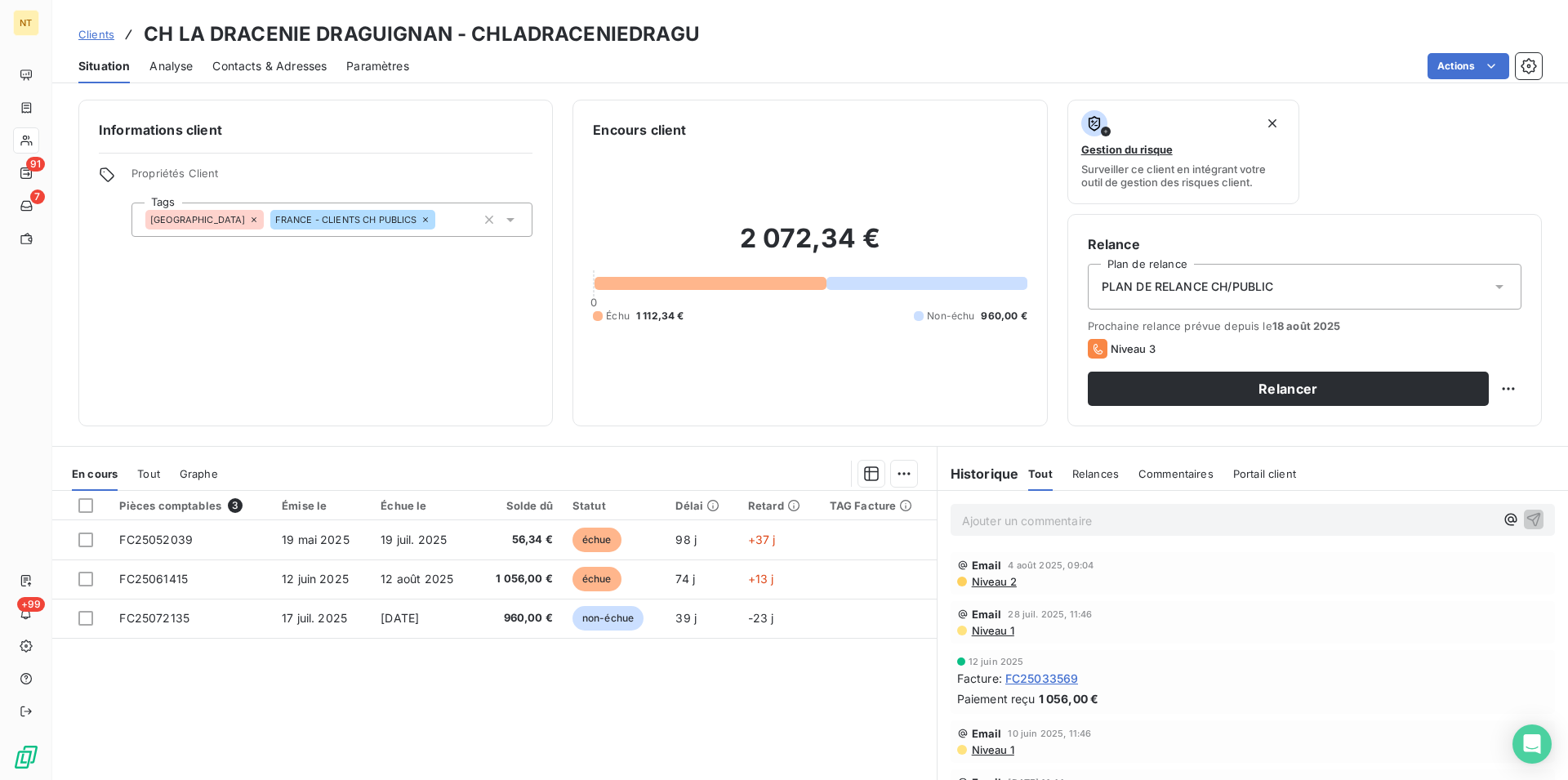
click at [275, 63] on span "Contacts & Adresses" at bounding box center [269, 66] width 115 height 16
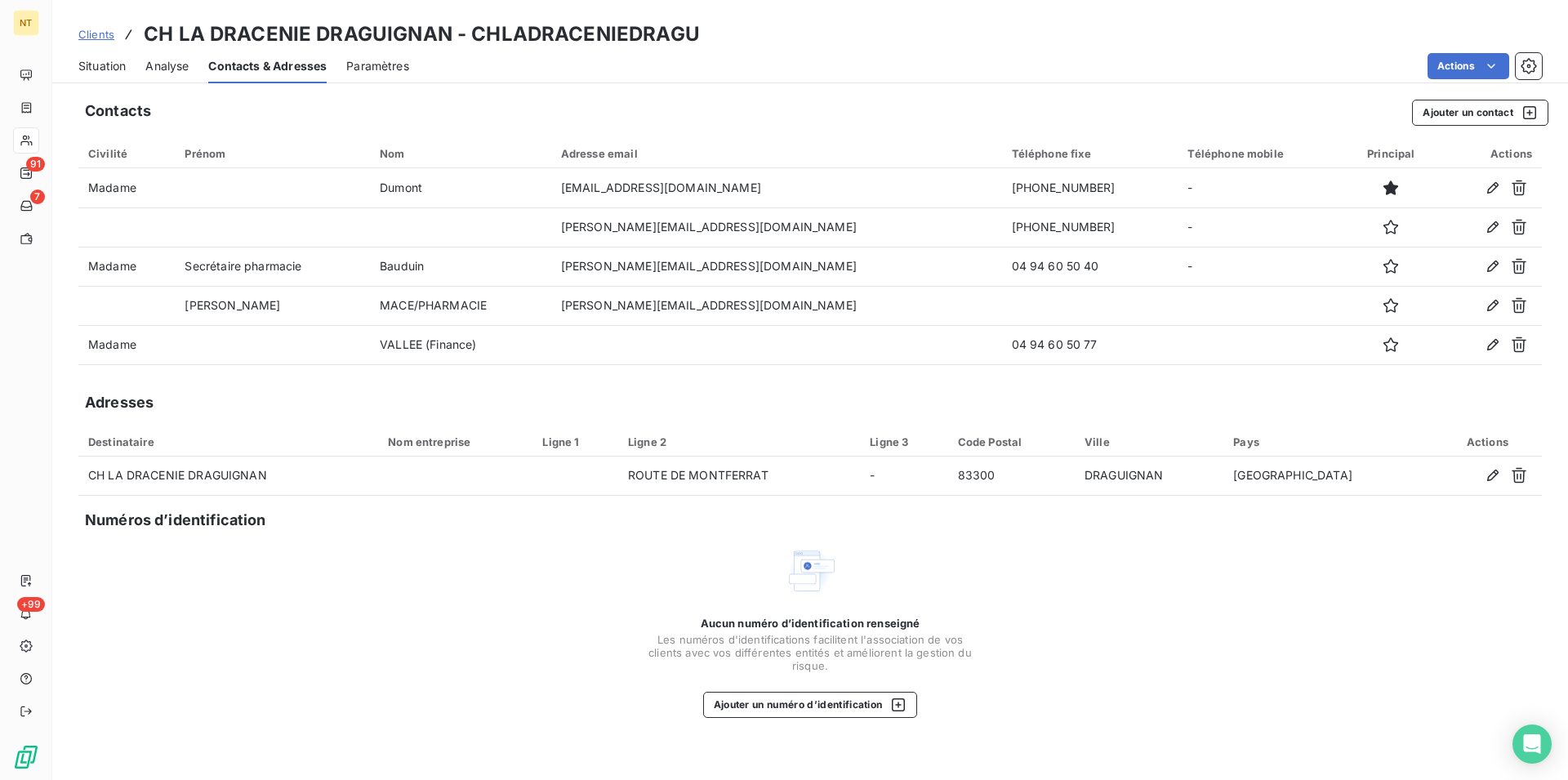
click at [102, 68] on span "Situation" at bounding box center [102, 66] width 48 height 16
